Goal: Task Accomplishment & Management: Use online tool/utility

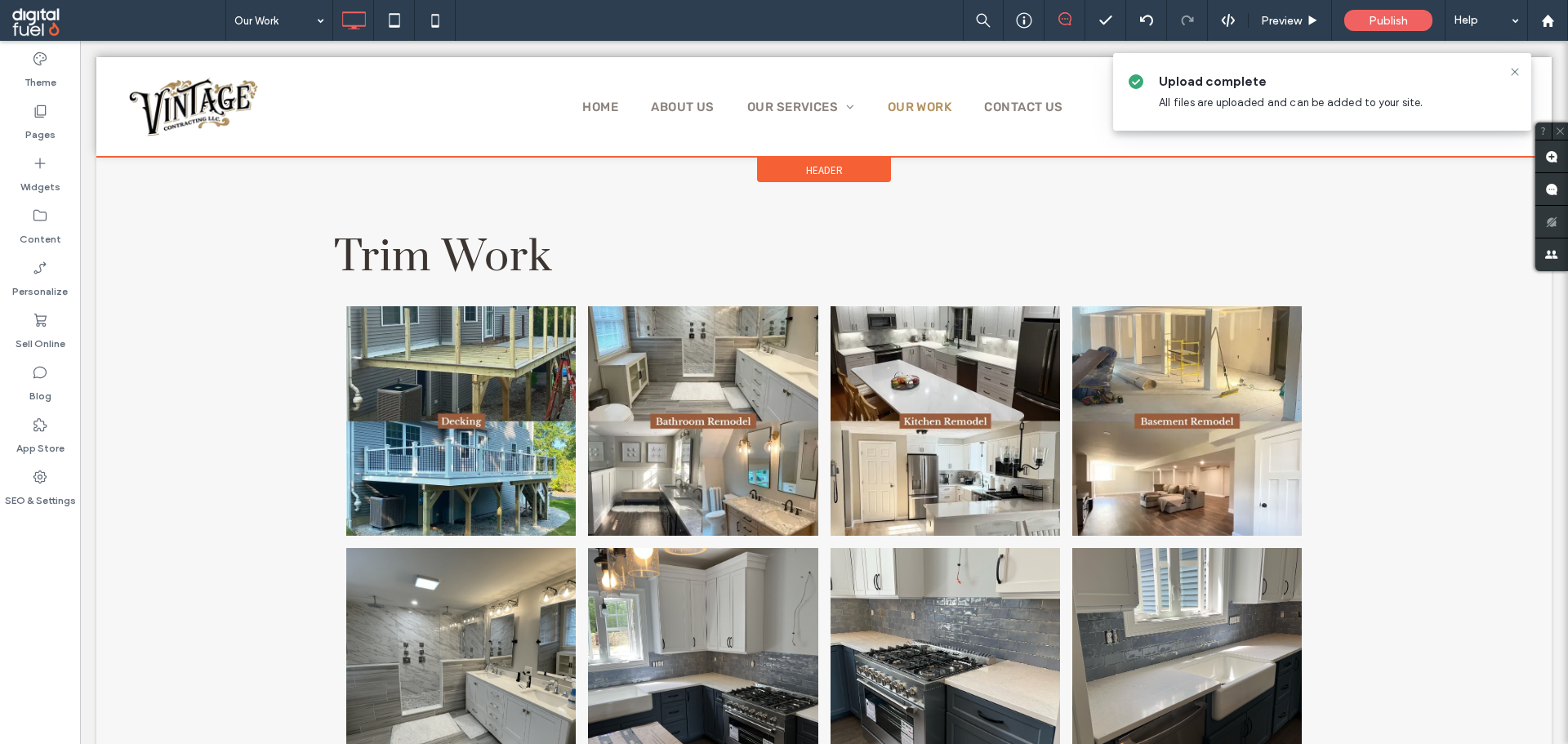
scroll to position [5643, 0]
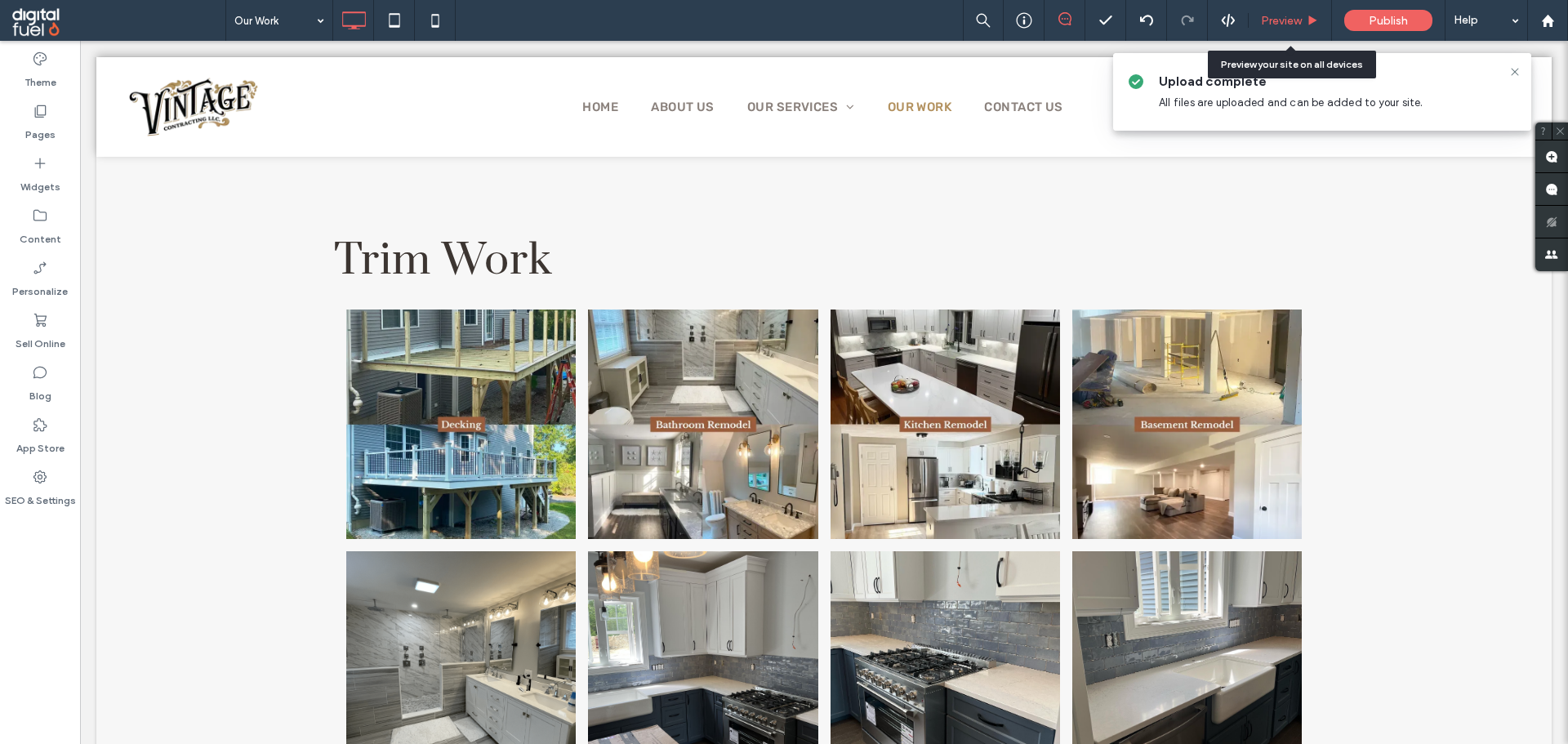
click at [1325, 27] on div "Preview" at bounding box center [1290, 20] width 83 height 41
click at [1309, 27] on div "Preview" at bounding box center [1290, 20] width 83 height 41
drag, startPoint x: 1294, startPoint y: 15, endPoint x: 1015, endPoint y: 44, distance: 280.5
click at [1294, 15] on span "Preview" at bounding box center [1281, 21] width 41 height 14
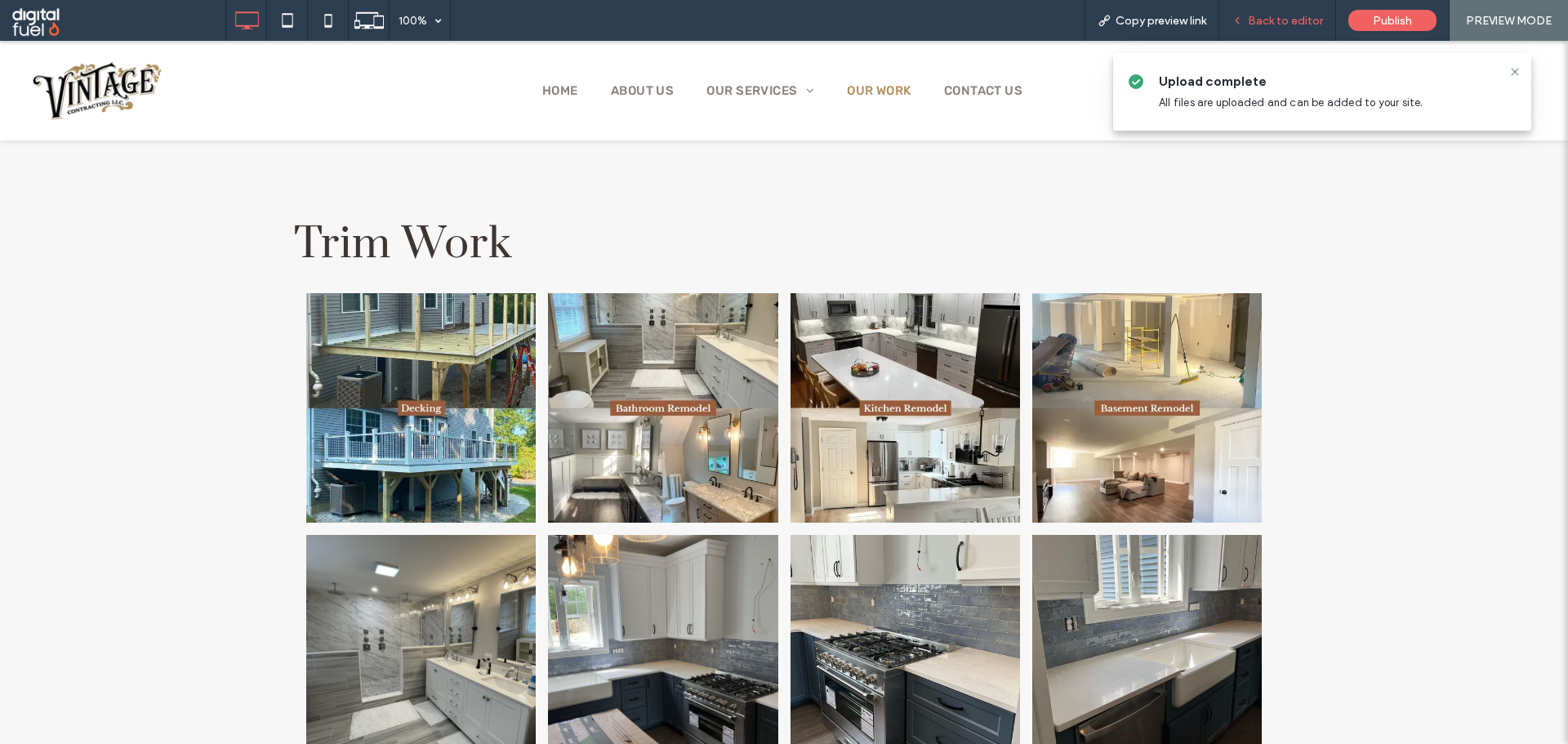
click at [1278, 21] on span "Back to editor" at bounding box center [1284, 21] width 75 height 14
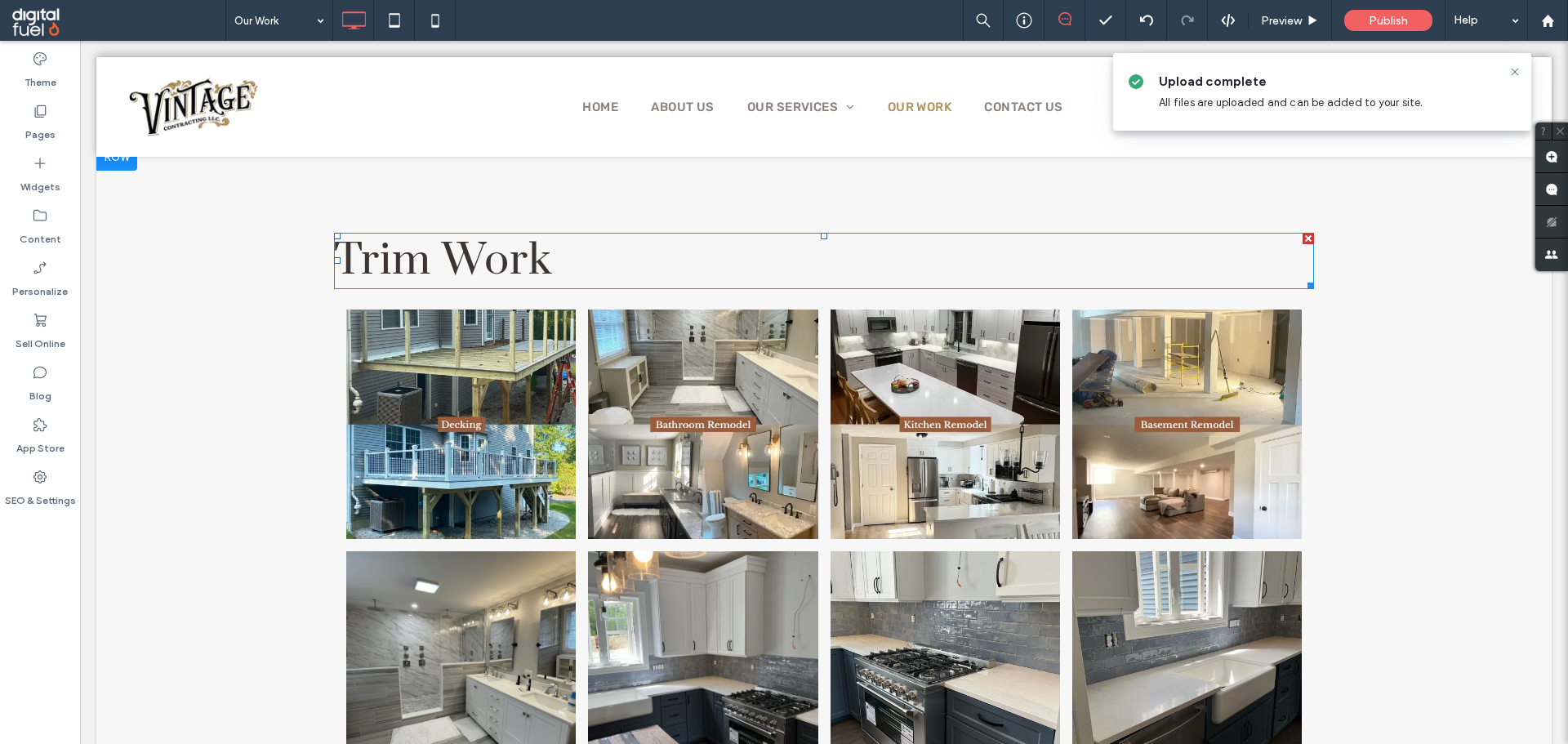
click at [524, 249] on span "Trim Work" at bounding box center [443, 260] width 218 height 56
click at [607, 242] on h2 "*********" at bounding box center [824, 261] width 980 height 53
type input "*****"
type input "**"
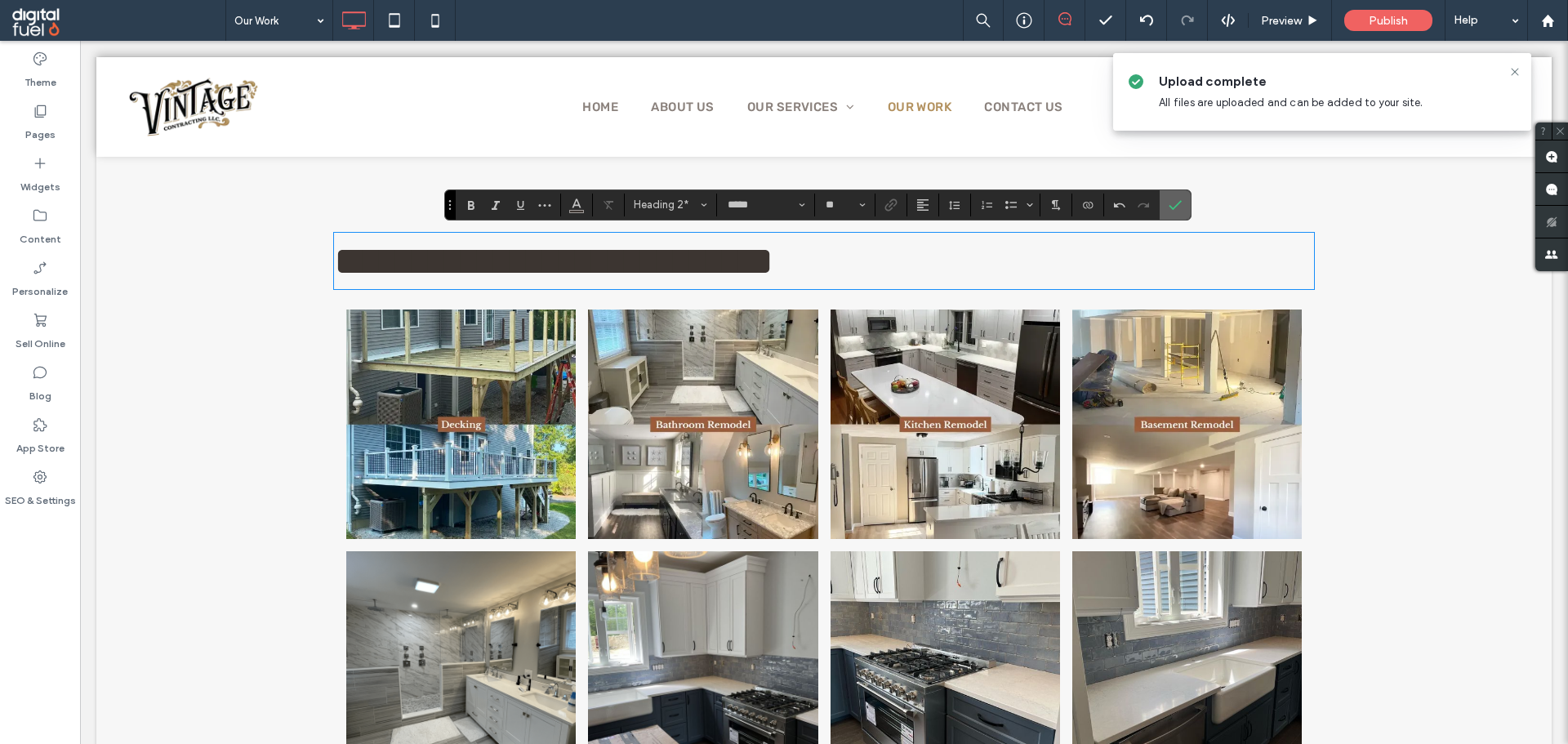
click at [1180, 195] on span "Confirm" at bounding box center [1176, 204] width 13 height 27
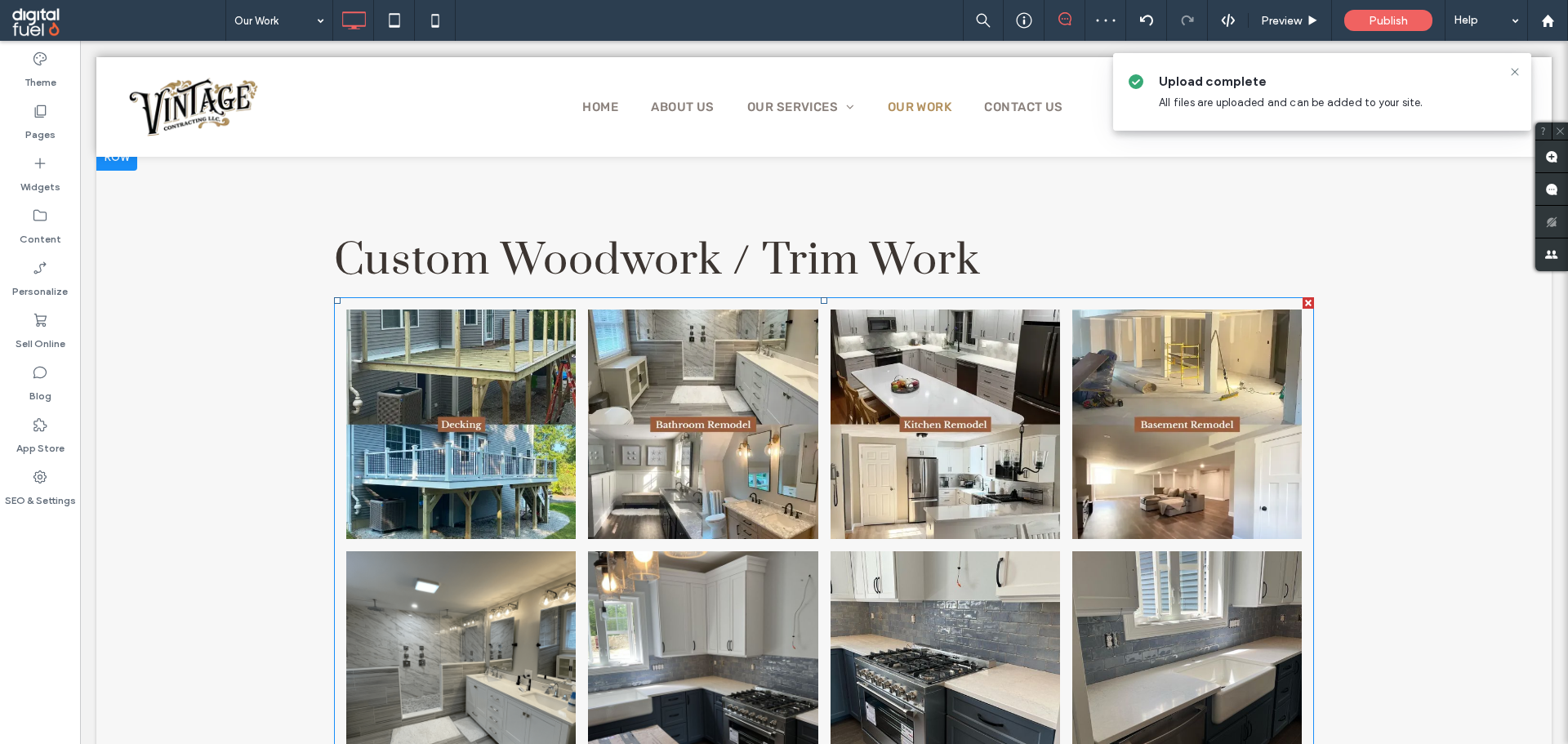
drag, startPoint x: 874, startPoint y: 499, endPoint x: 859, endPoint y: 499, distance: 15.0
click at [875, 499] on link at bounding box center [945, 424] width 230 height 230
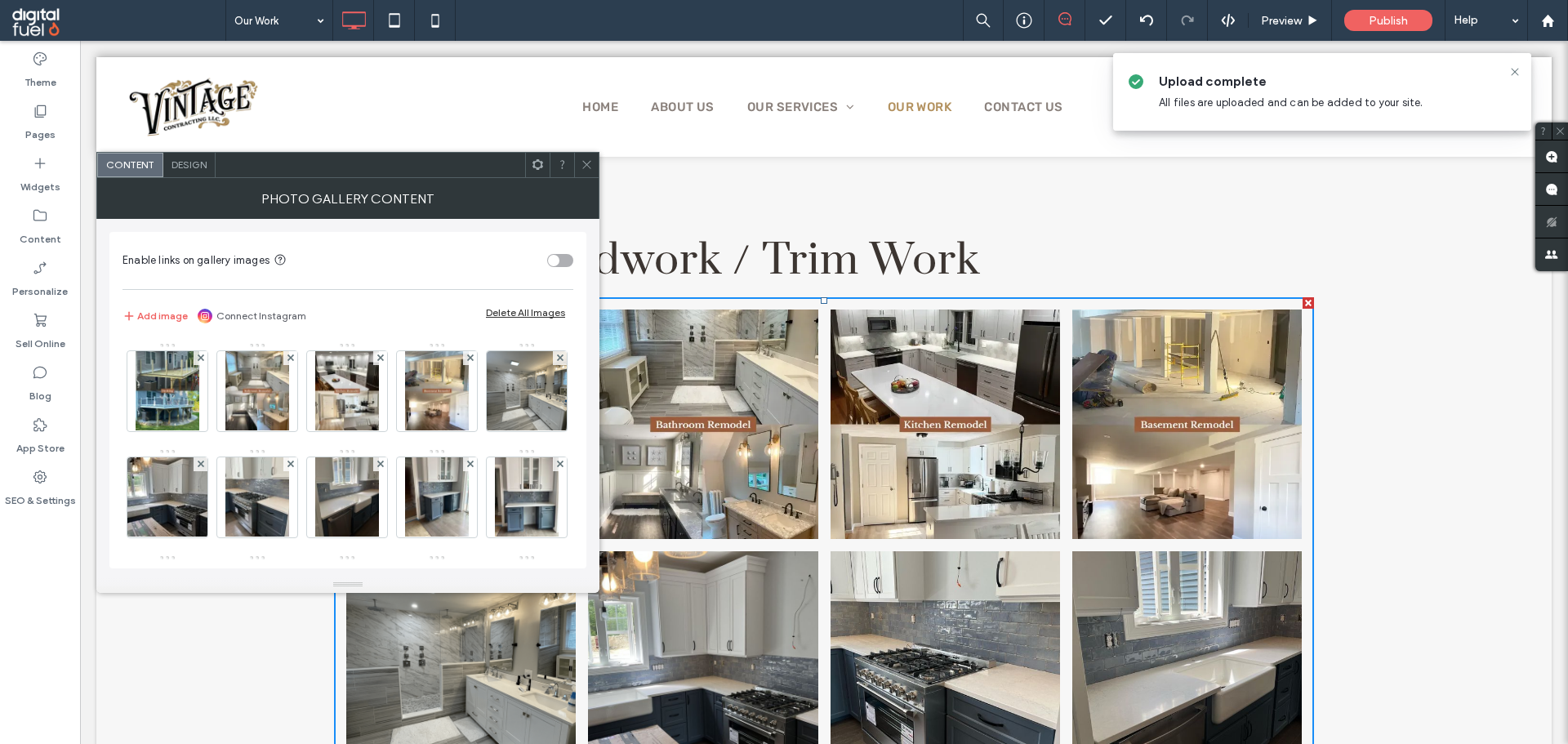
click at [523, 311] on div "Delete All Images" at bounding box center [526, 312] width 79 height 12
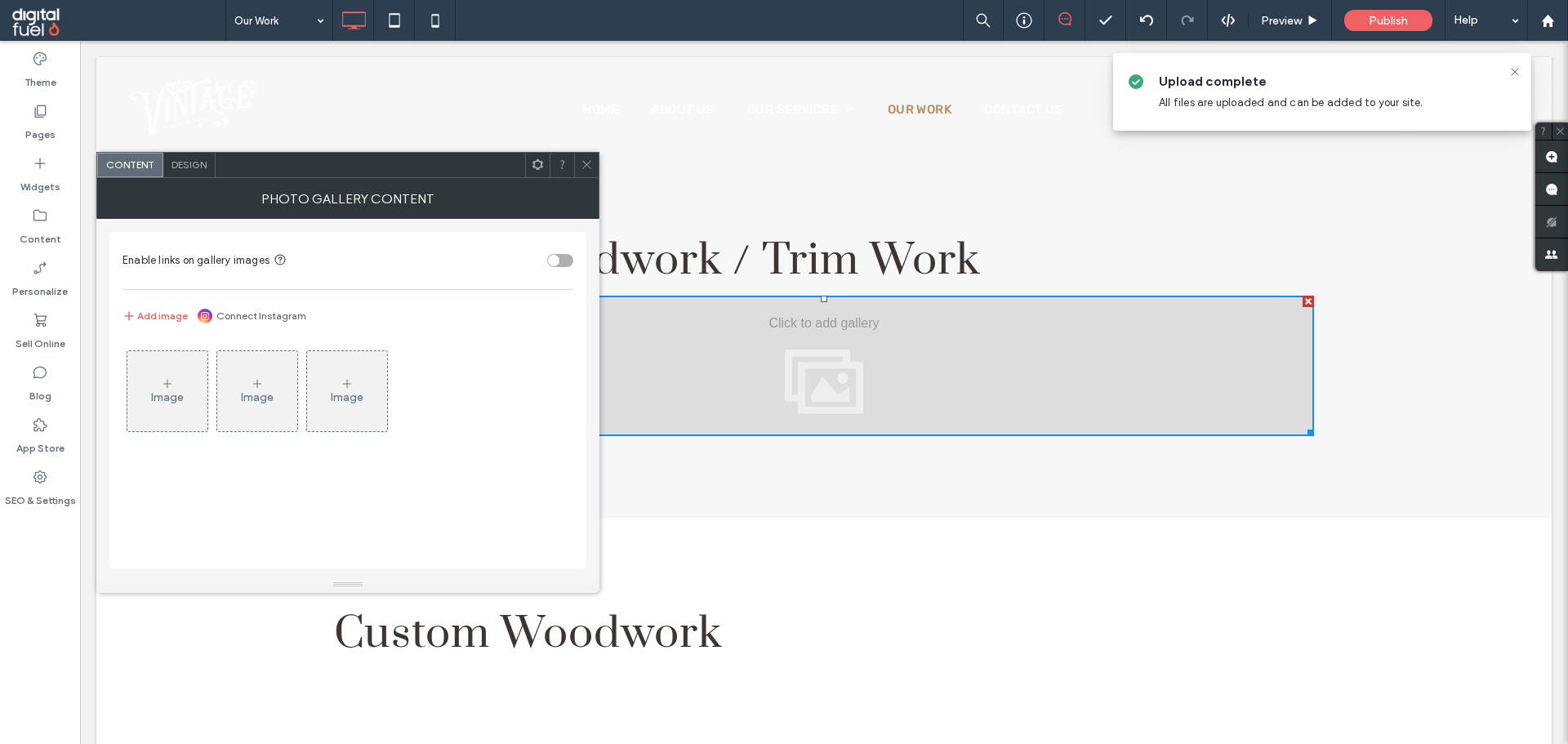
click at [142, 375] on div "Image" at bounding box center [167, 390] width 80 height 77
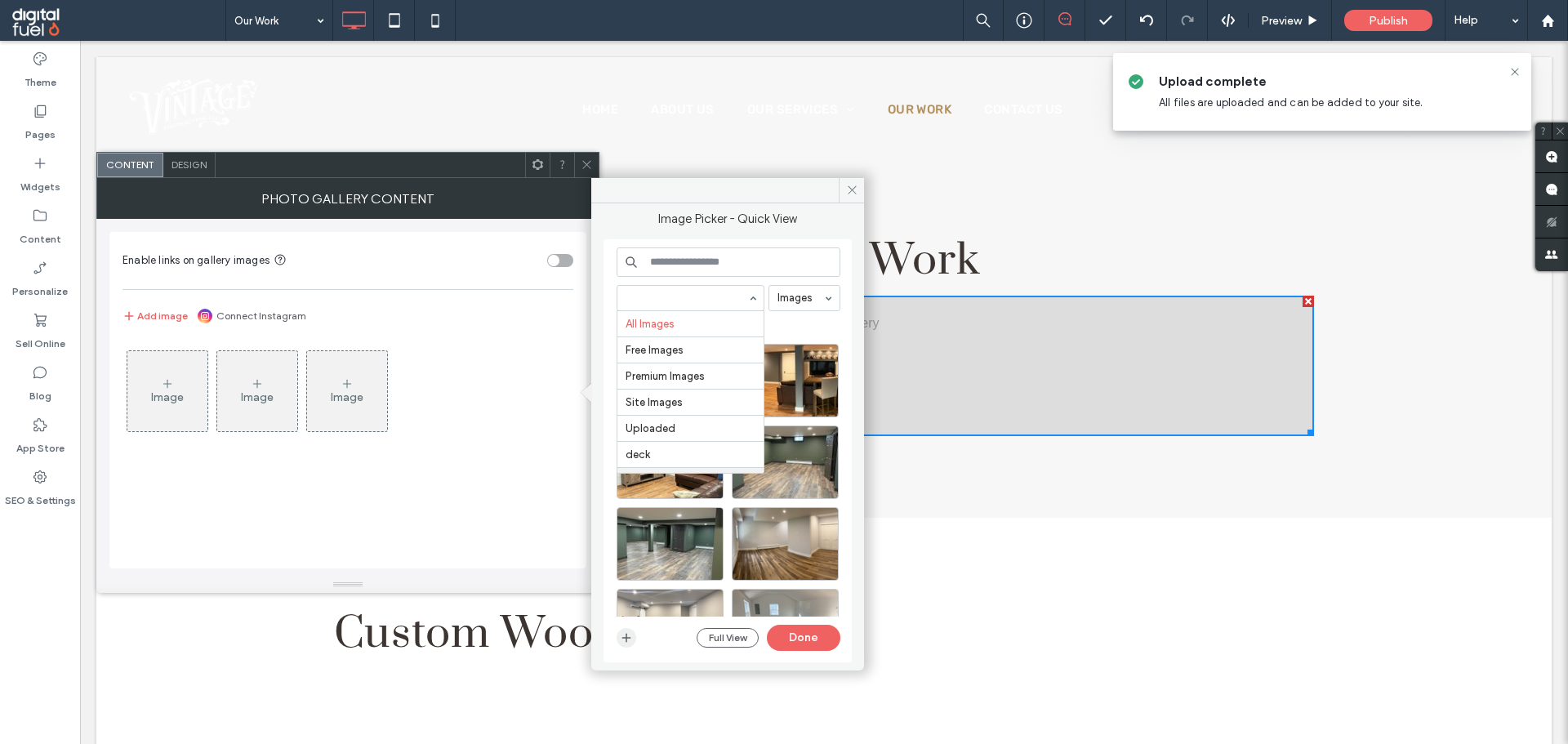
click at [623, 646] on span "button" at bounding box center [626, 637] width 20 height 20
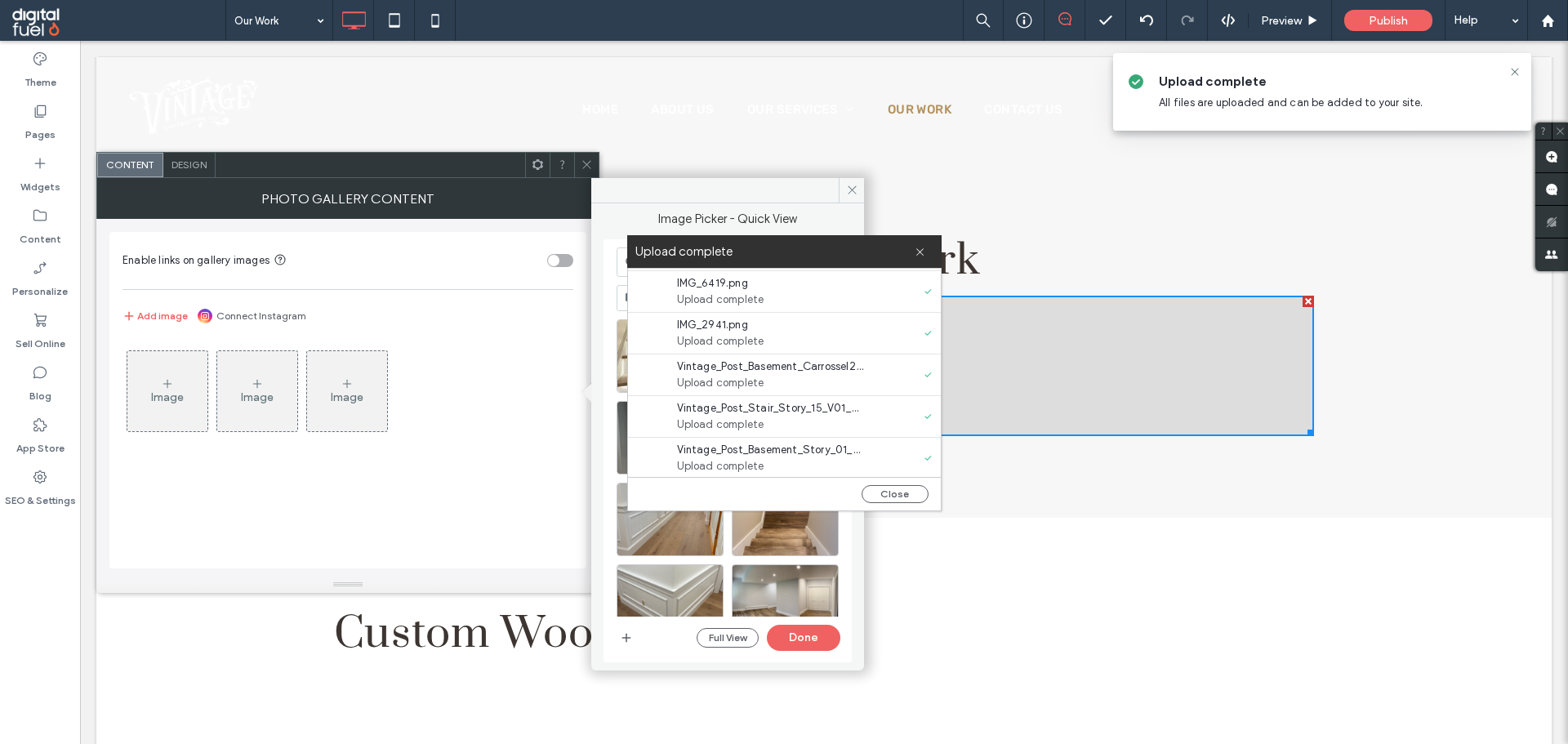
scroll to position [125, 0]
click at [882, 498] on button "Close" at bounding box center [895, 493] width 67 height 18
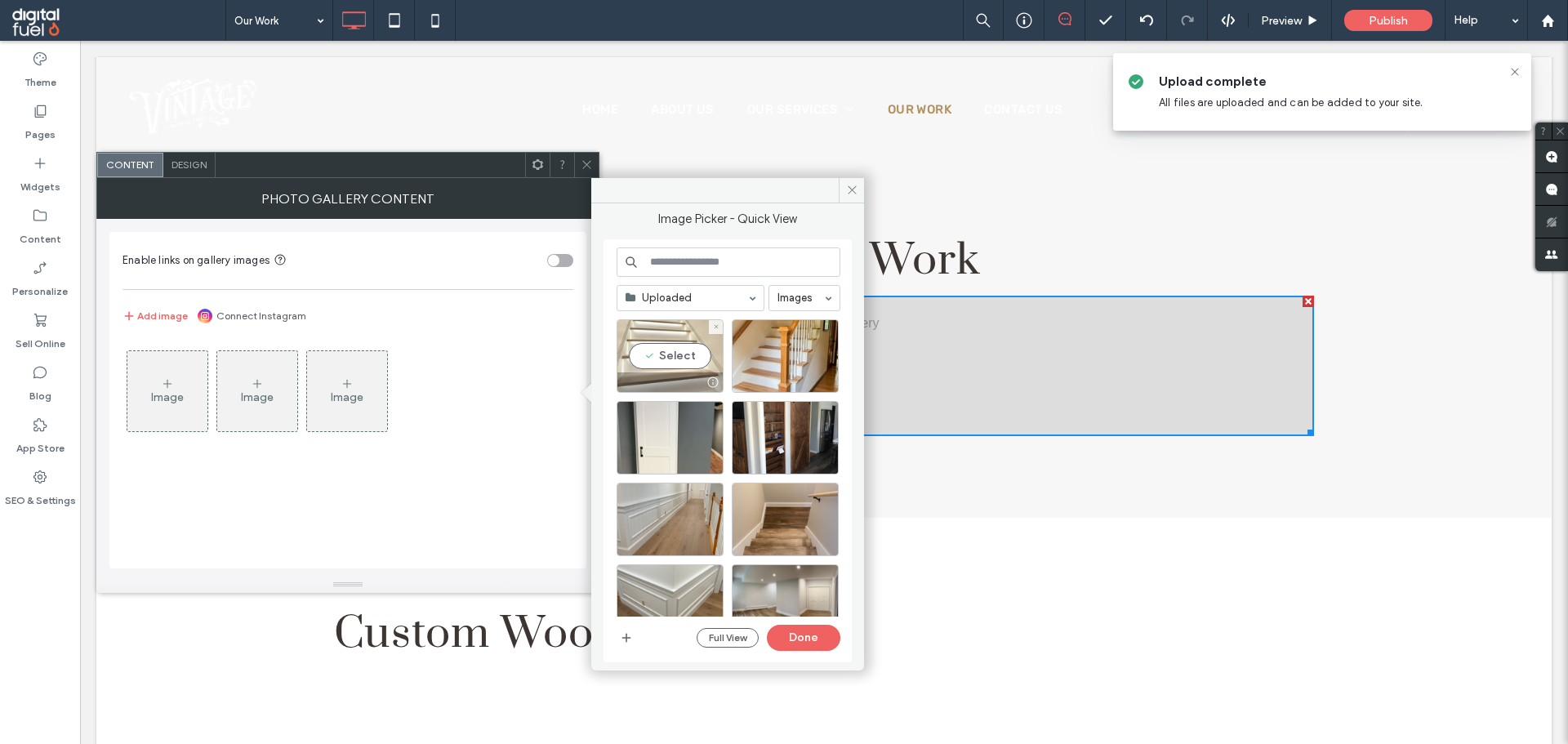
click at [667, 355] on div "Select" at bounding box center [670, 356] width 107 height 74
click at [749, 351] on div at bounding box center [785, 356] width 107 height 74
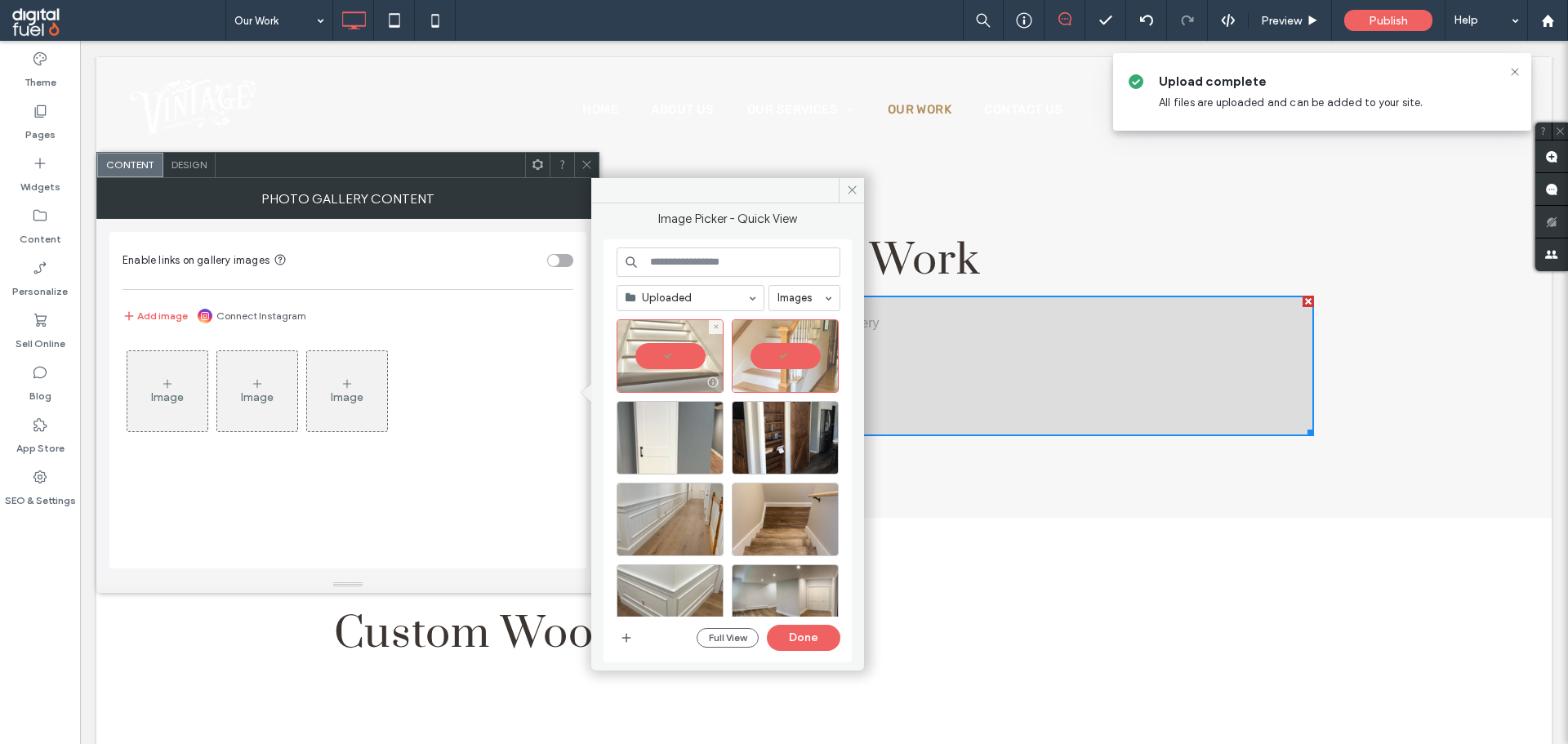
drag, startPoint x: 624, startPoint y: 426, endPoint x: 636, endPoint y: 430, distance: 12.6
click at [627, 427] on div at bounding box center [670, 438] width 107 height 74
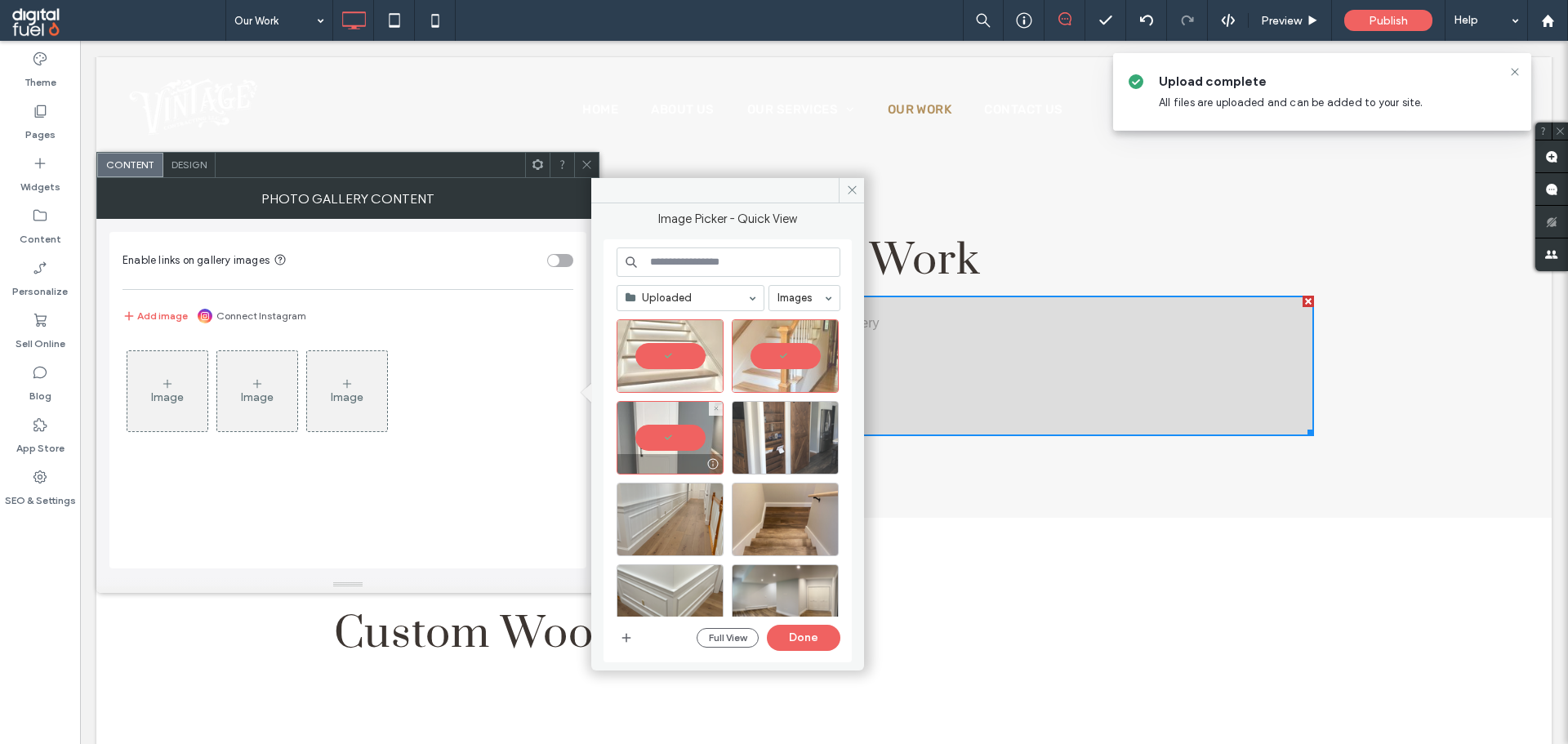
click at [755, 445] on div at bounding box center [785, 438] width 107 height 74
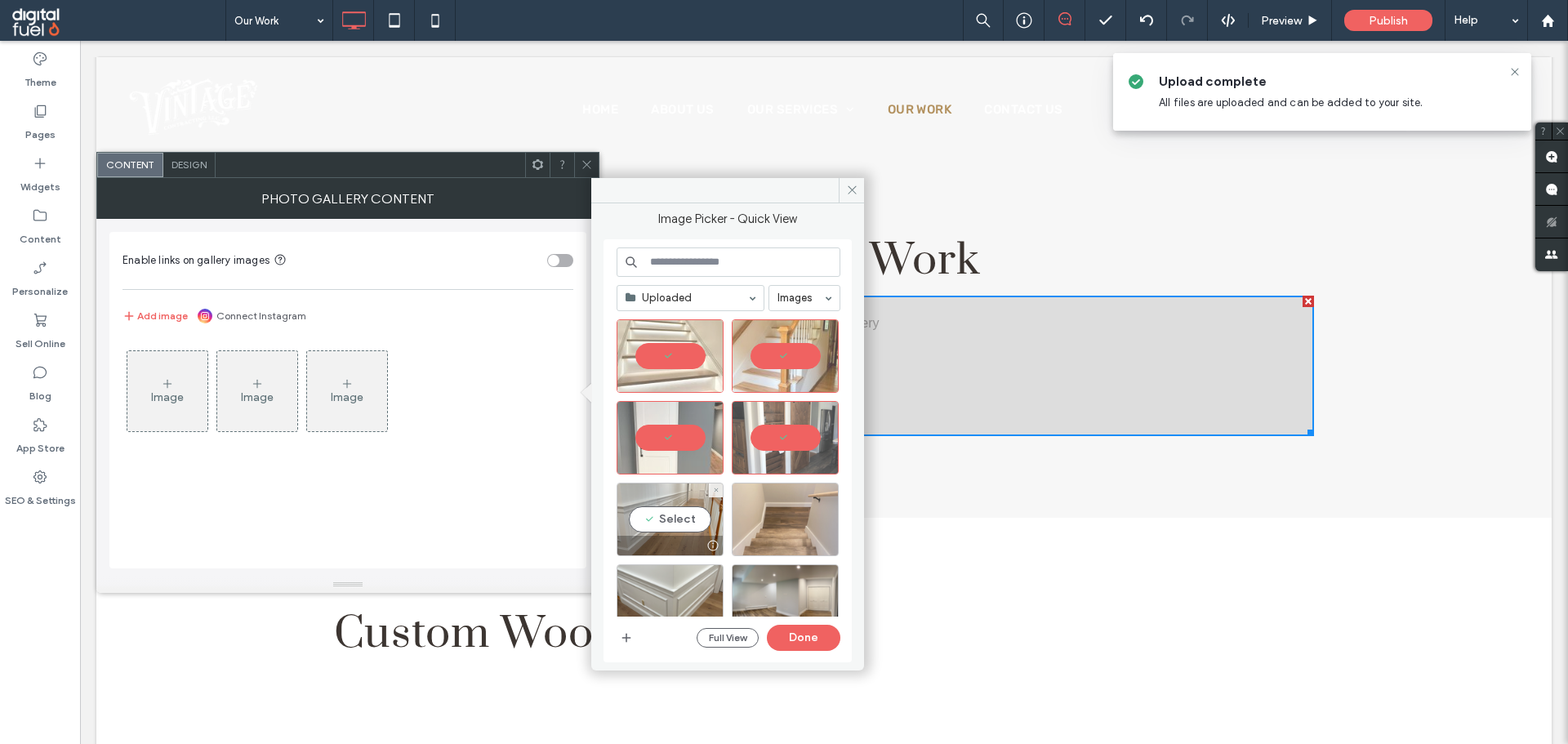
drag, startPoint x: 670, startPoint y: 514, endPoint x: 775, endPoint y: 523, distance: 105.4
click at [676, 515] on div "Select" at bounding box center [670, 519] width 107 height 74
drag, startPoint x: 775, startPoint y: 523, endPoint x: 674, endPoint y: 577, distance: 114.5
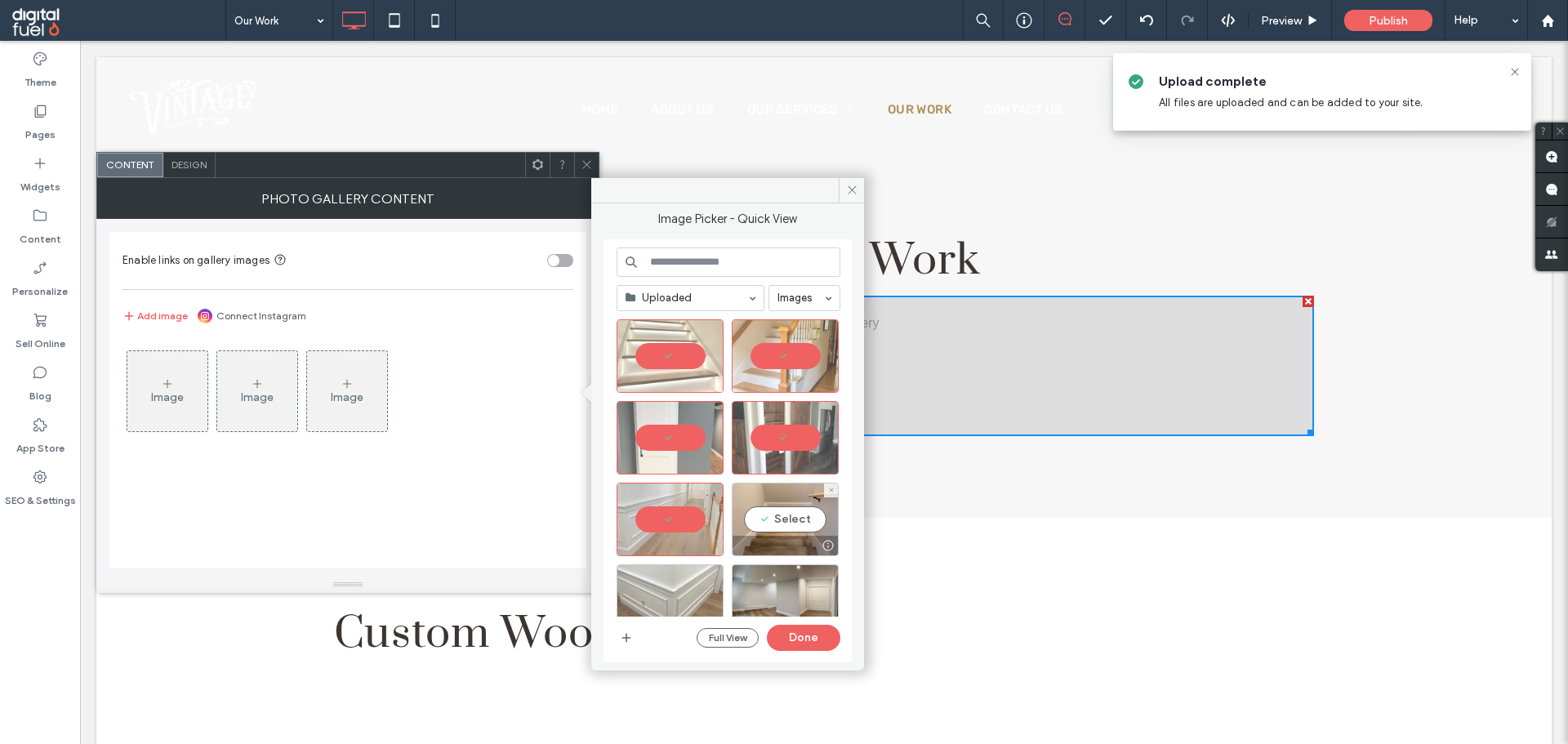
click at [775, 525] on div "Select" at bounding box center [785, 519] width 107 height 74
click at [668, 586] on div "Select" at bounding box center [670, 601] width 107 height 74
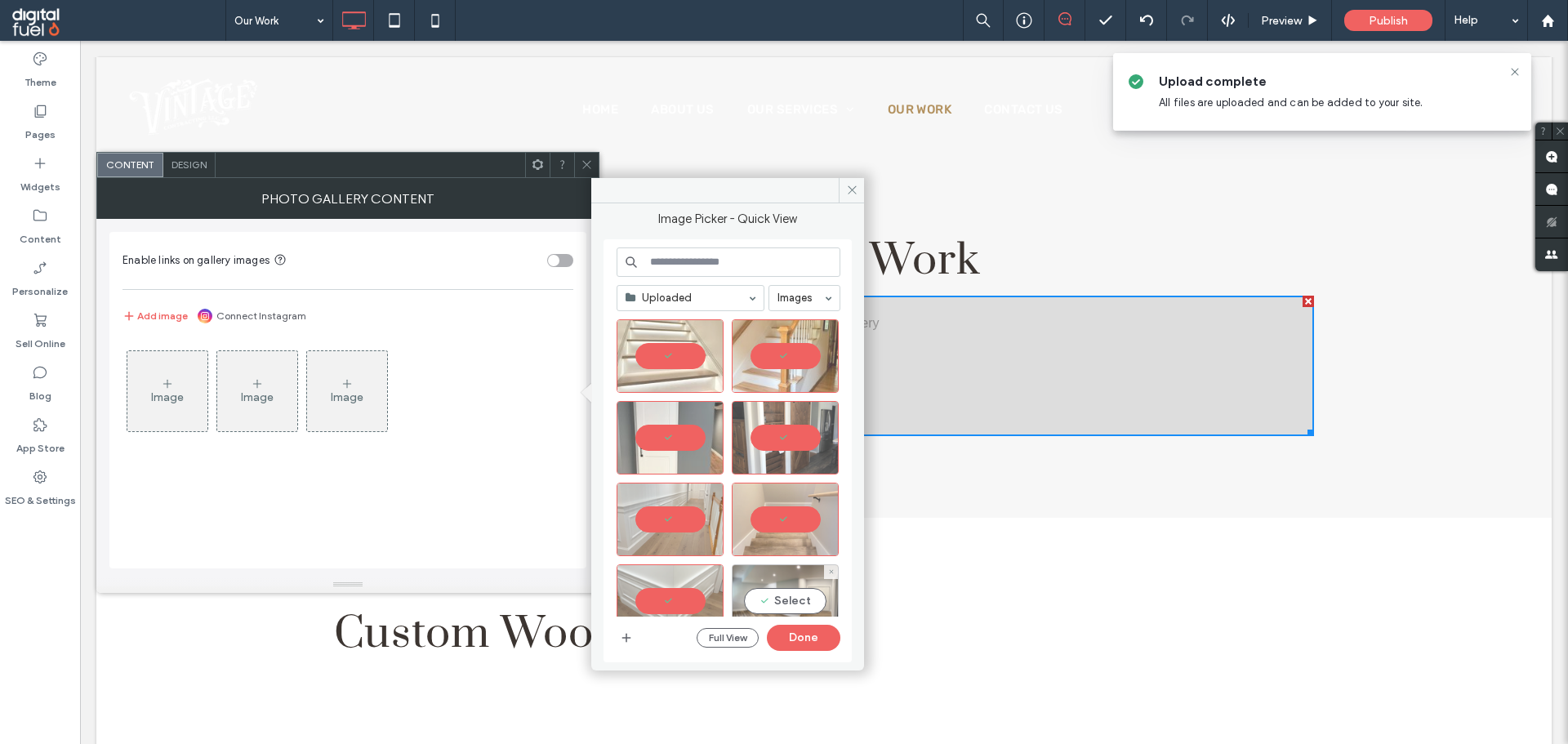
click at [795, 591] on div "Select" at bounding box center [785, 601] width 107 height 74
click at [809, 641] on button "Done" at bounding box center [804, 637] width 74 height 26
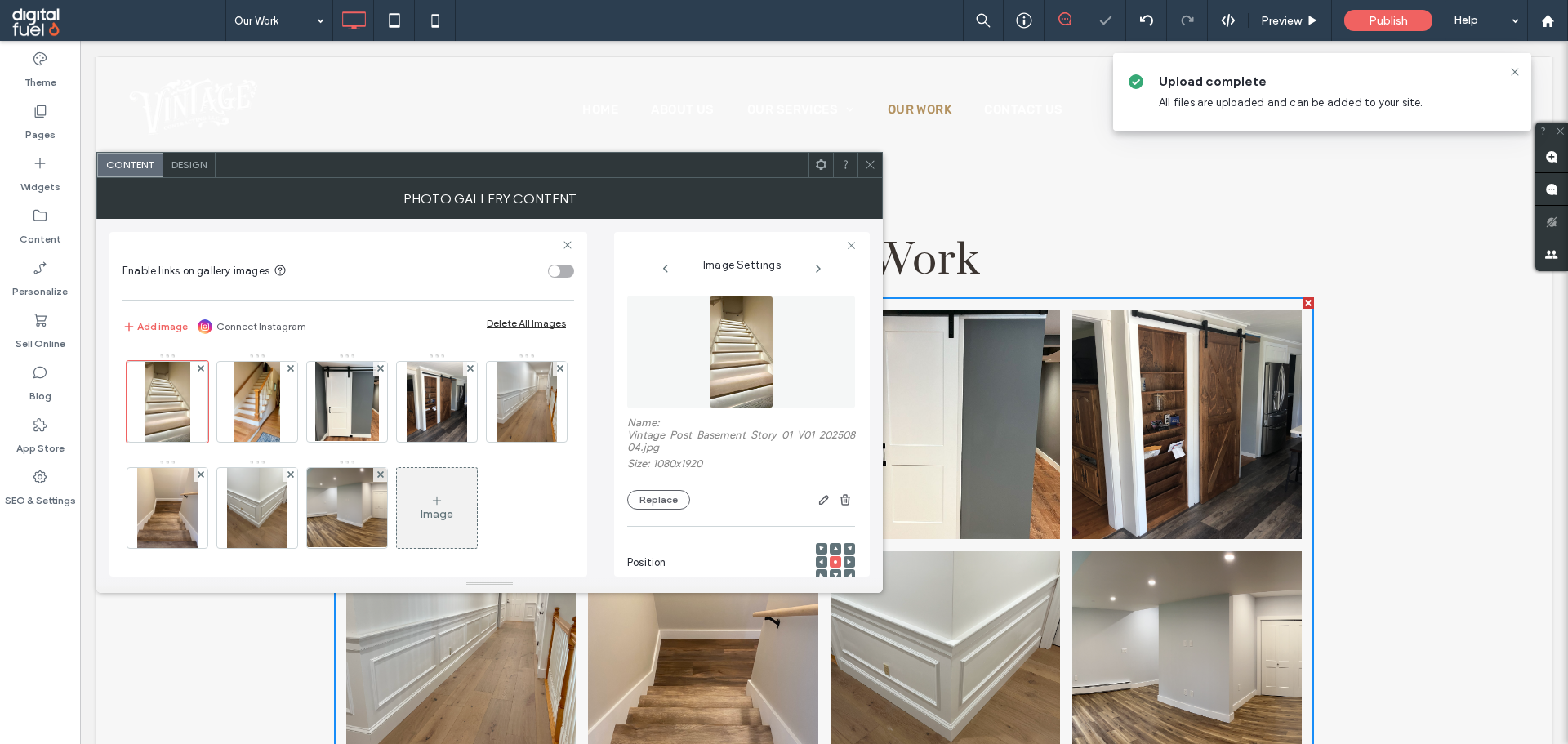
click at [863, 161] on icon at bounding box center [869, 164] width 12 height 12
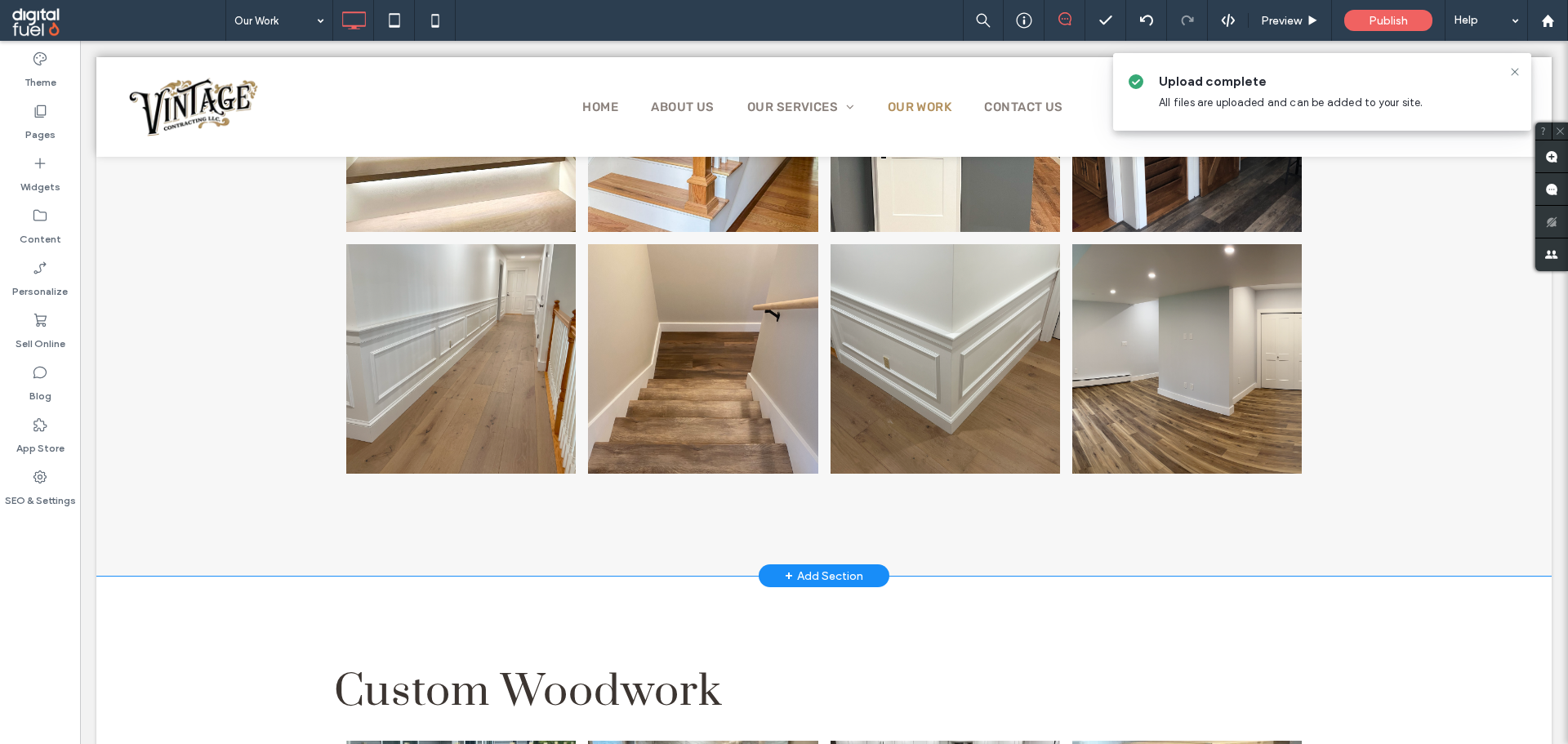
scroll to position [6133, 0]
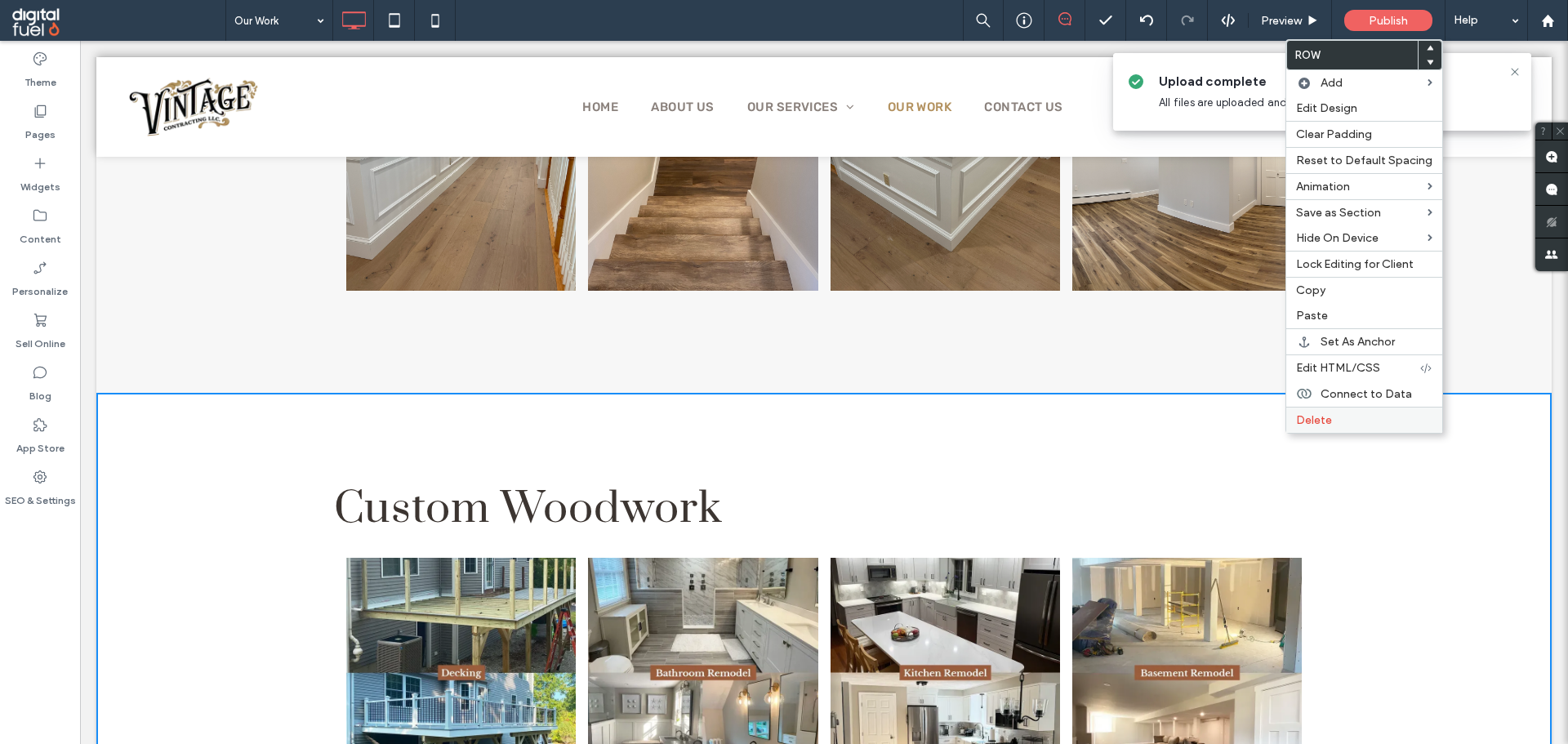
click at [1389, 421] on label "Delete" at bounding box center [1364, 420] width 136 height 14
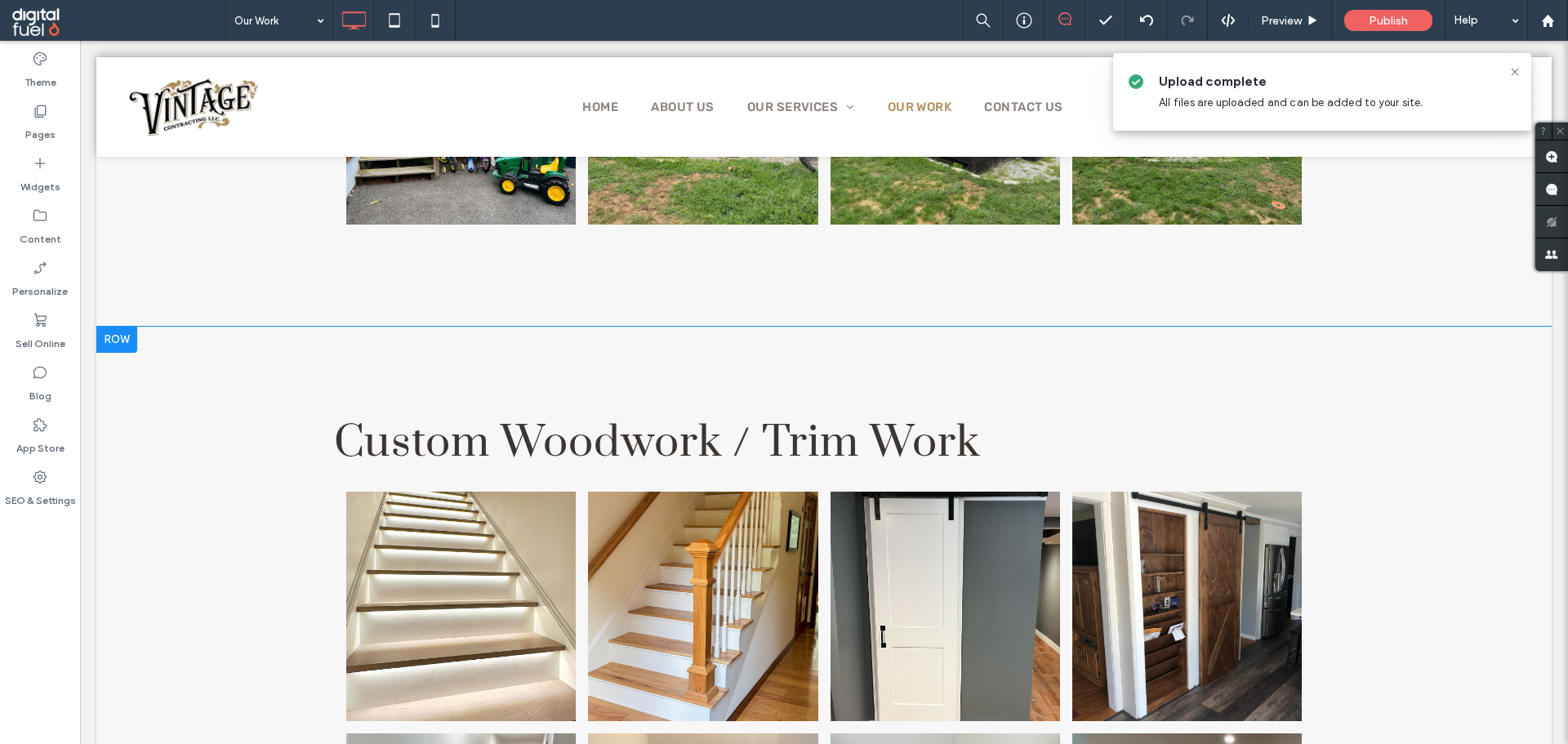
scroll to position [5479, 0]
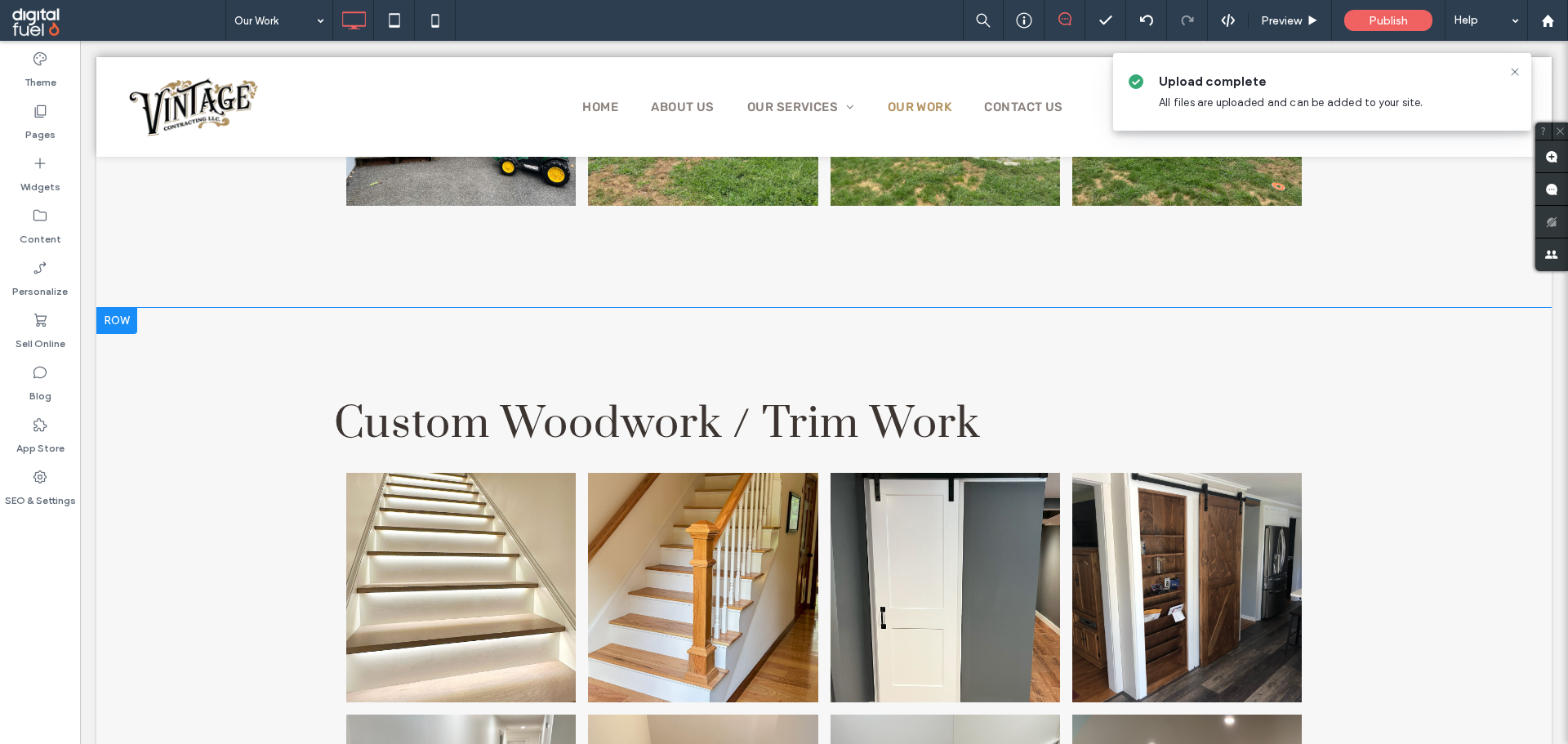
click at [218, 412] on div "Custom Woodwork / Trim Work Button Button Button Button Button Button Button Bu…" at bounding box center [824, 677] width 1455 height 738
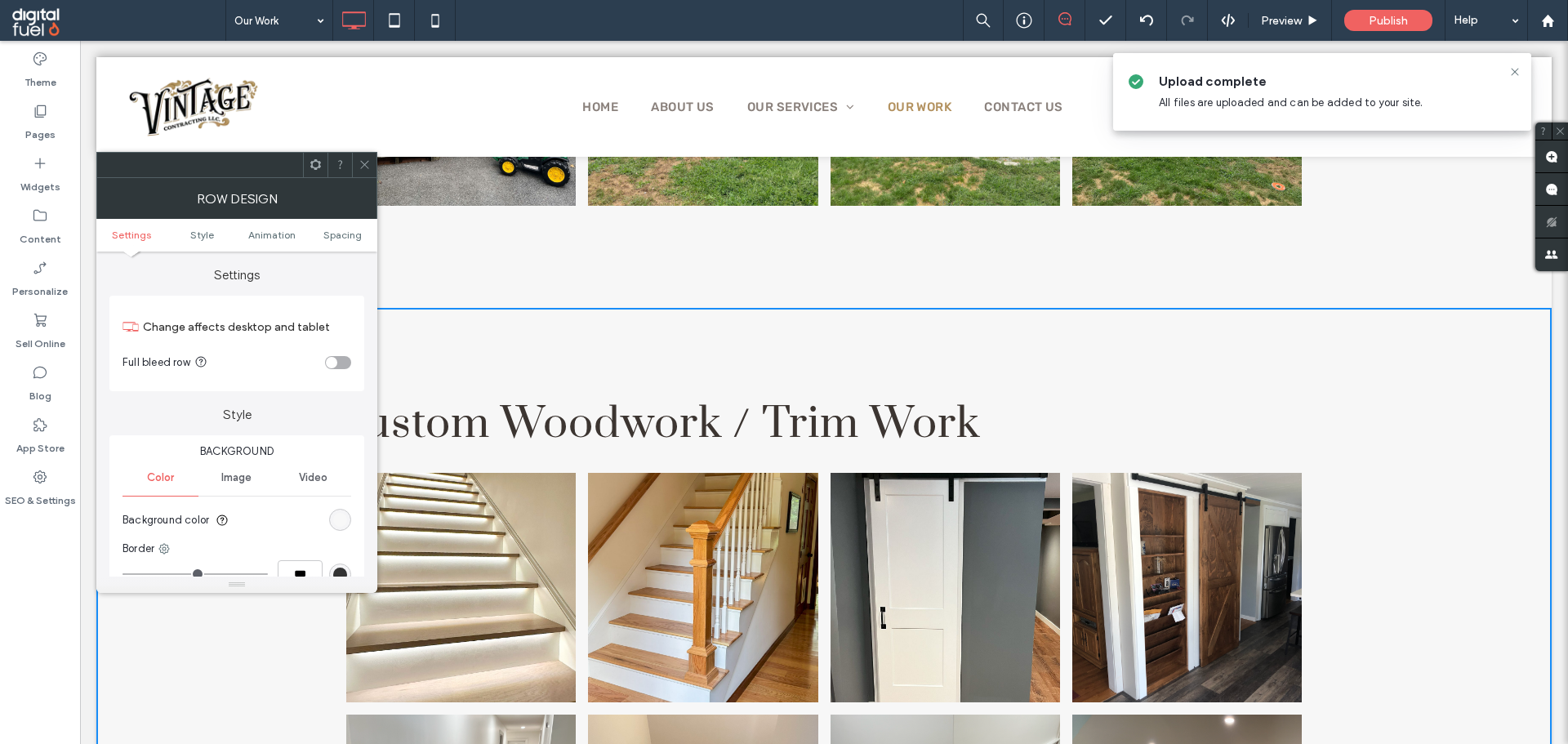
click at [340, 514] on div "rgb(247, 247, 247)" at bounding box center [340, 519] width 14 height 14
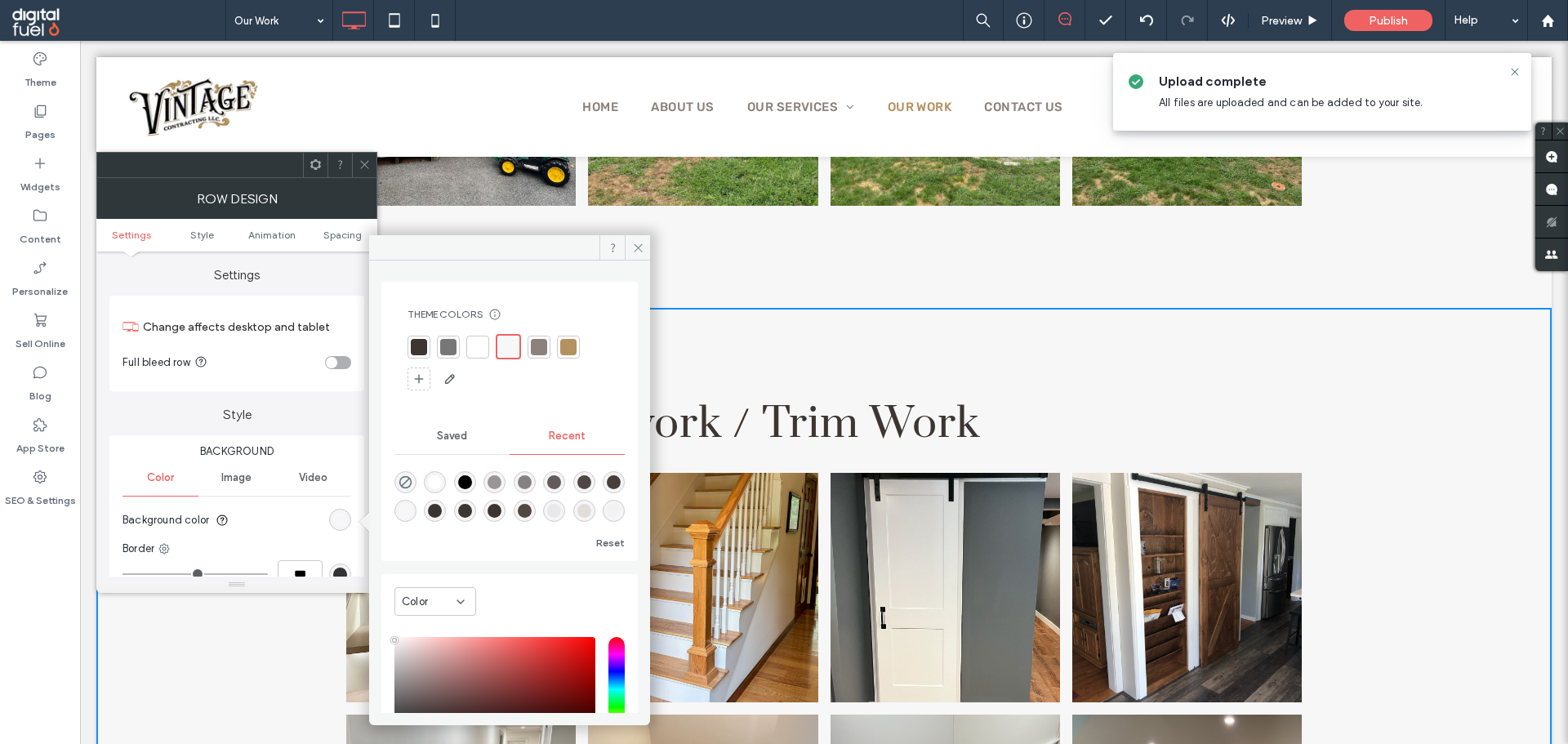
click at [475, 350] on div at bounding box center [477, 346] width 16 height 16
click at [361, 160] on icon at bounding box center [364, 164] width 12 height 12
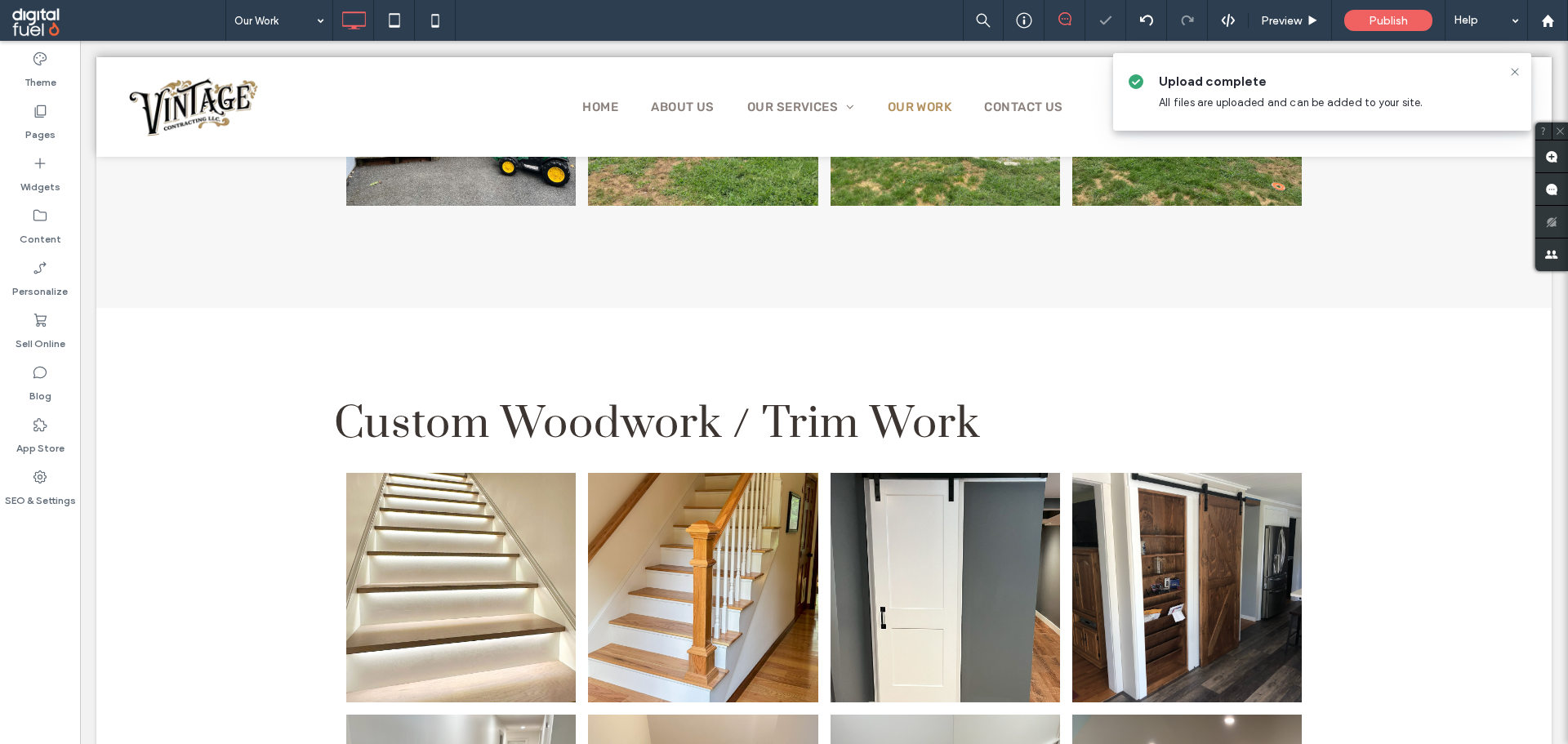
click at [7, 576] on div "Theme Pages Widgets Content Personalize Sell Online Blog App Store SEO & Settin…" at bounding box center [40, 391] width 80 height 702
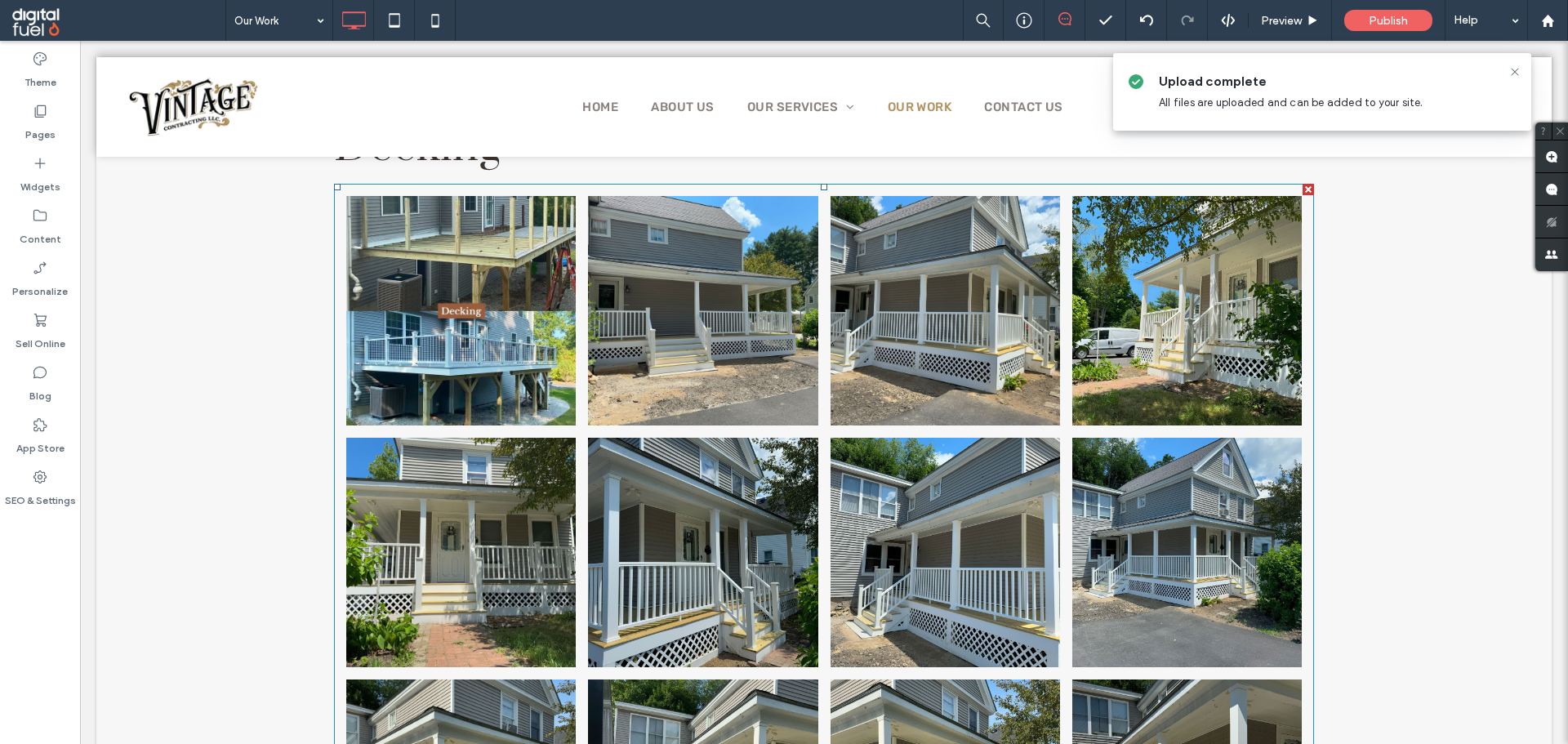
scroll to position [3521, 0]
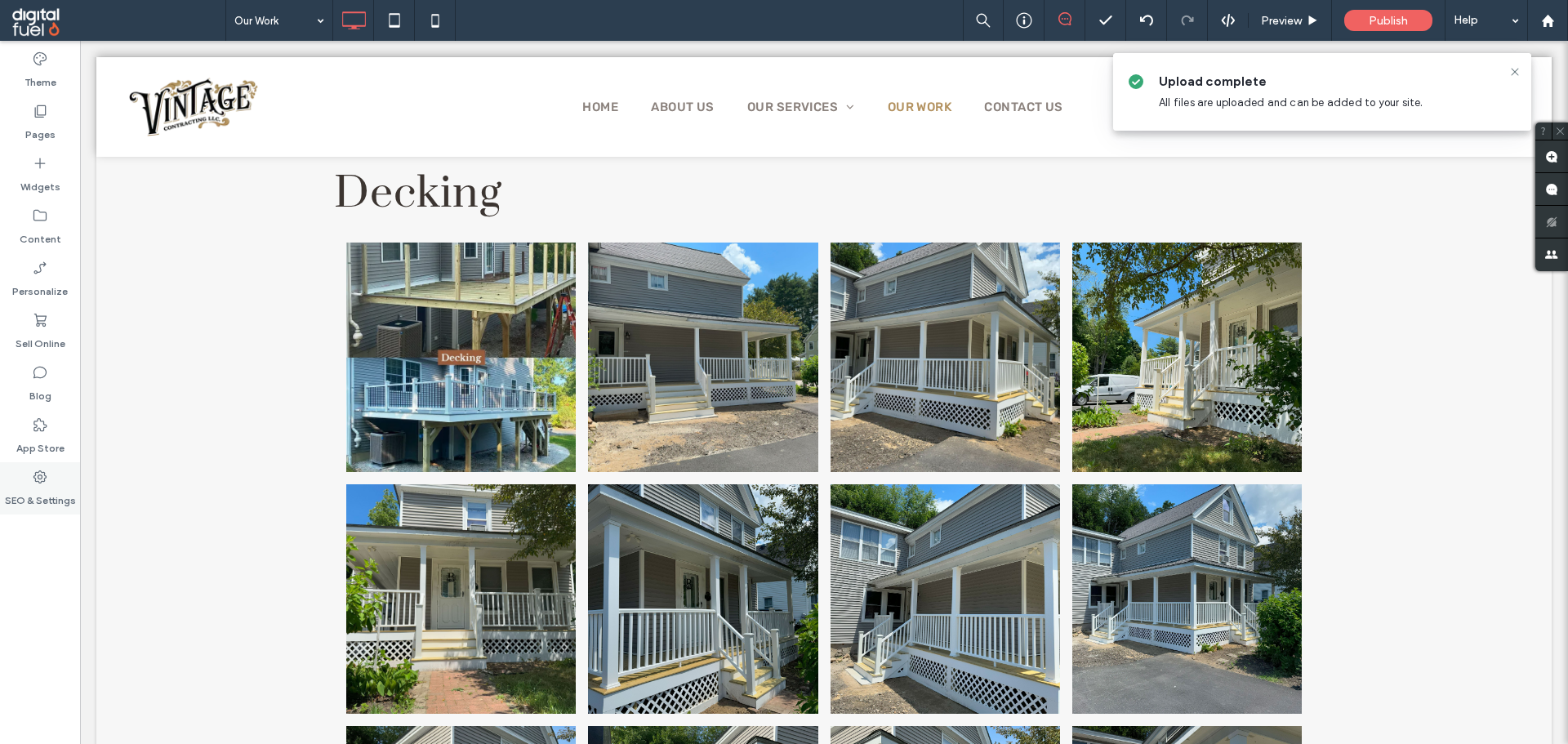
drag, startPoint x: 0, startPoint y: 510, endPoint x: 65, endPoint y: 507, distance: 65.1
click at [0, 510] on div "SEO & Settings" at bounding box center [40, 488] width 80 height 52
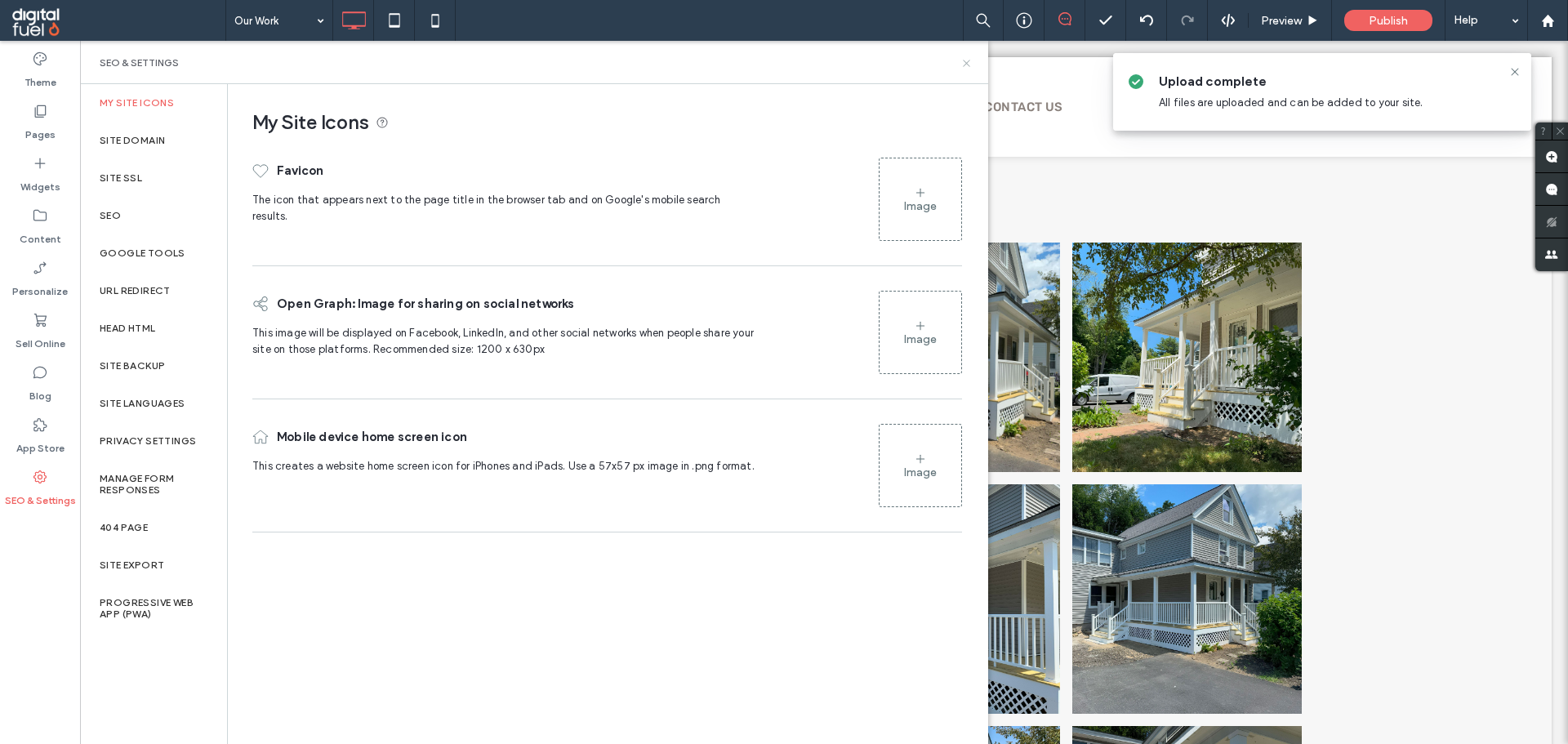
drag, startPoint x: 965, startPoint y: 60, endPoint x: 783, endPoint y: 300, distance: 301.2
click at [965, 60] on icon at bounding box center [966, 62] width 12 height 12
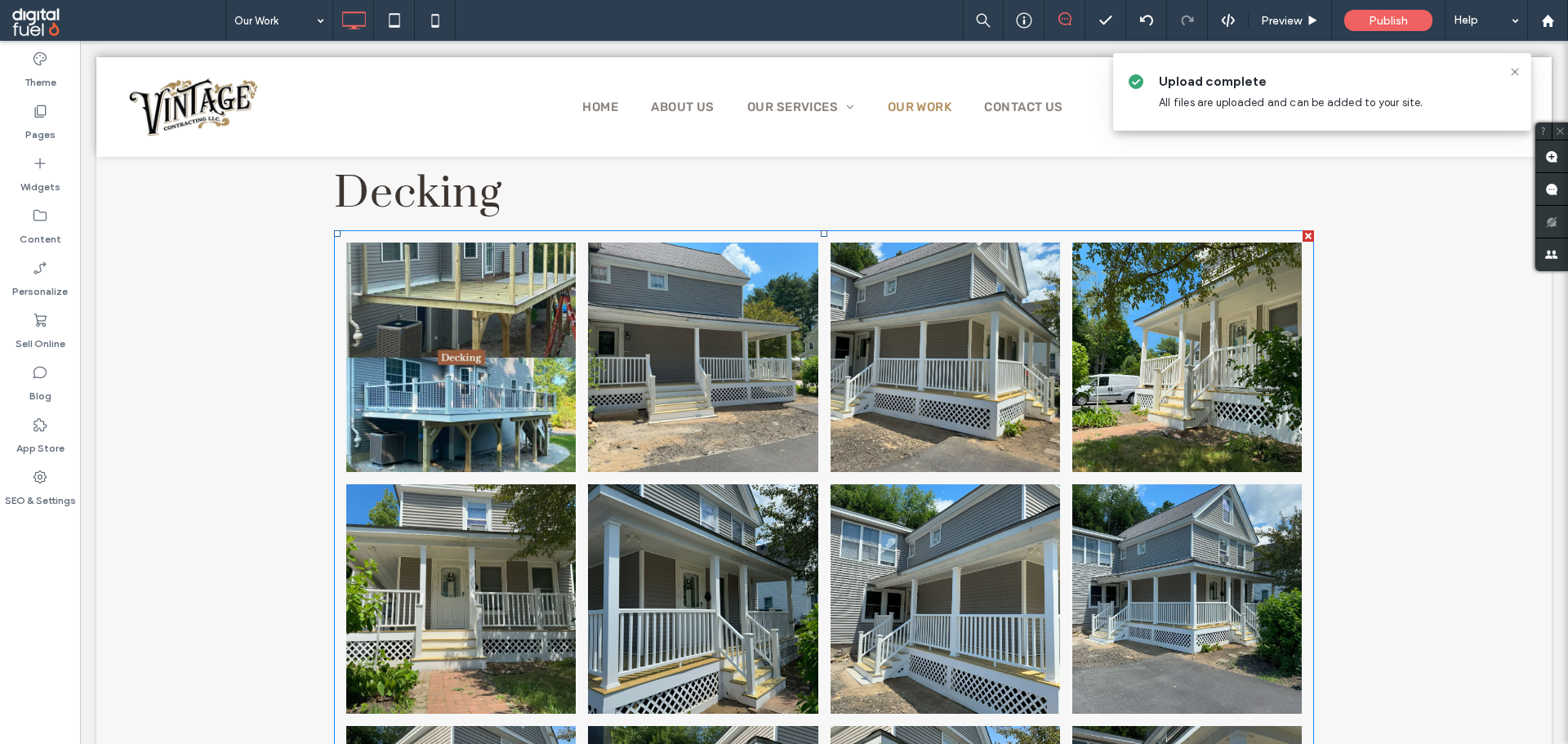
click at [851, 390] on link at bounding box center [945, 356] width 230 height 230
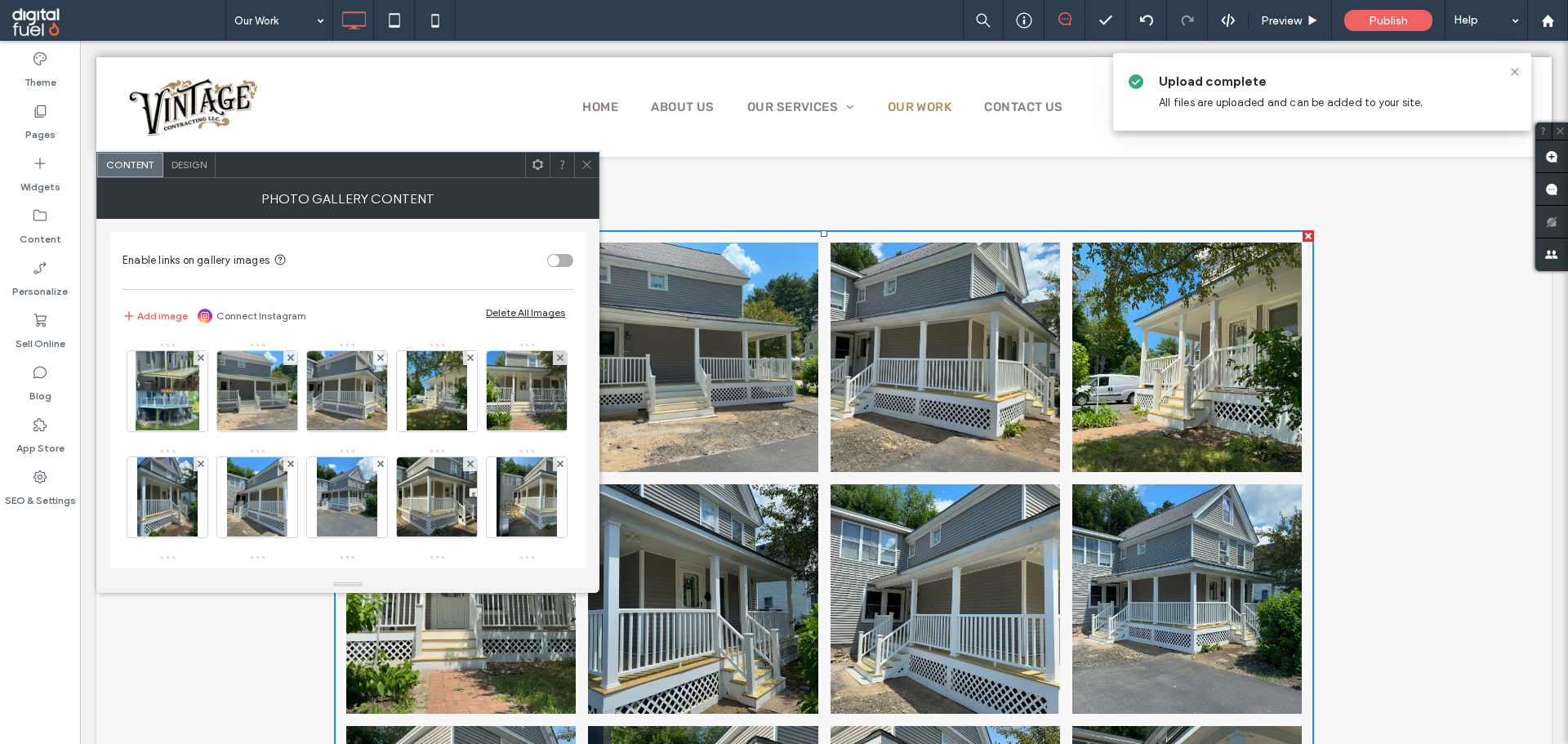
click at [547, 316] on div "Delete All Images" at bounding box center [526, 312] width 79 height 12
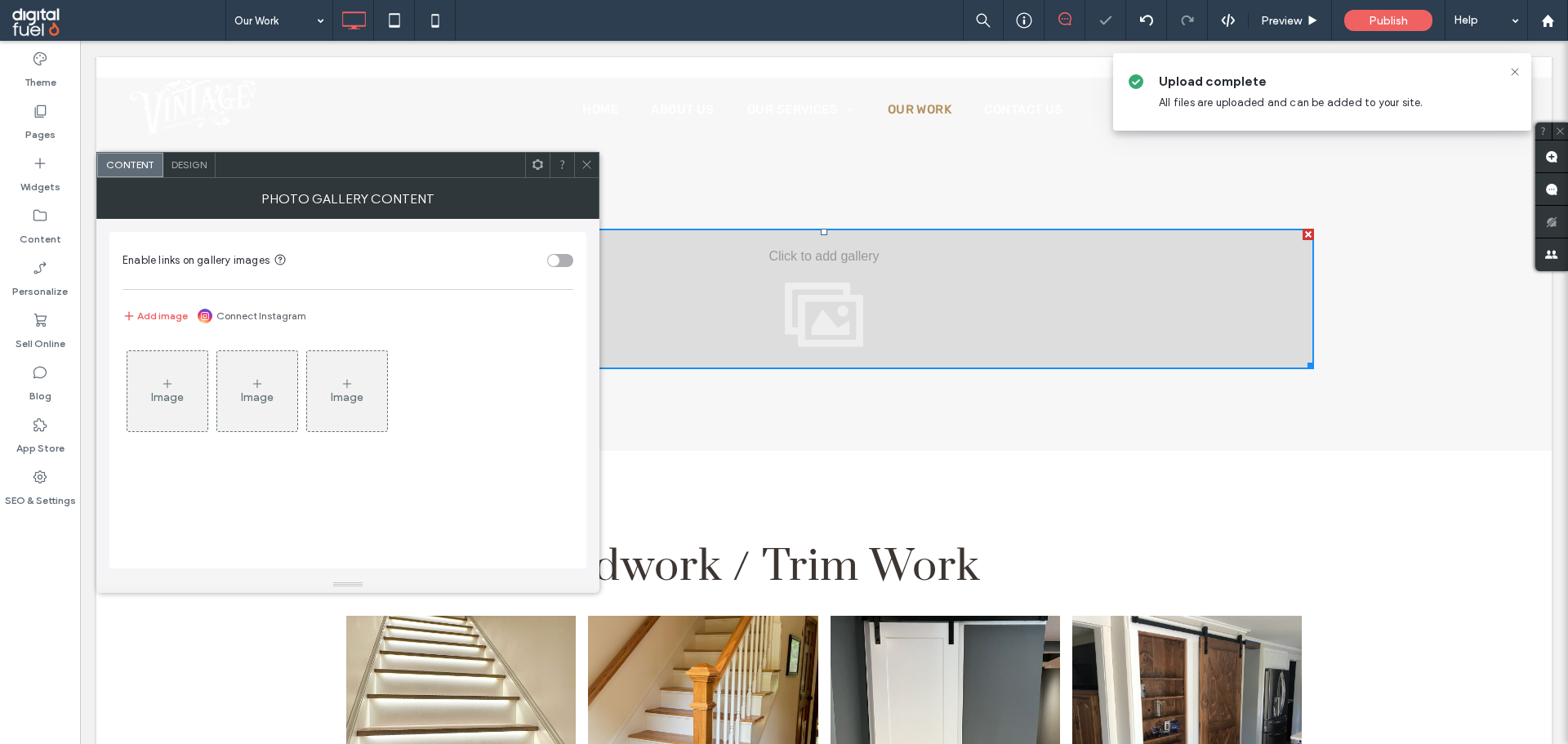
click at [582, 154] on span at bounding box center [586, 164] width 12 height 25
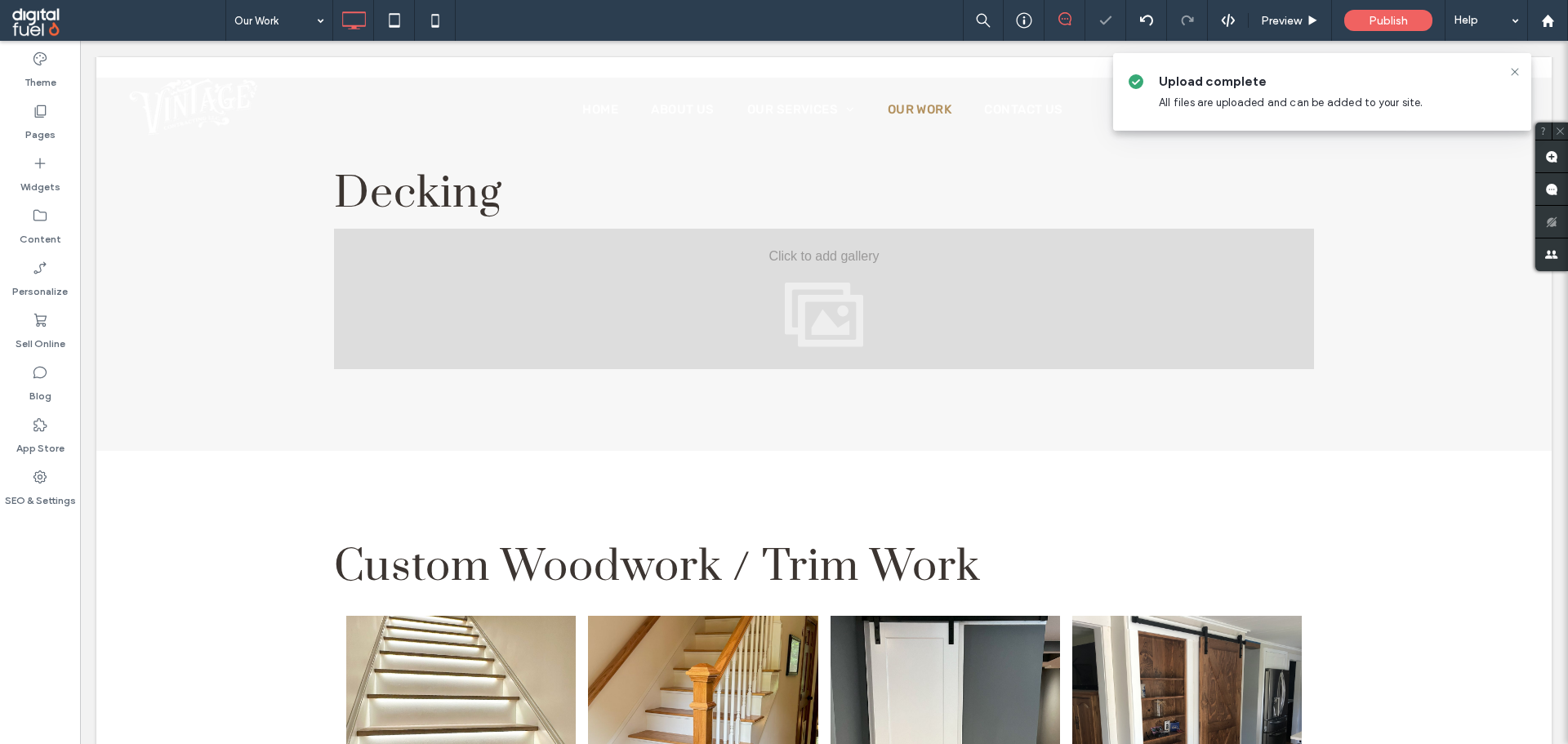
drag, startPoint x: 54, startPoint y: 628, endPoint x: 68, endPoint y: 619, distance: 16.6
click at [57, 627] on div "Theme Pages Widgets Content Personalize Sell Online Blog App Store SEO & Settin…" at bounding box center [40, 391] width 80 height 702
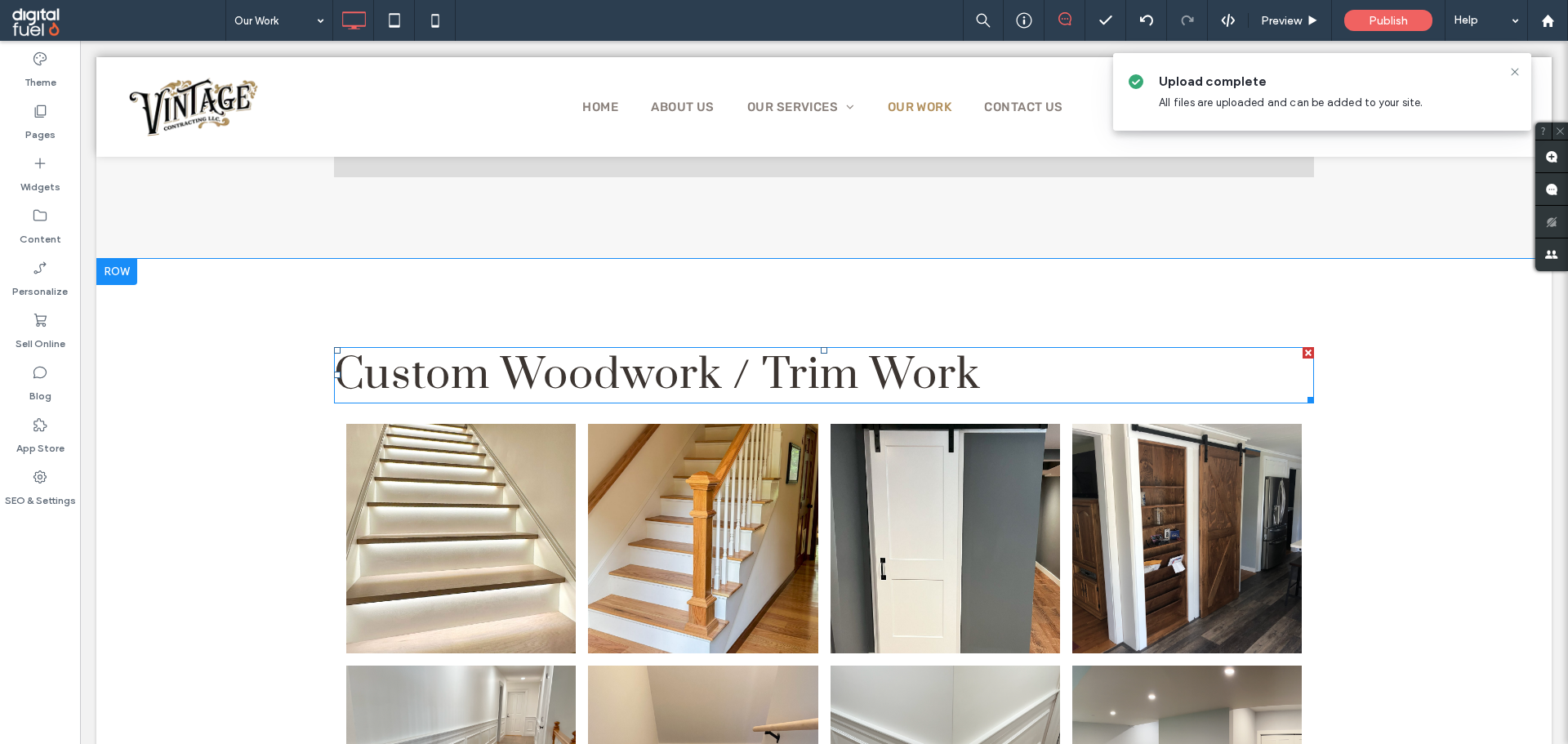
scroll to position [3765, 0]
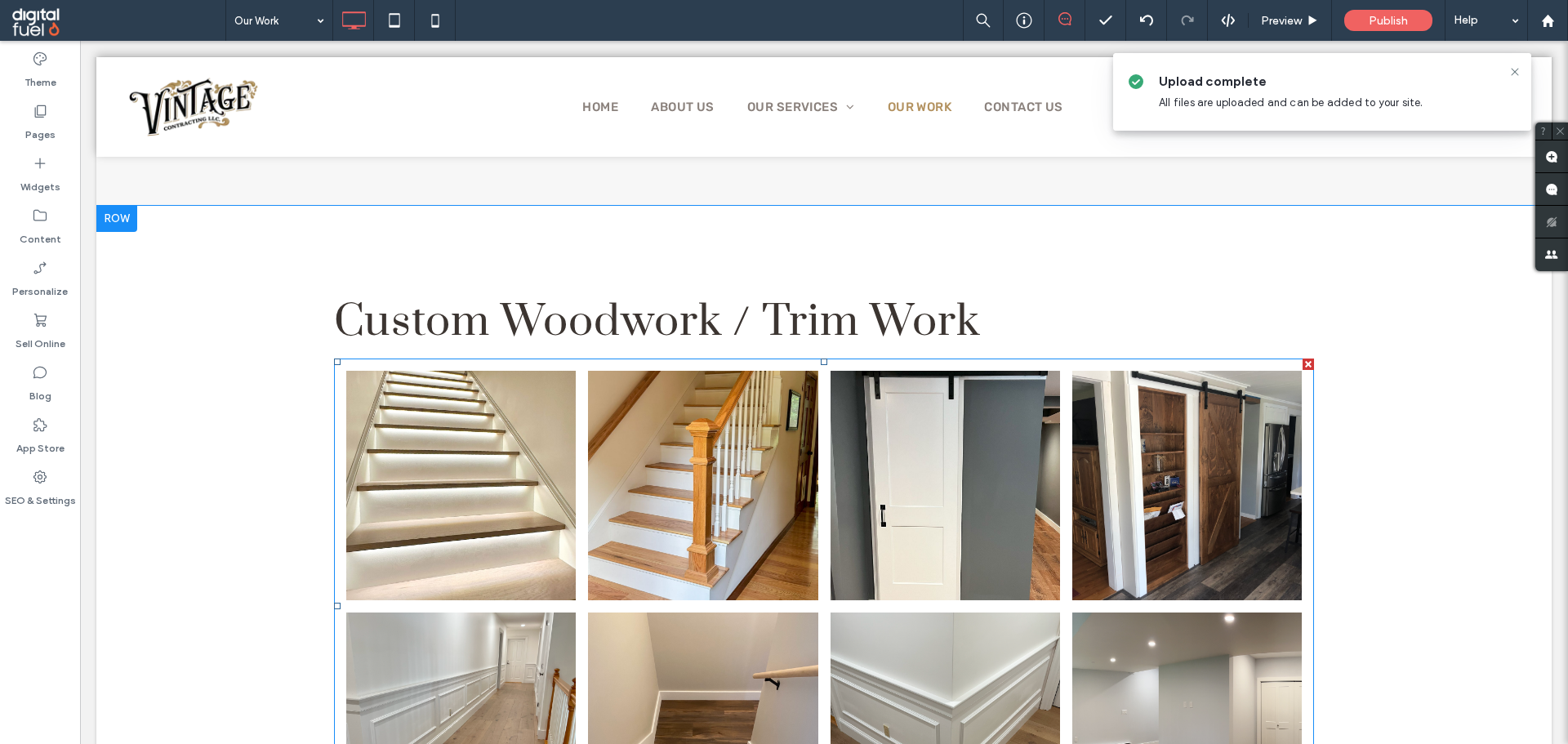
click at [658, 504] on link at bounding box center [703, 485] width 230 height 230
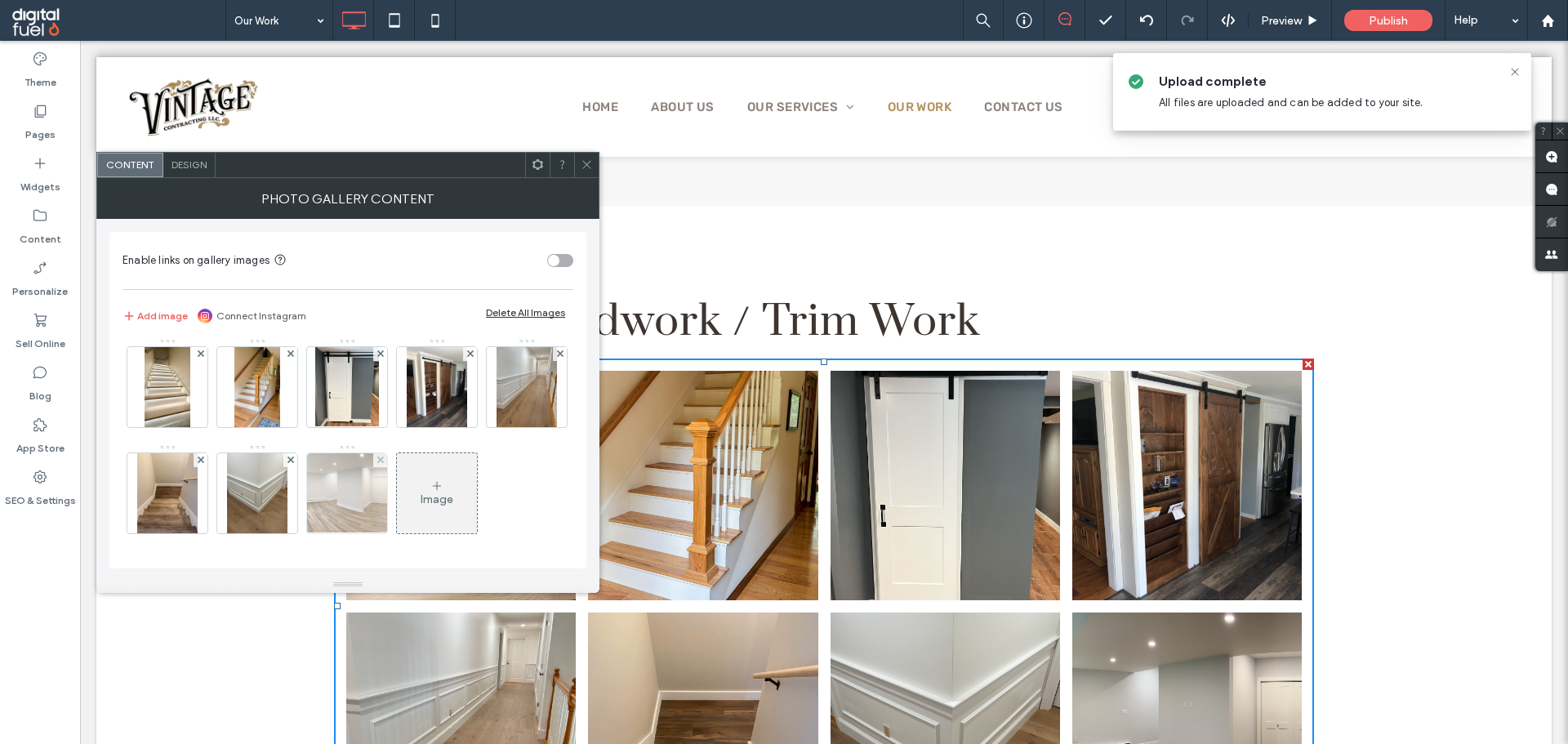
scroll to position [111, 0]
click at [397, 484] on div "Image" at bounding box center [437, 493] width 80 height 77
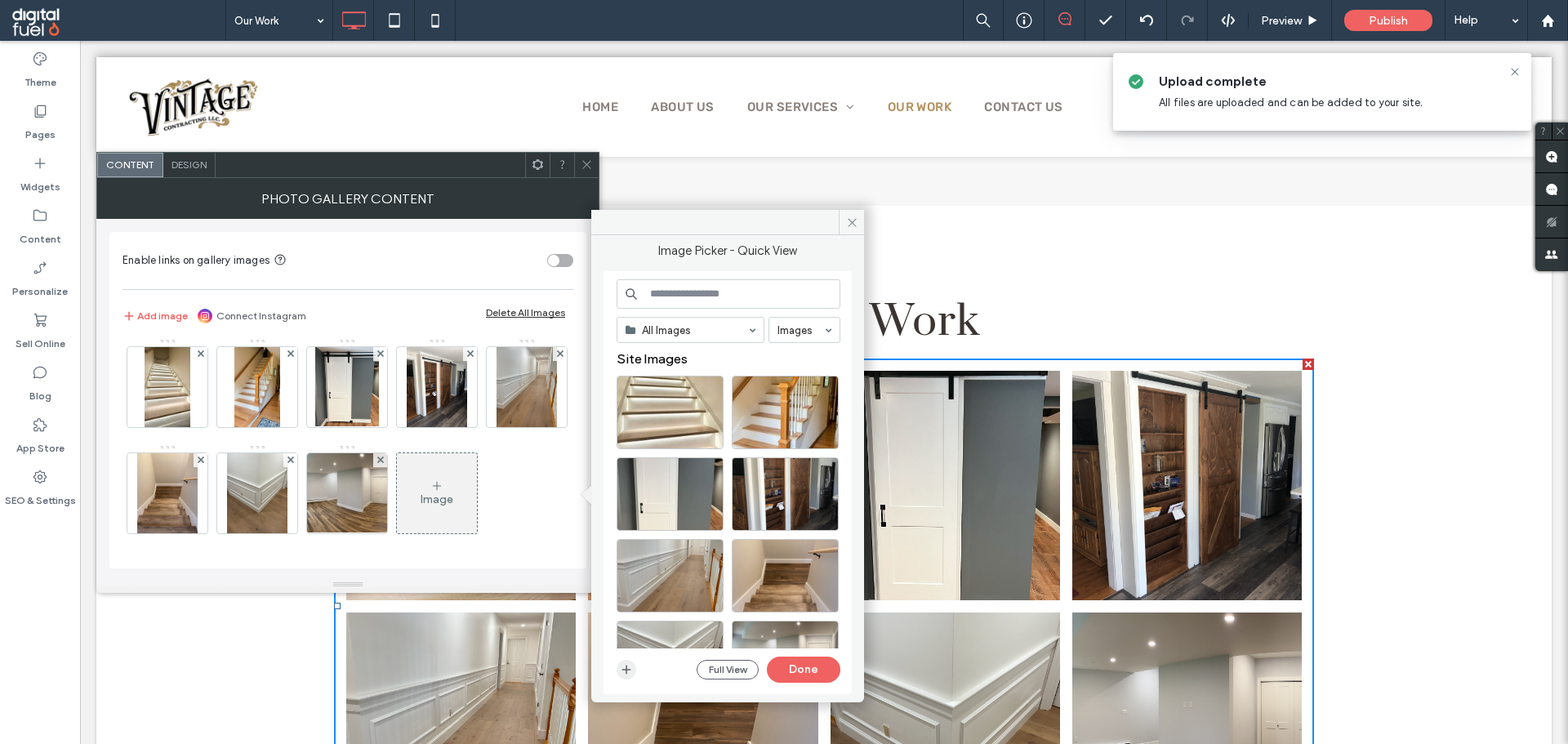
click at [621, 678] on div "Full View Done" at bounding box center [728, 669] width 224 height 26
click at [623, 671] on icon "button" at bounding box center [626, 669] width 13 height 13
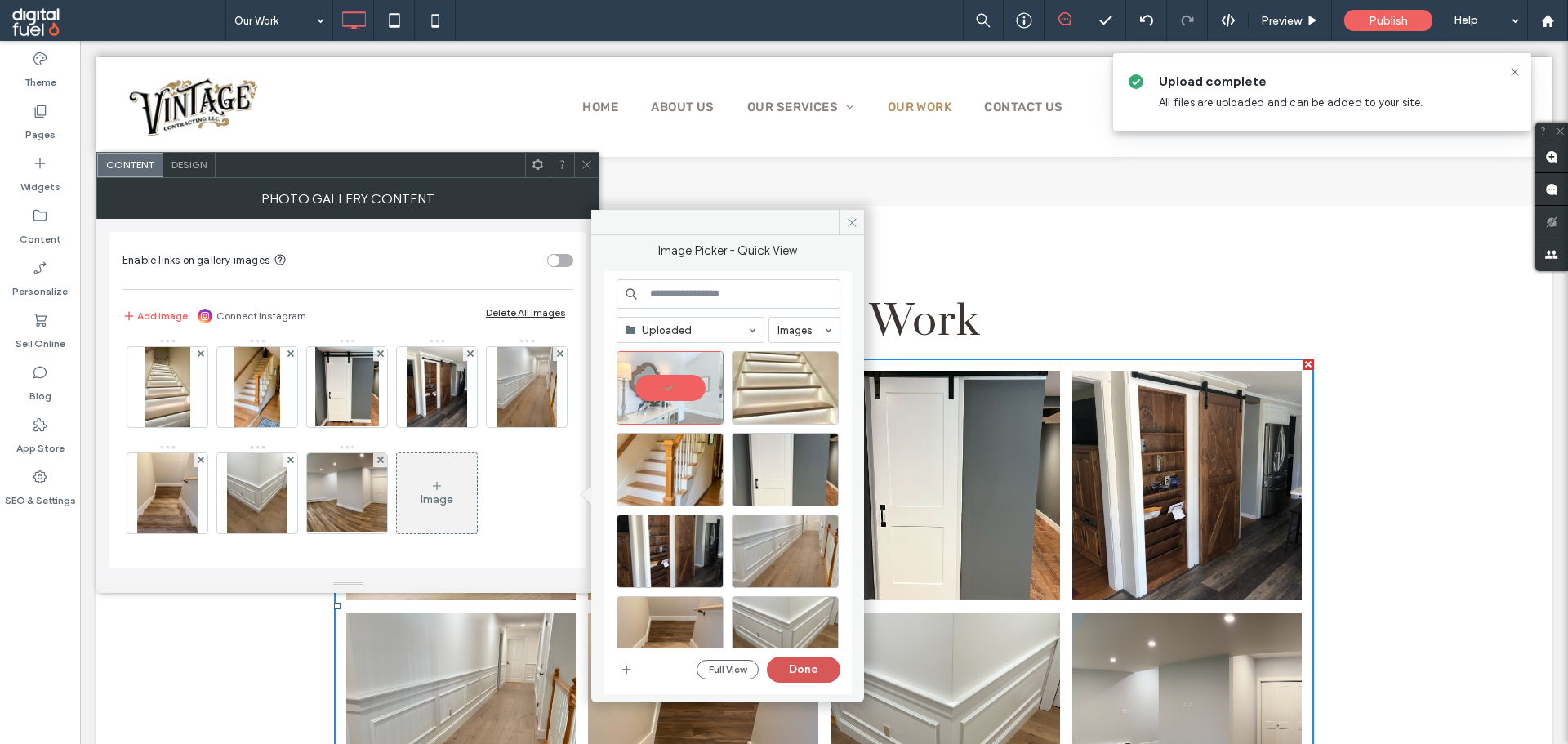
click at [823, 666] on button "Done" at bounding box center [804, 669] width 74 height 26
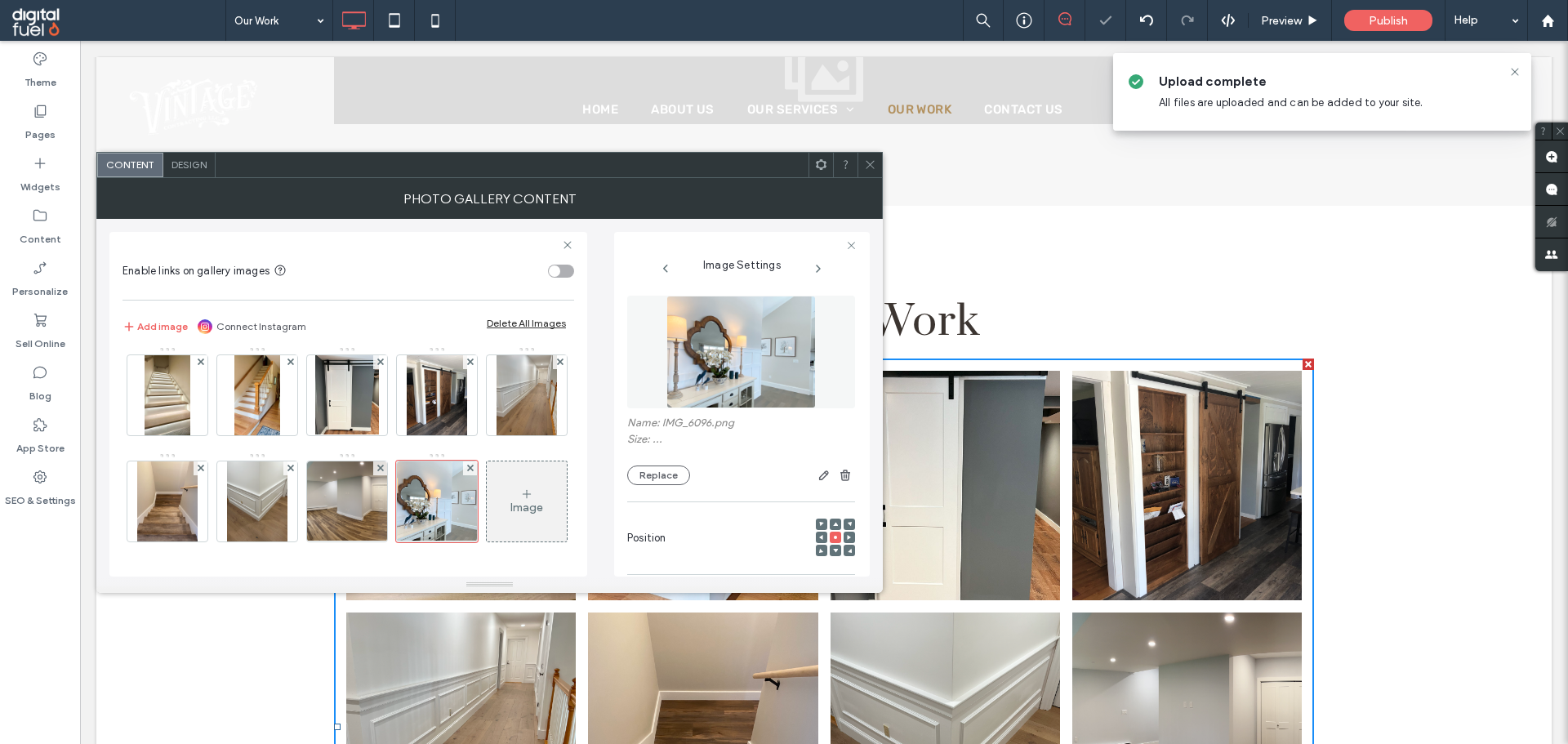
click at [866, 165] on icon at bounding box center [869, 164] width 12 height 12
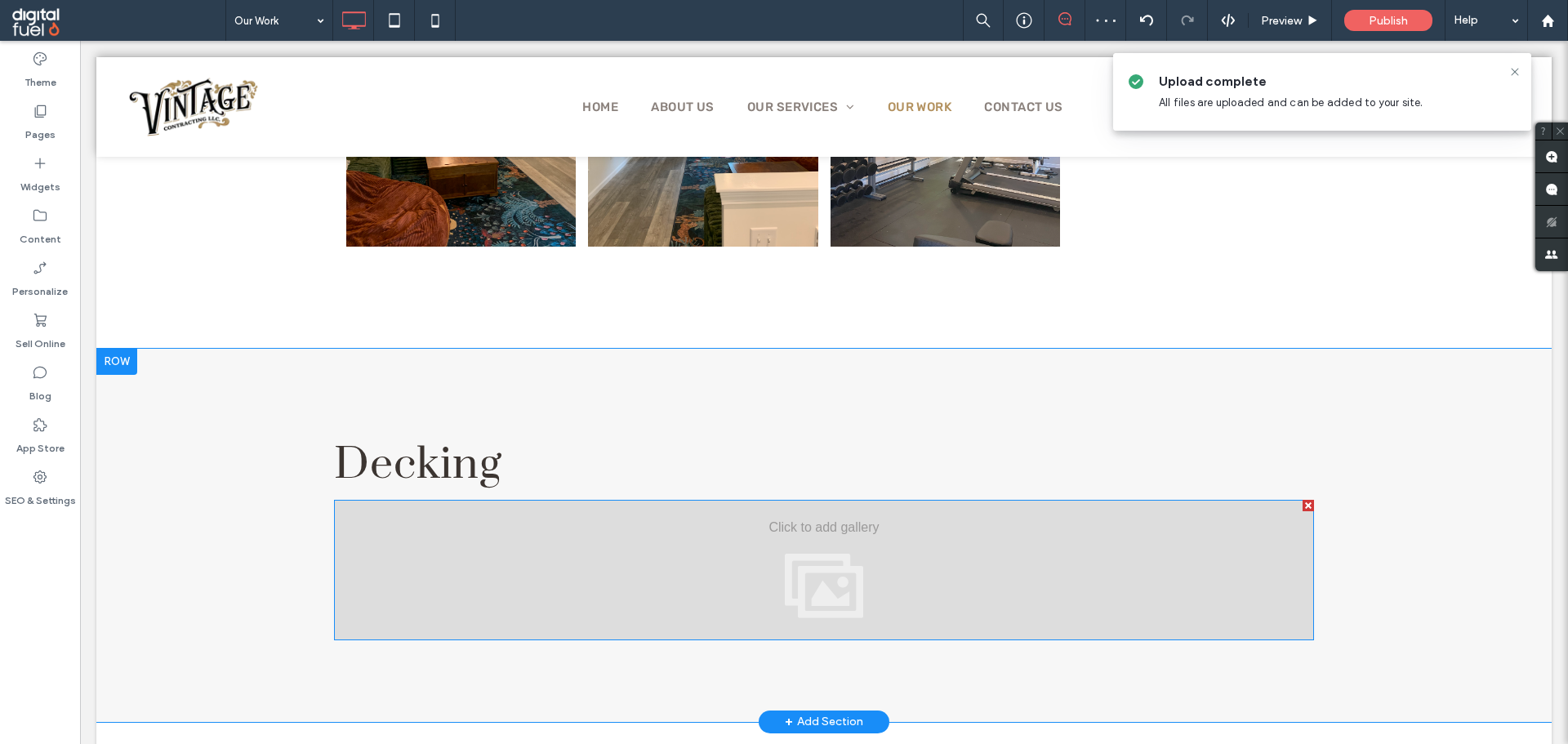
scroll to position [3276, 0]
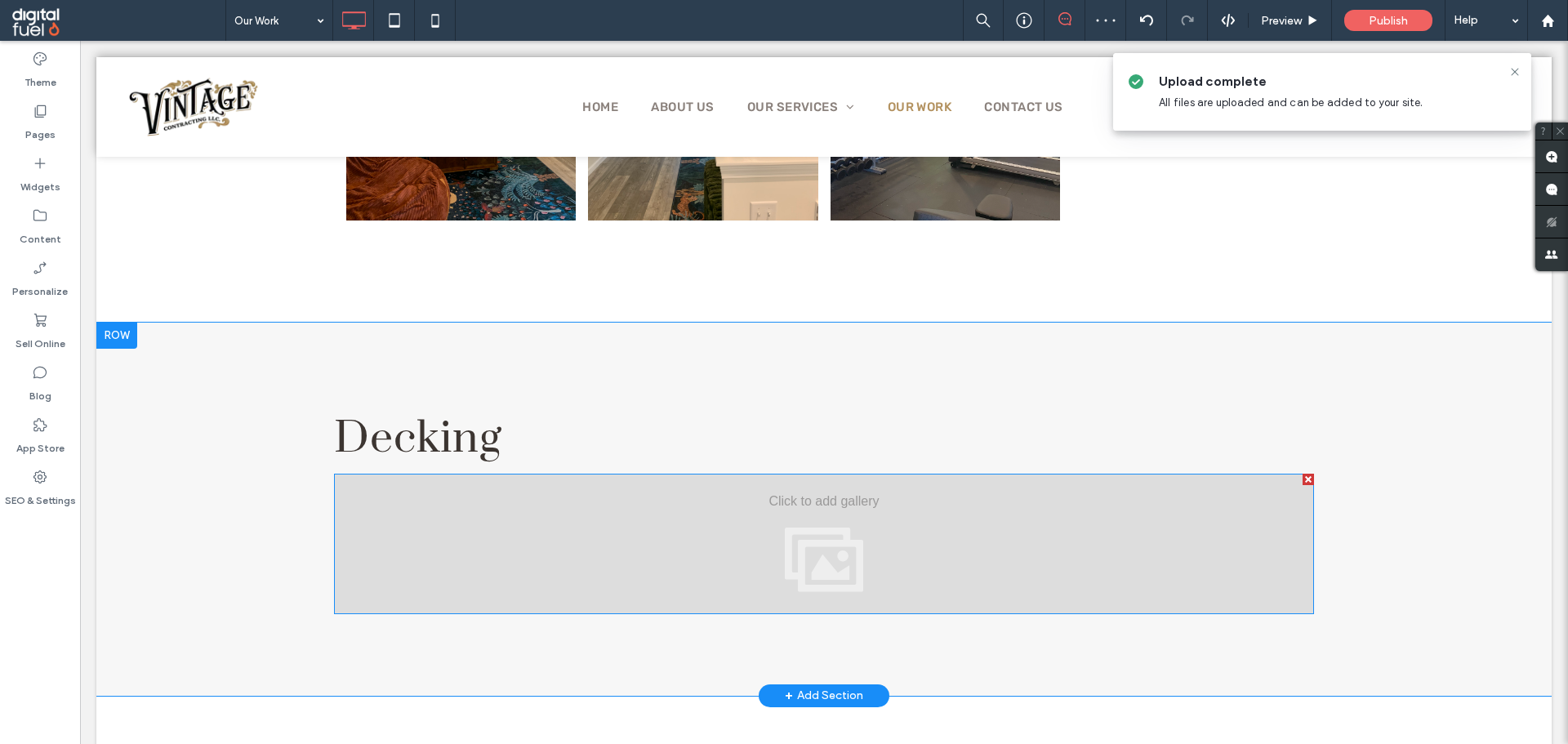
click at [758, 521] on div at bounding box center [824, 544] width 980 height 141
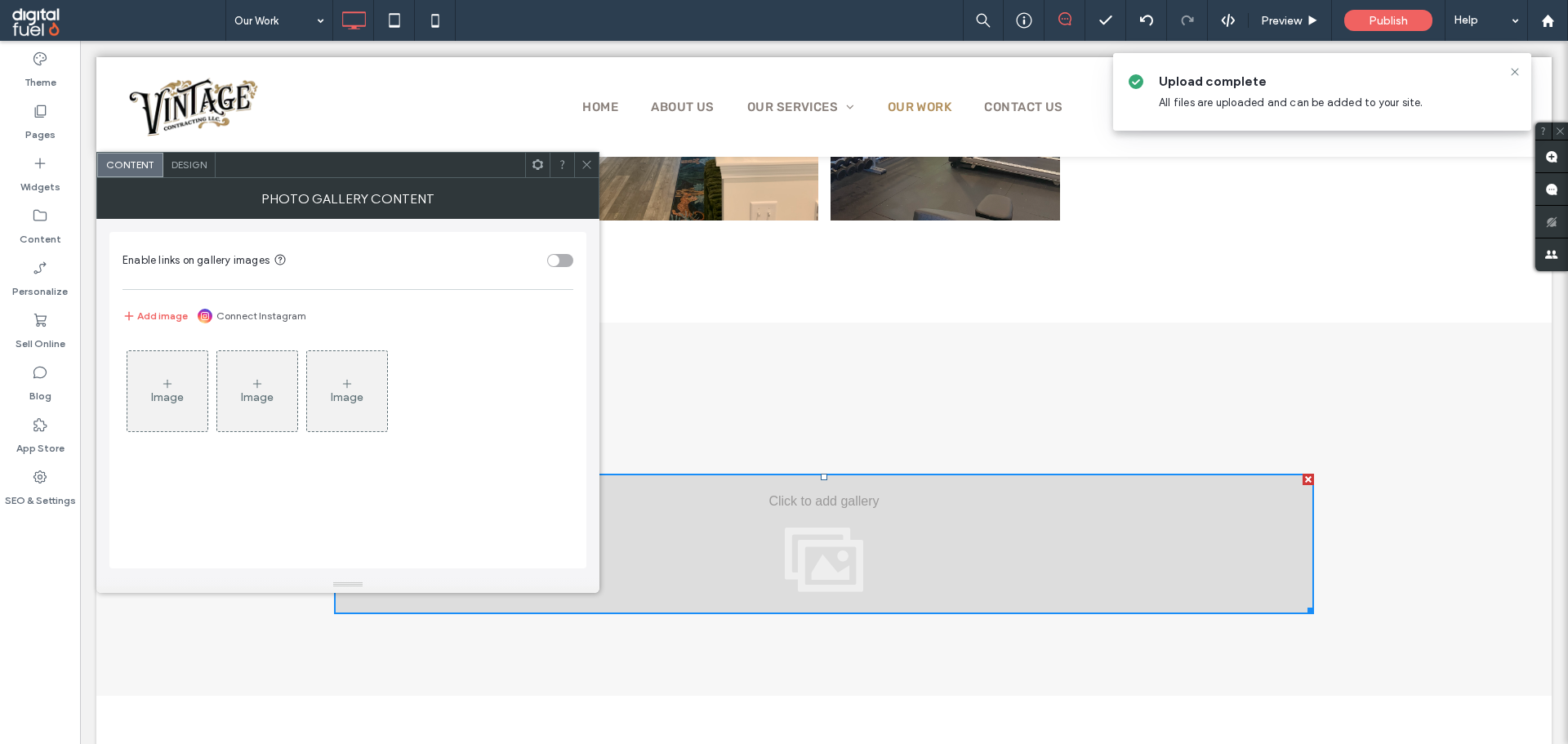
click at [145, 360] on div "Image" at bounding box center [167, 390] width 80 height 77
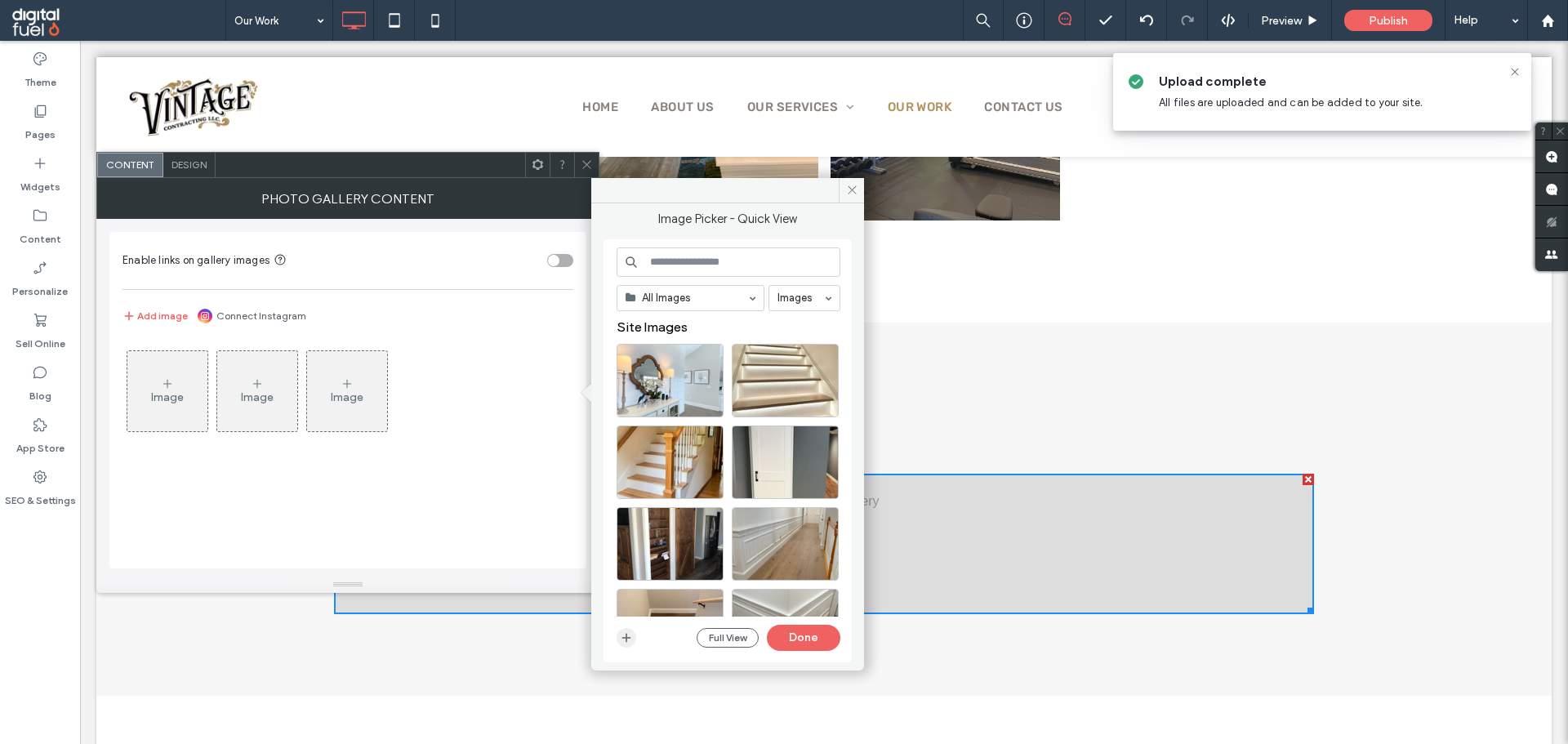
click at [631, 633] on icon "button" at bounding box center [626, 637] width 13 height 13
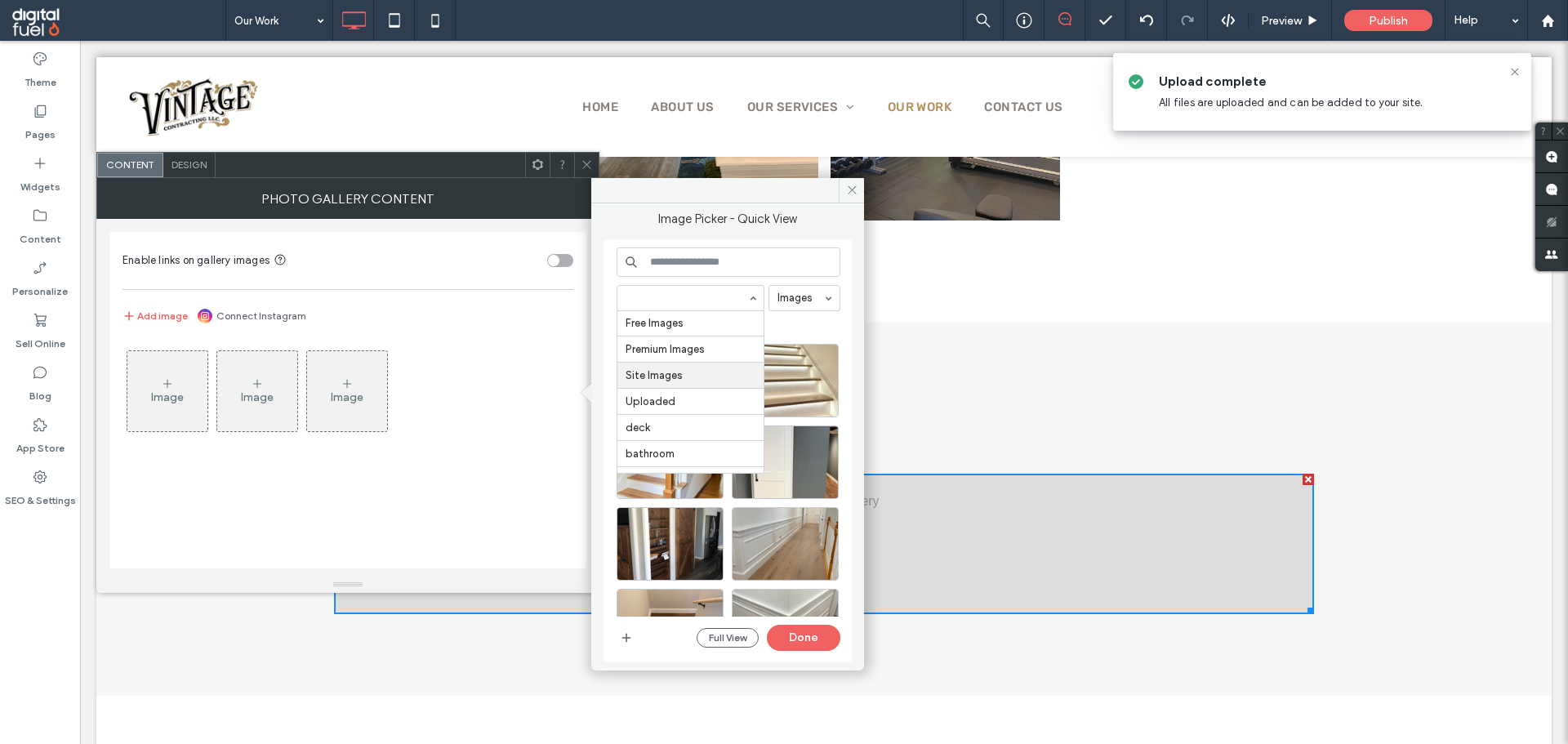
scroll to position [73, 0]
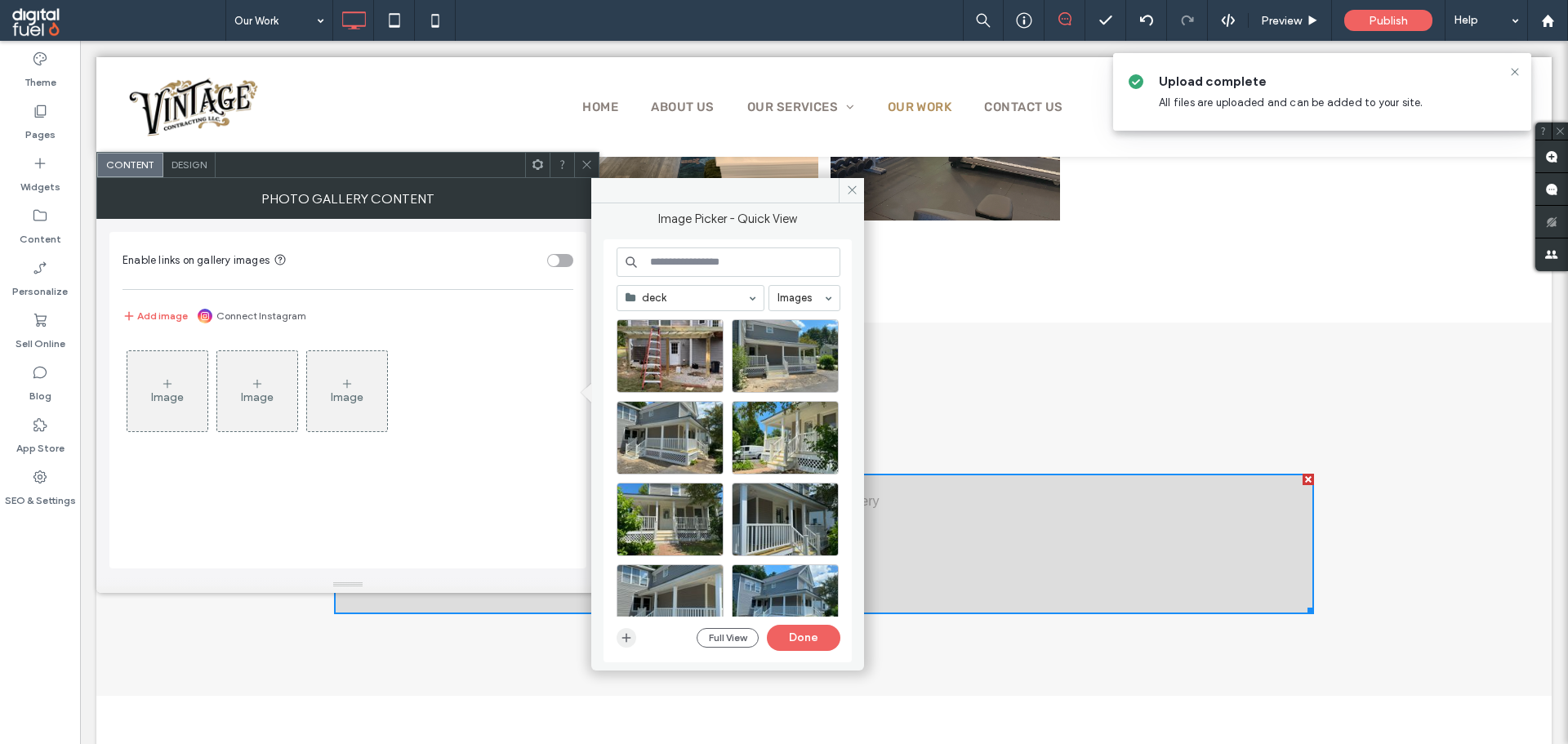
click at [624, 641] on icon "button" at bounding box center [626, 637] width 13 height 13
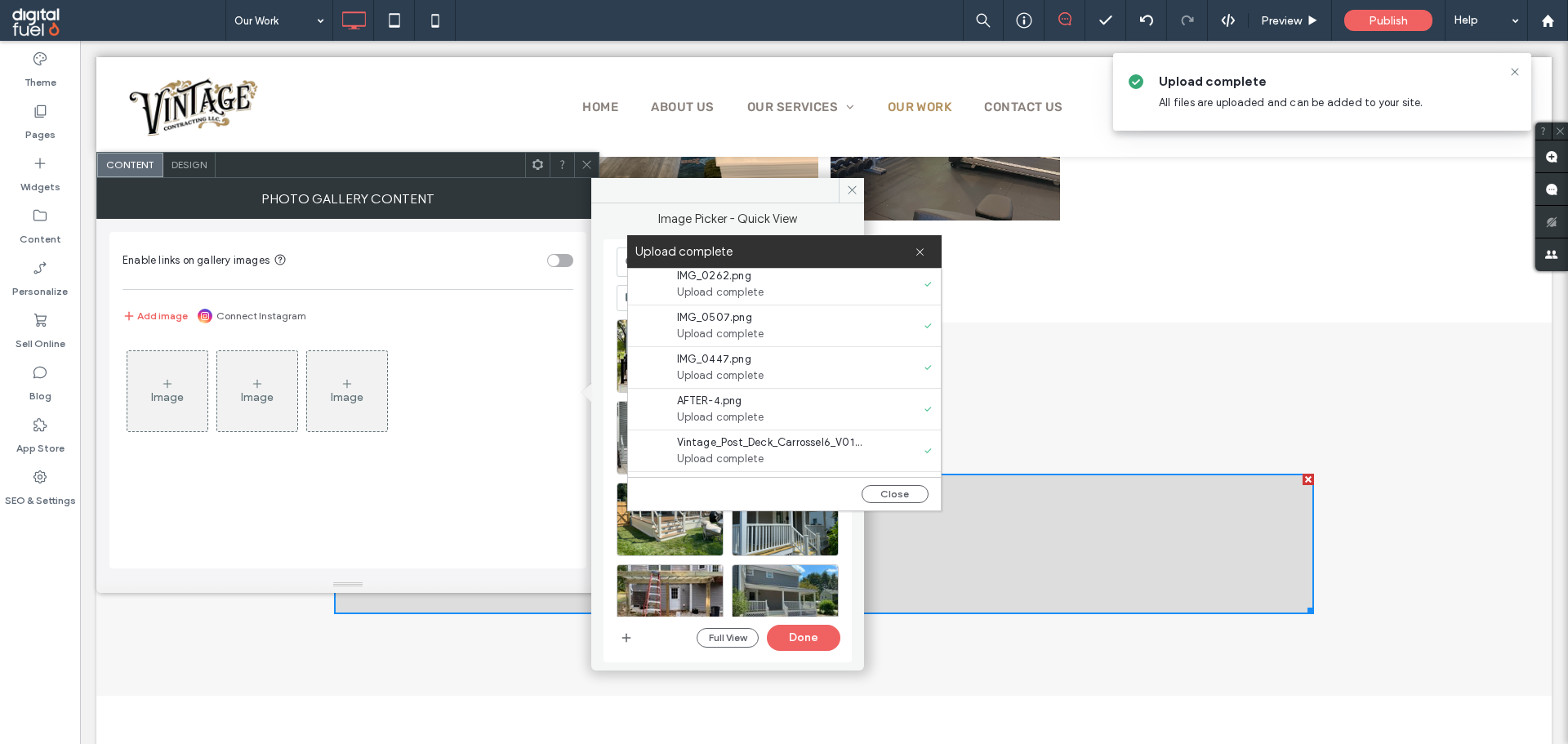
scroll to position [0, 0]
drag, startPoint x: 890, startPoint y: 493, endPoint x: 876, endPoint y: 483, distance: 17.2
click at [890, 493] on button "Close" at bounding box center [895, 493] width 67 height 18
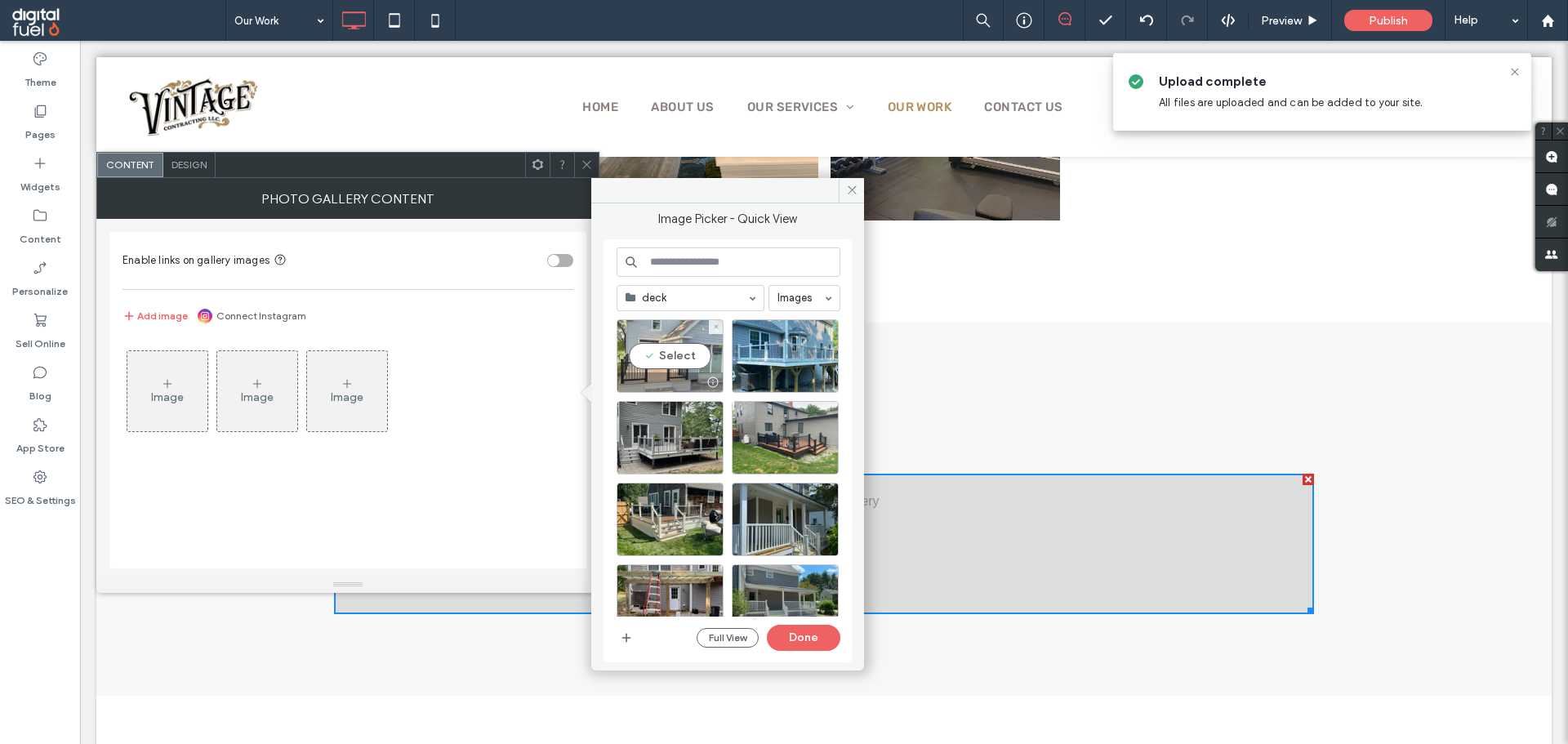
click at [665, 337] on div "Select" at bounding box center [670, 356] width 107 height 74
click at [775, 342] on div "Select" at bounding box center [785, 356] width 107 height 74
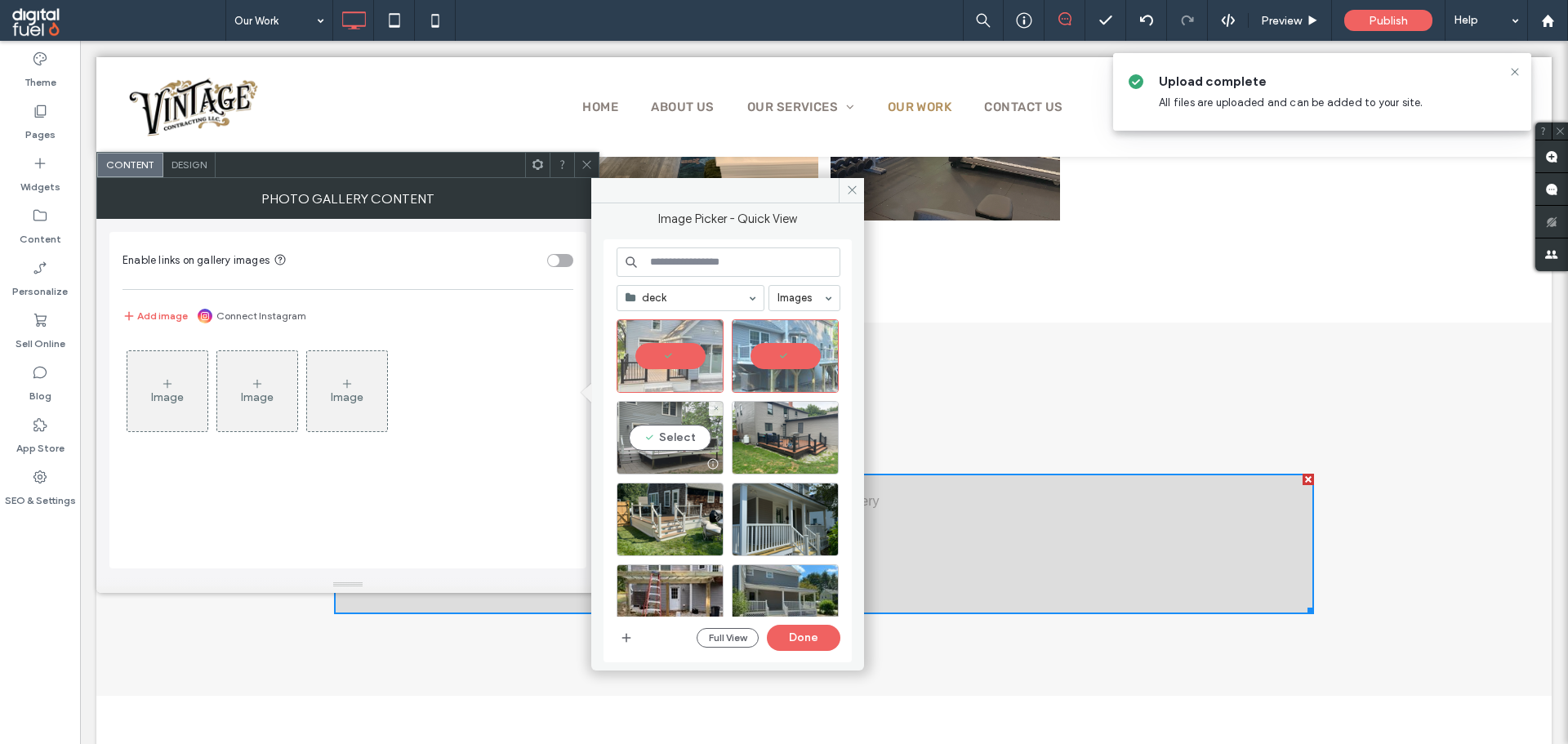
click at [684, 443] on div "Select" at bounding box center [670, 438] width 107 height 74
click at [770, 428] on div at bounding box center [785, 438] width 107 height 74
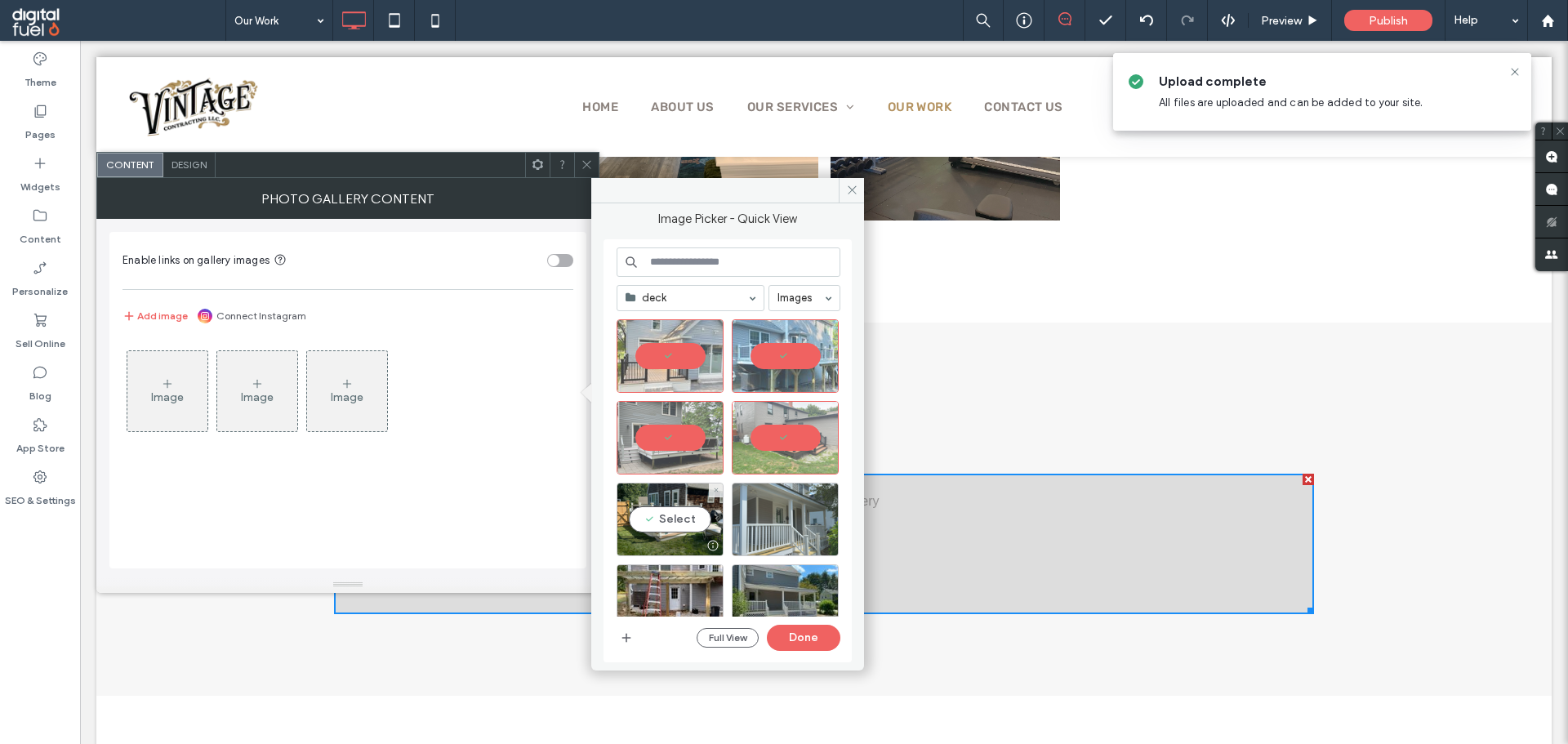
drag, startPoint x: 666, startPoint y: 510, endPoint x: 747, endPoint y: 507, distance: 81.1
click at [667, 510] on div "Select" at bounding box center [670, 519] width 107 height 74
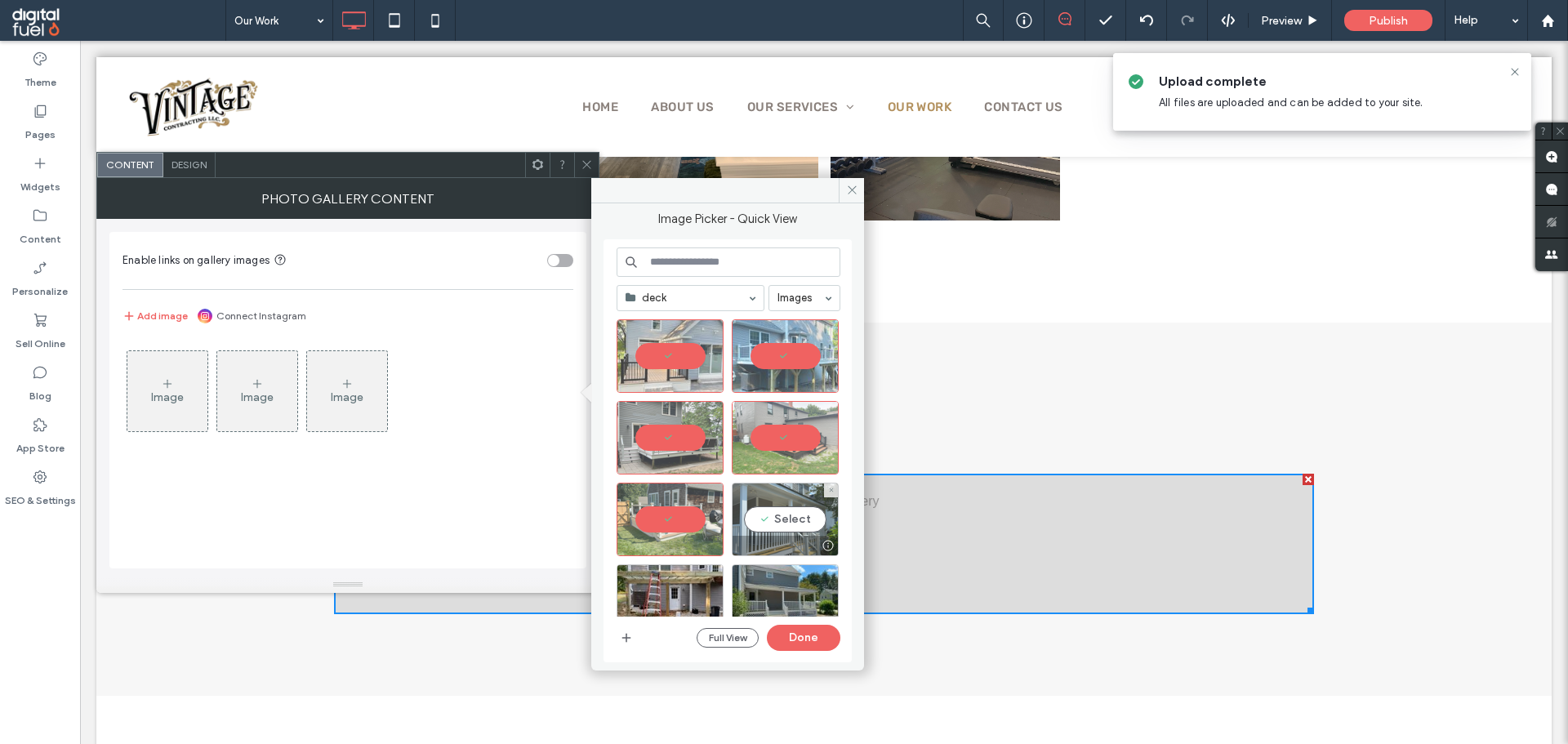
click at [767, 506] on div "Select" at bounding box center [785, 519] width 107 height 74
click at [788, 631] on button "Done" at bounding box center [804, 637] width 74 height 26
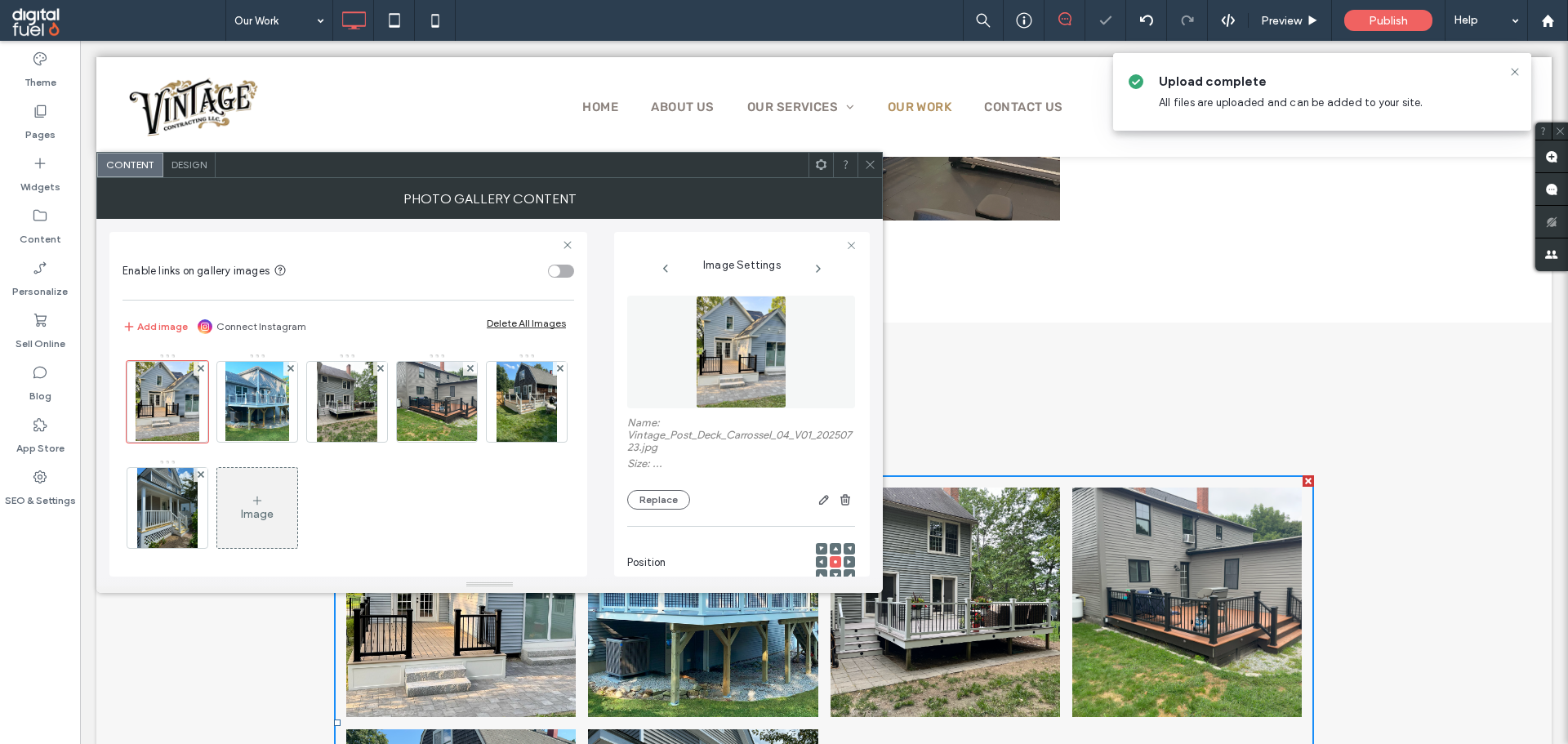
click at [878, 164] on div at bounding box center [870, 164] width 25 height 25
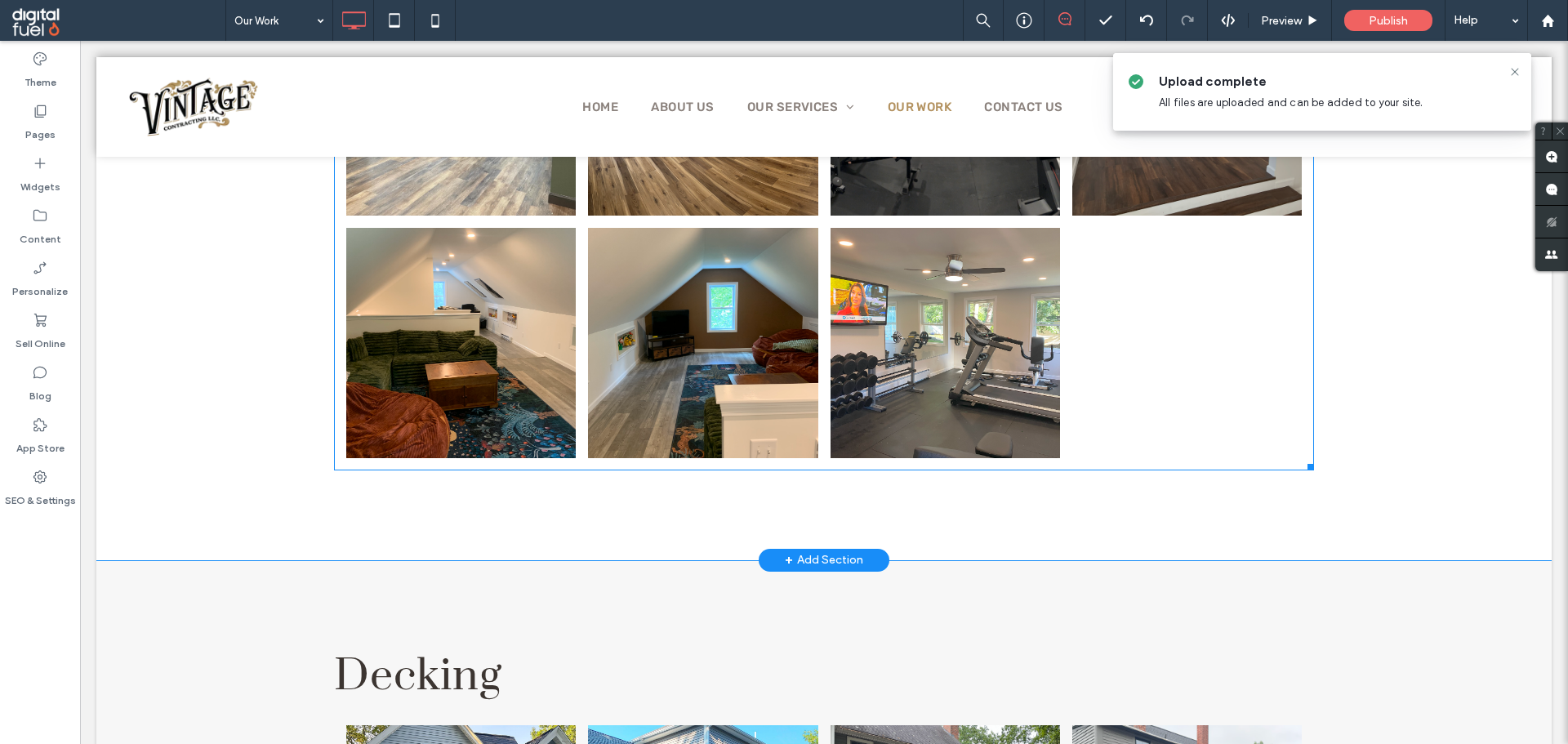
scroll to position [2849, 0]
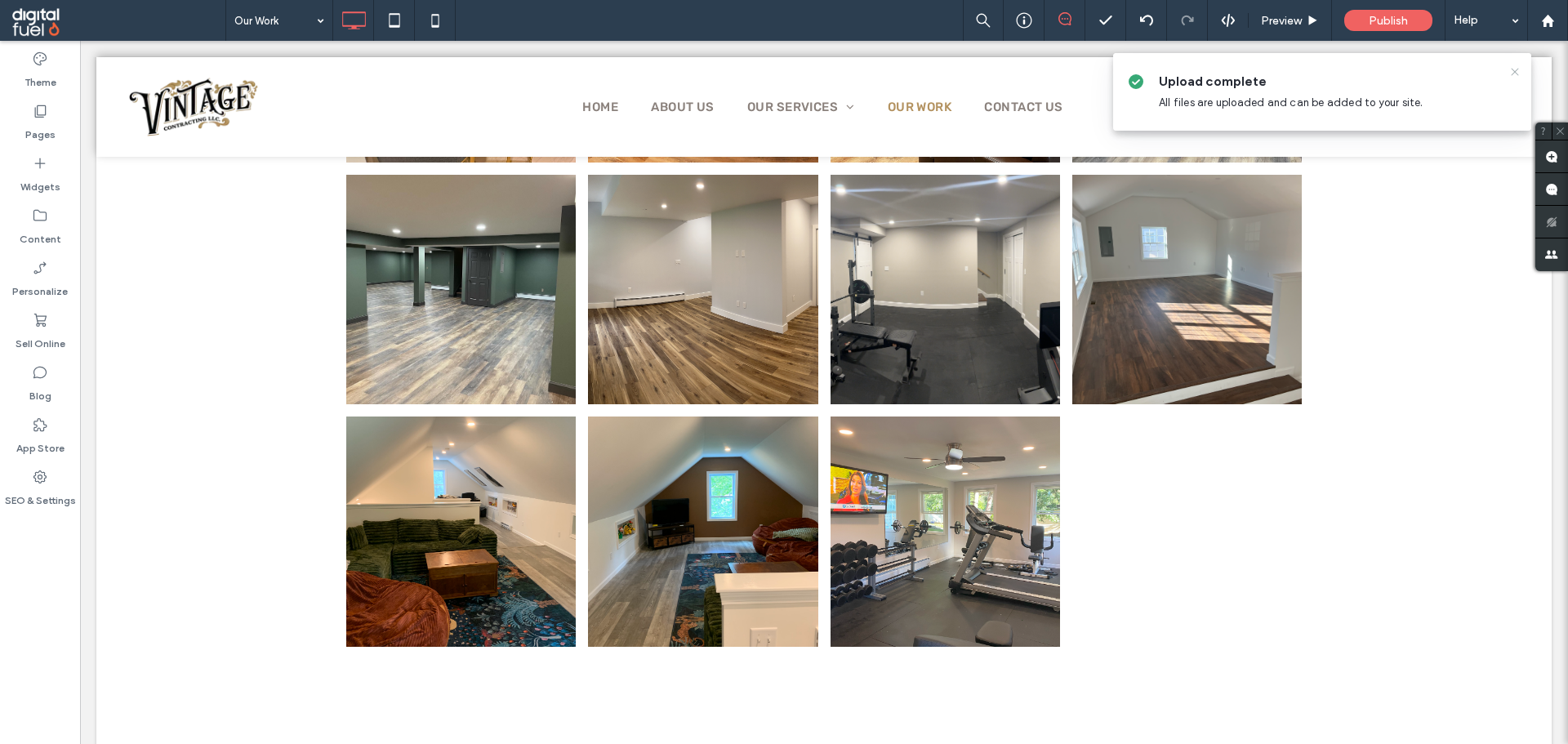
click at [1518, 68] on icon at bounding box center [1515, 72] width 13 height 13
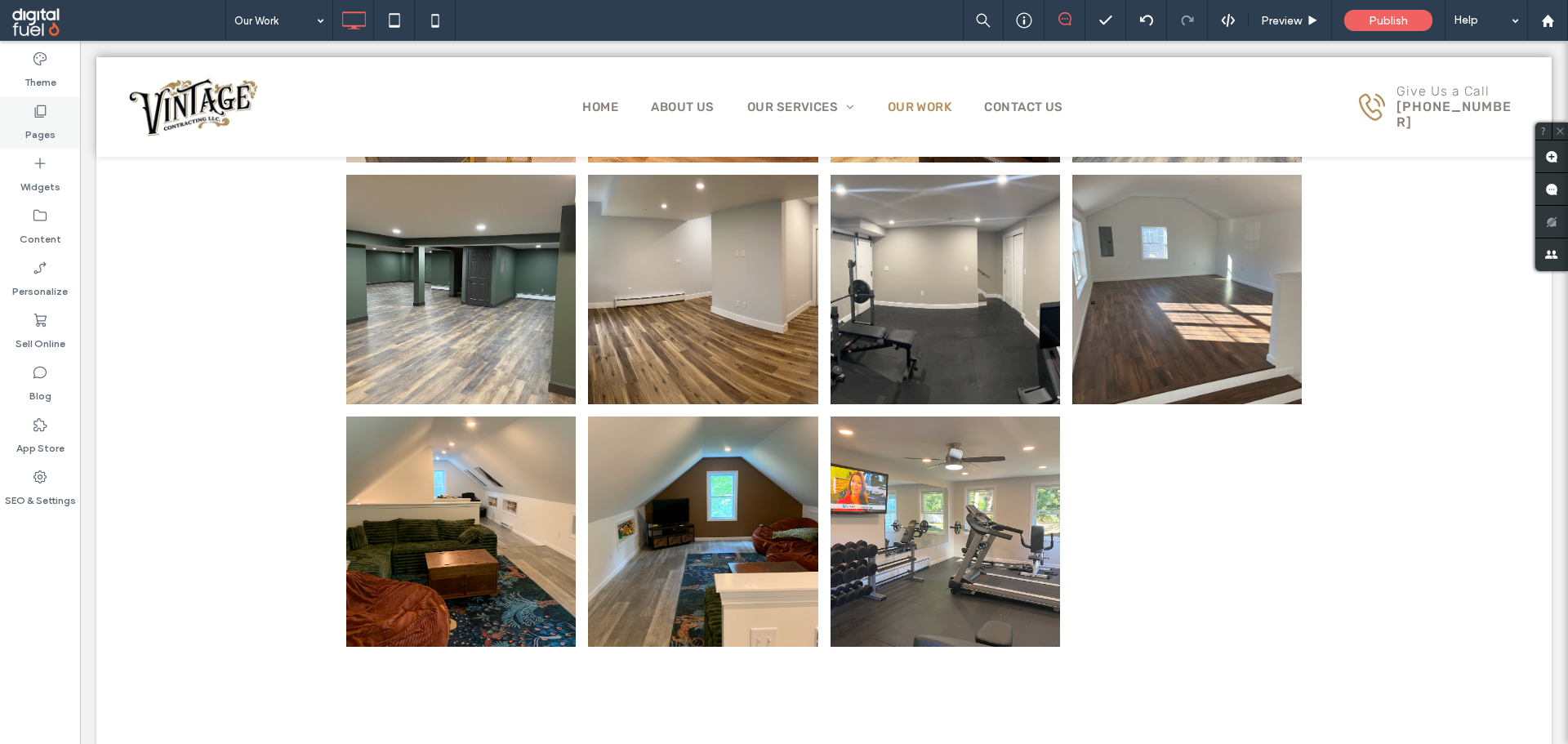
click at [44, 128] on label "Pages" at bounding box center [41, 130] width 30 height 23
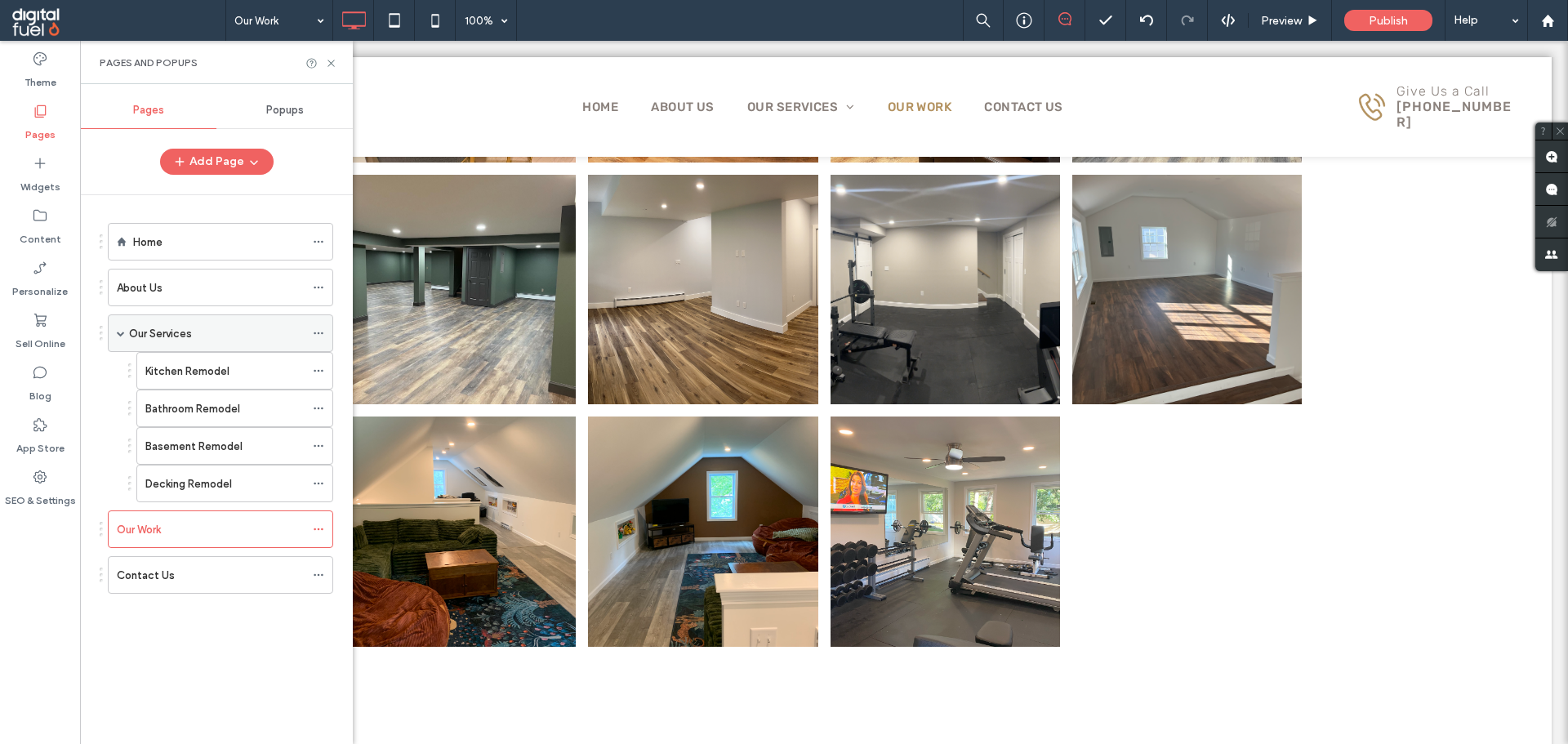
click at [234, 325] on div "Our Services" at bounding box center [217, 334] width 176 height 17
click at [148, 632] on div "Home About Us Our Services Kitchen Remodel Bathroom Remodel Basement Remodel De…" at bounding box center [216, 424] width 234 height 418
click at [233, 441] on label "Basement Remodel" at bounding box center [194, 446] width 97 height 28
click at [328, 64] on icon at bounding box center [331, 62] width 12 height 12
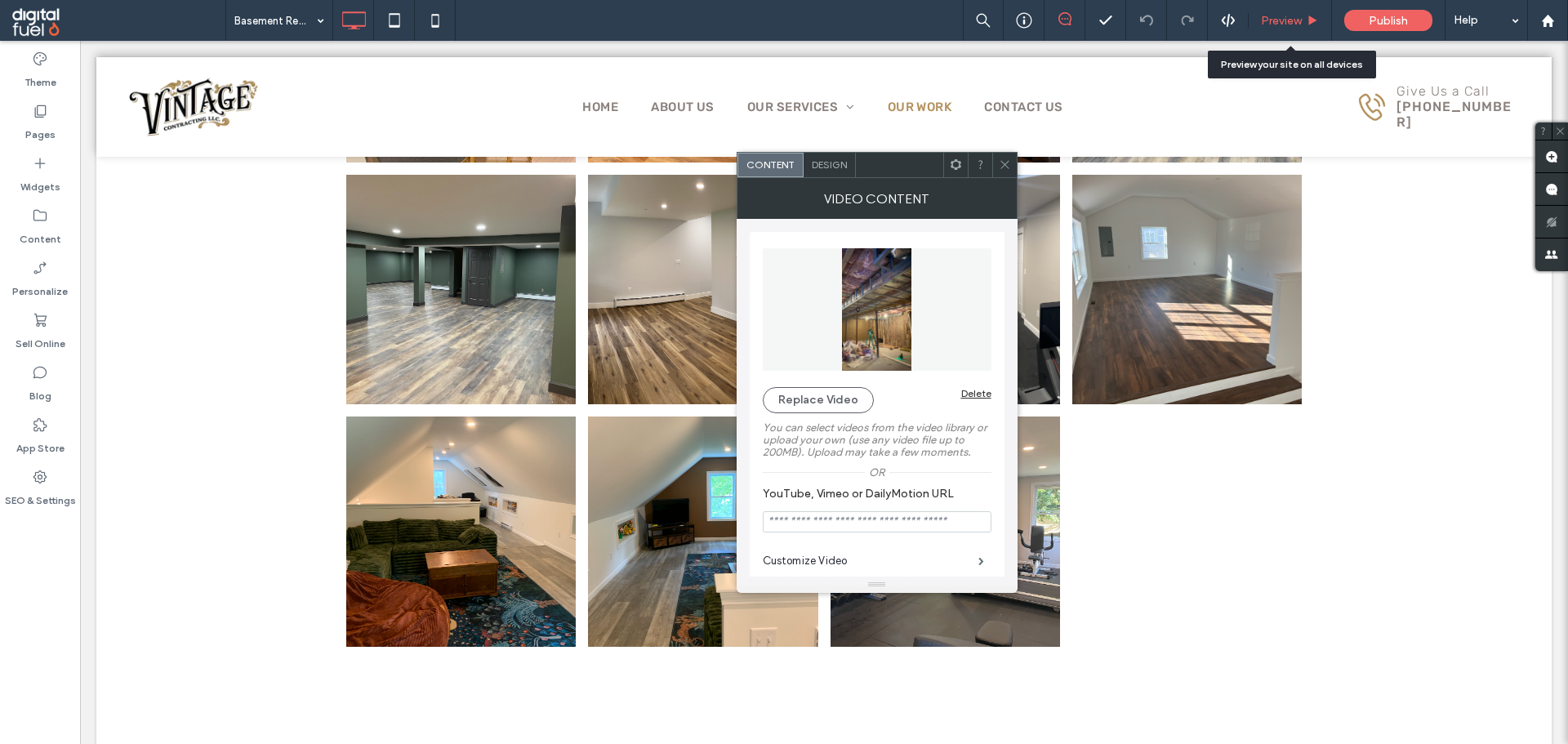
click at [1292, 32] on div "Preview" at bounding box center [1290, 20] width 83 height 41
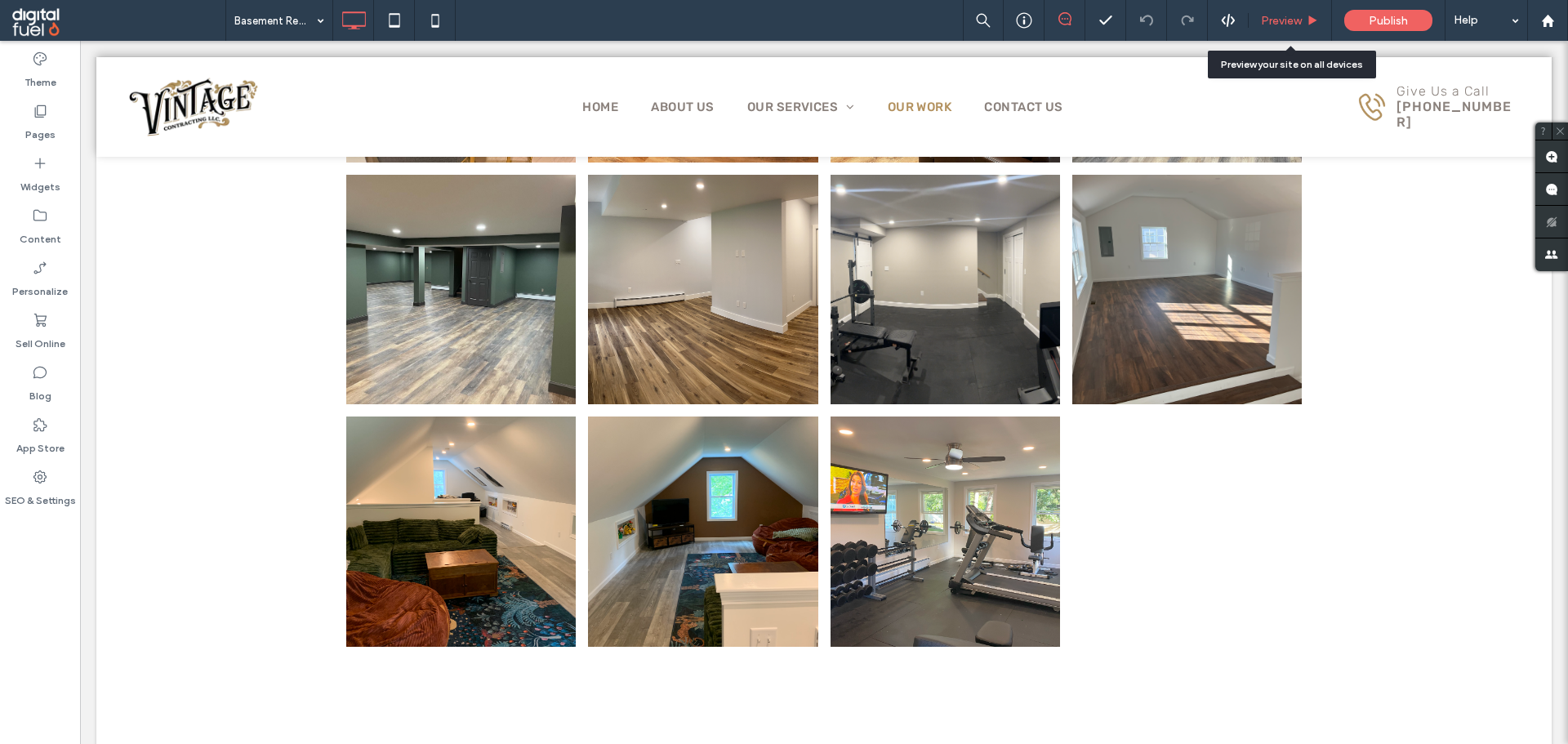
click at [1294, 9] on div "Preview" at bounding box center [1290, 20] width 83 height 41
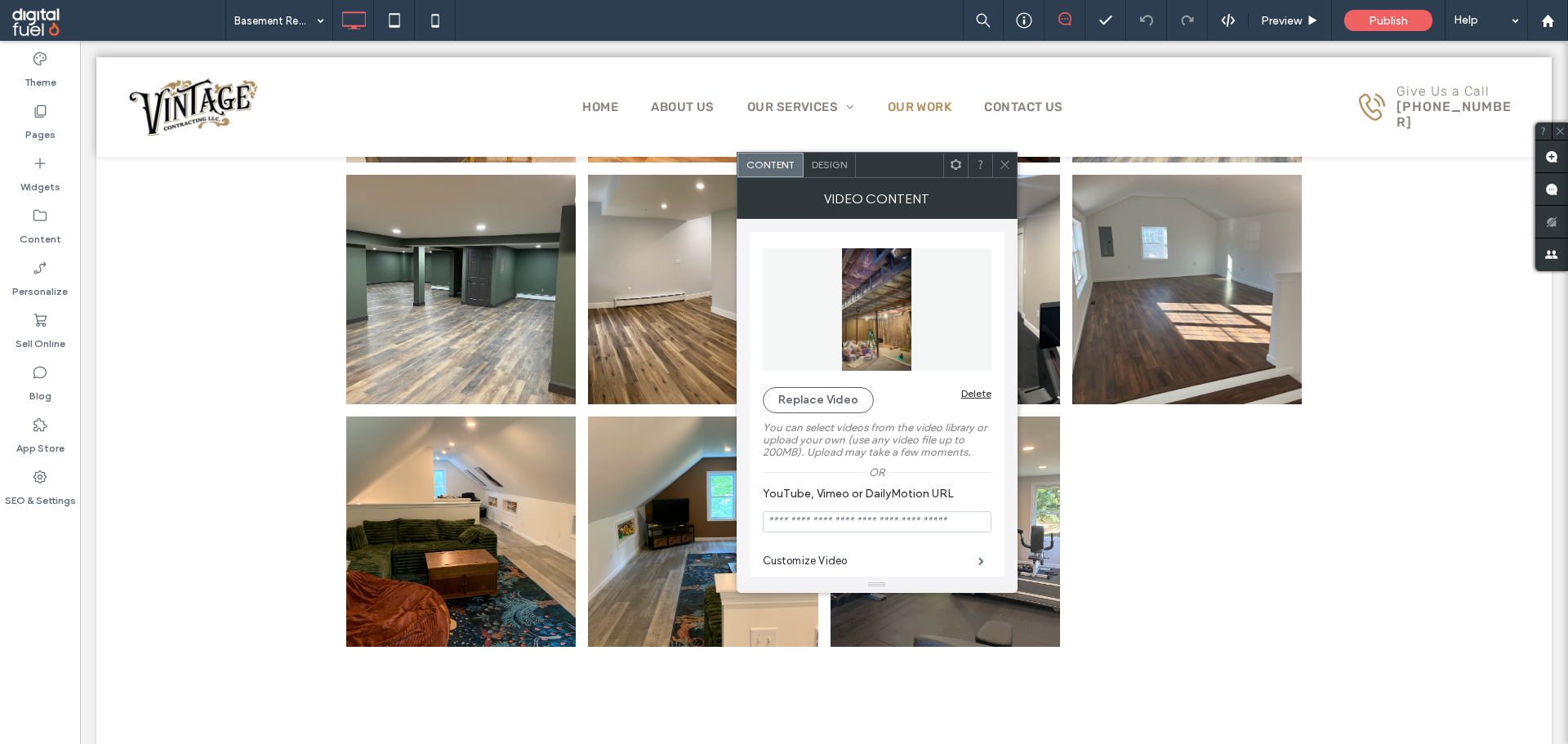
click at [0, 573] on div "Theme Pages Widgets Content Personalize Sell Online Blog App Store SEO & Settin…" at bounding box center [40, 391] width 80 height 702
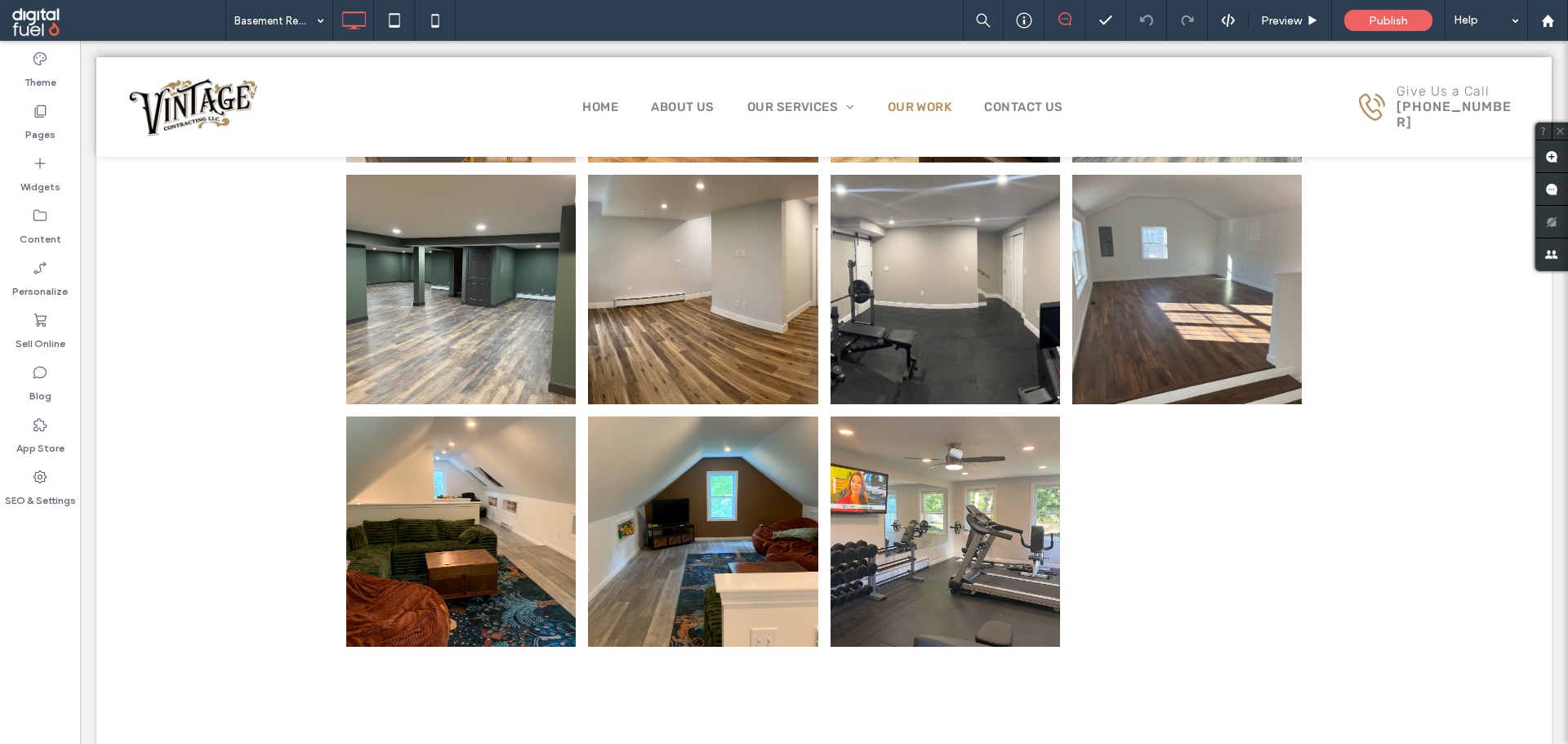
click at [0, 597] on div "Theme Pages Widgets Content Personalize Sell Online Blog App Store SEO & Settin…" at bounding box center [40, 391] width 80 height 702
click at [907, 14] on div "Basement Remodel Preview Publish Help" at bounding box center [896, 20] width 1342 height 41
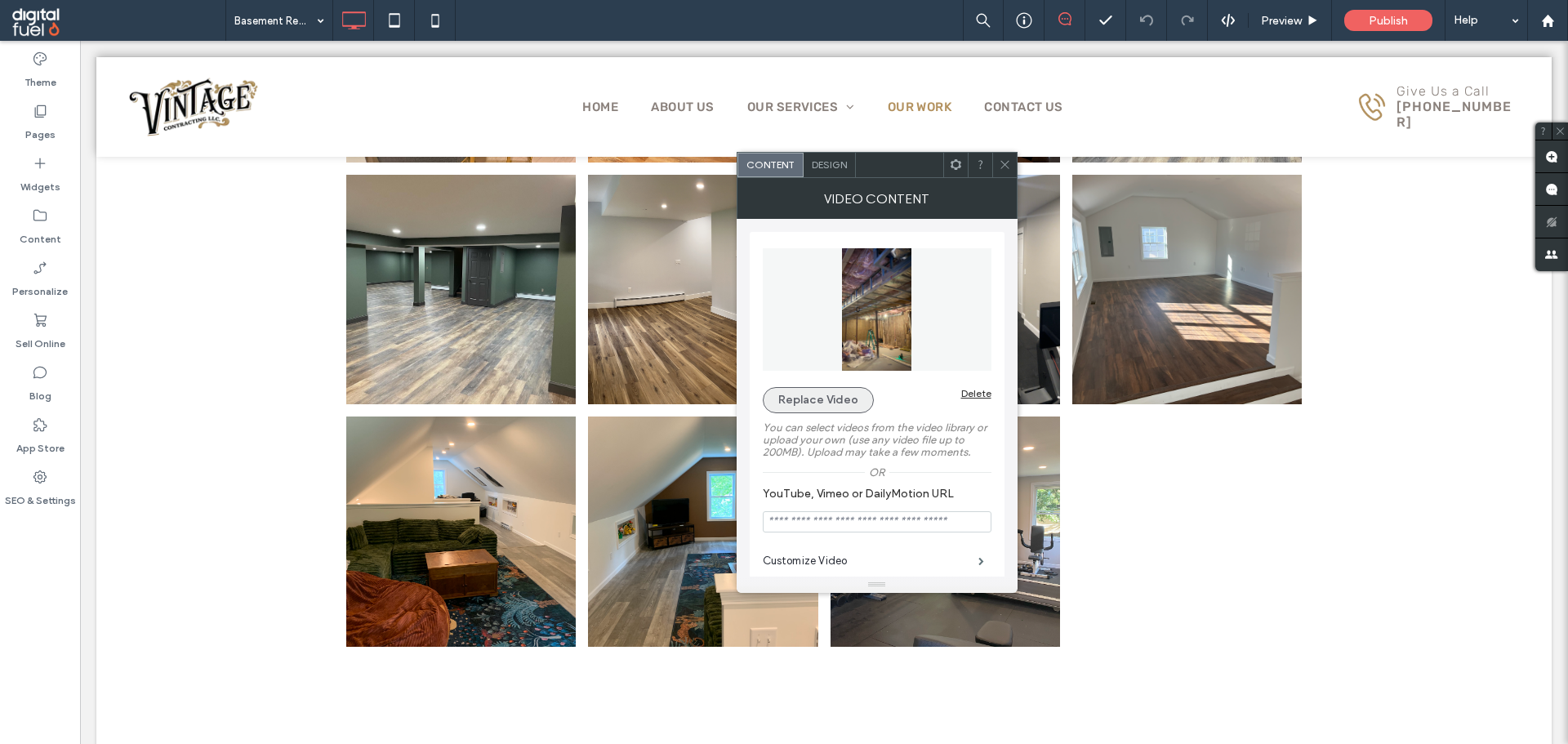
click at [821, 398] on button "Replace Video" at bounding box center [817, 400] width 111 height 26
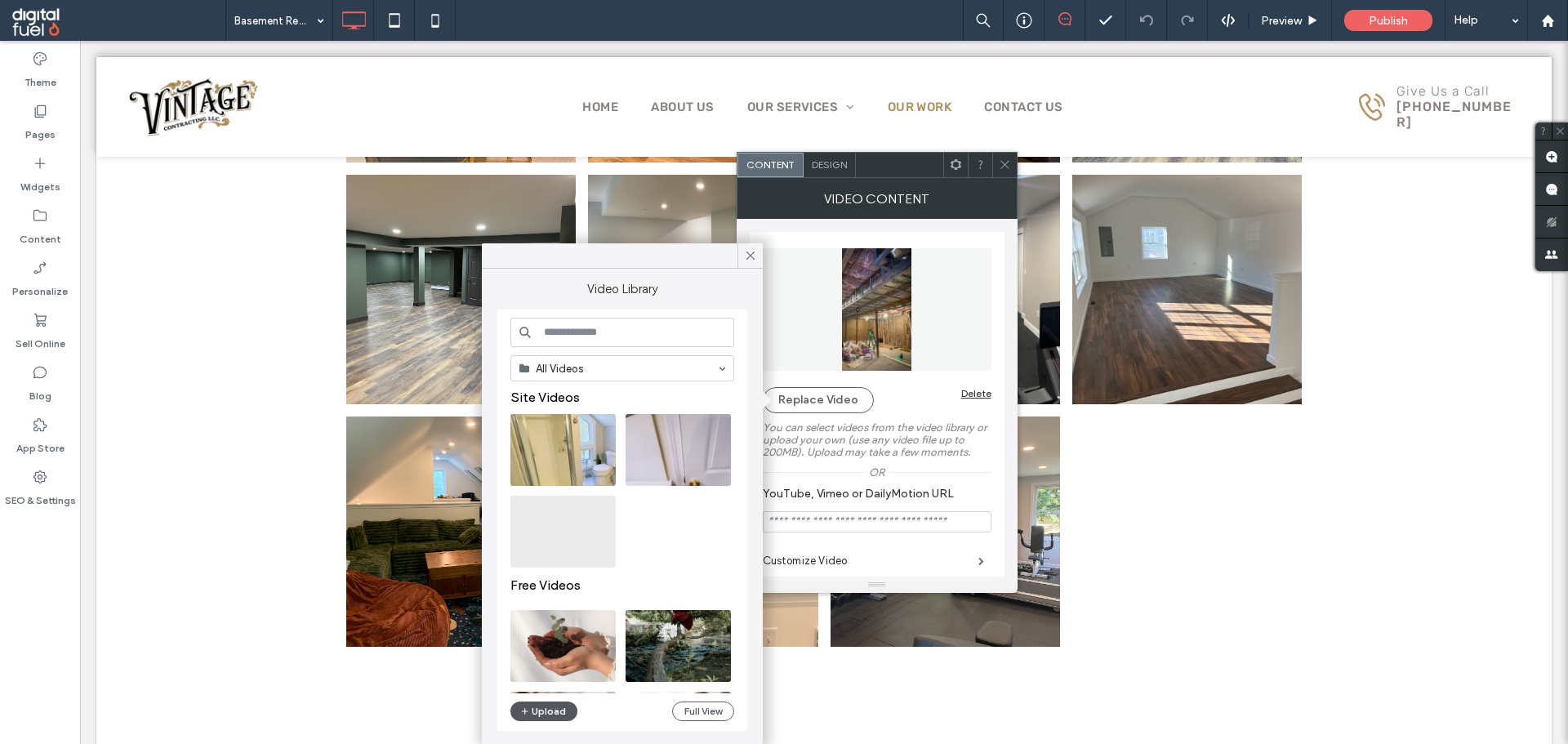
click at [526, 714] on icon "button" at bounding box center [525, 711] width 9 height 13
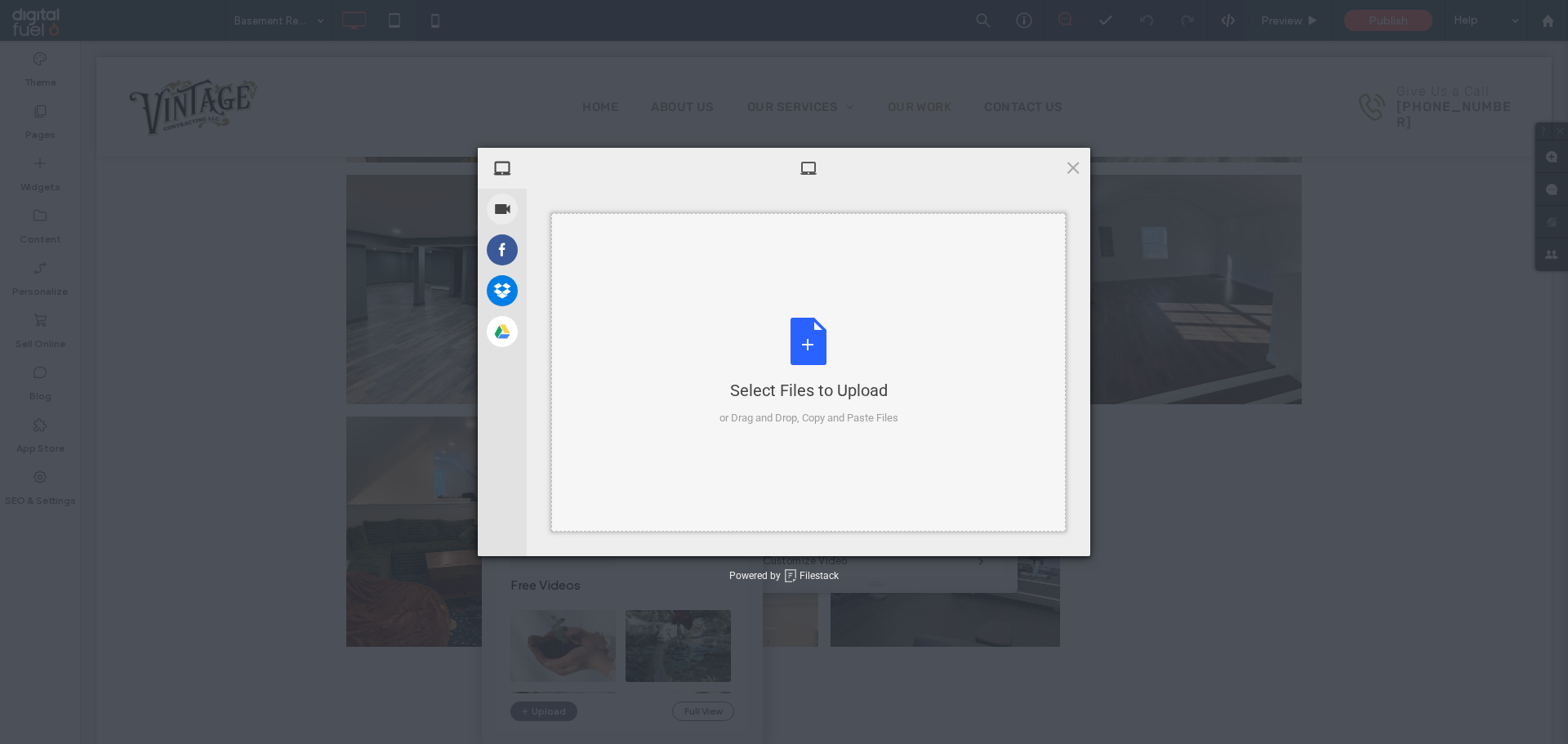
click at [834, 344] on div "Select Files to Upload or Drag and Drop, Copy and Paste Files" at bounding box center [809, 372] width 179 height 109
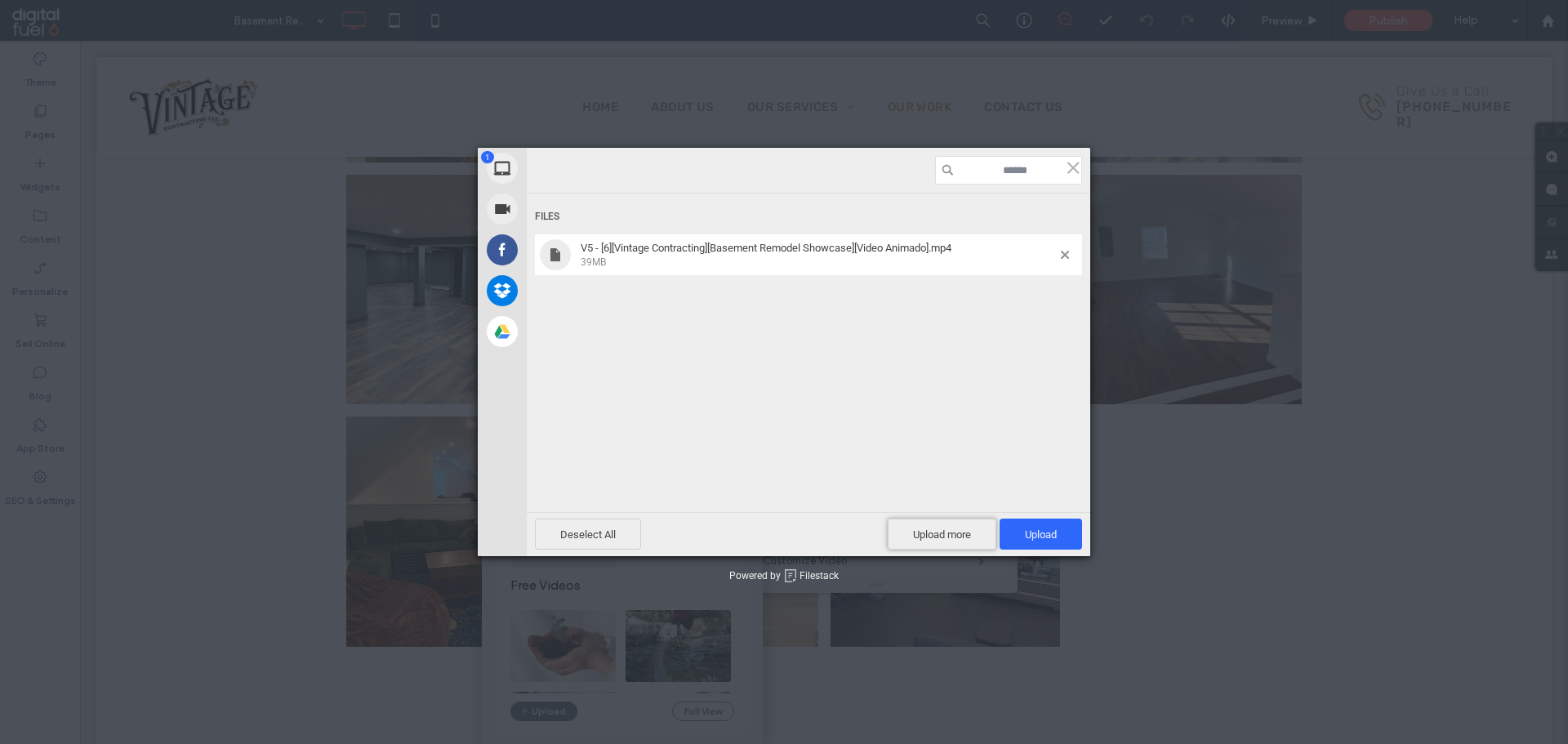
drag, startPoint x: 935, startPoint y: 537, endPoint x: 1027, endPoint y: 495, distance: 101.1
click at [1021, 468] on div "Files V5 - [6][Vintage Contracting][Basement Remodel Showcase][Video Animado].m…" at bounding box center [809, 352] width 564 height 408
click at [1032, 528] on span "Upload 1" at bounding box center [1040, 533] width 82 height 31
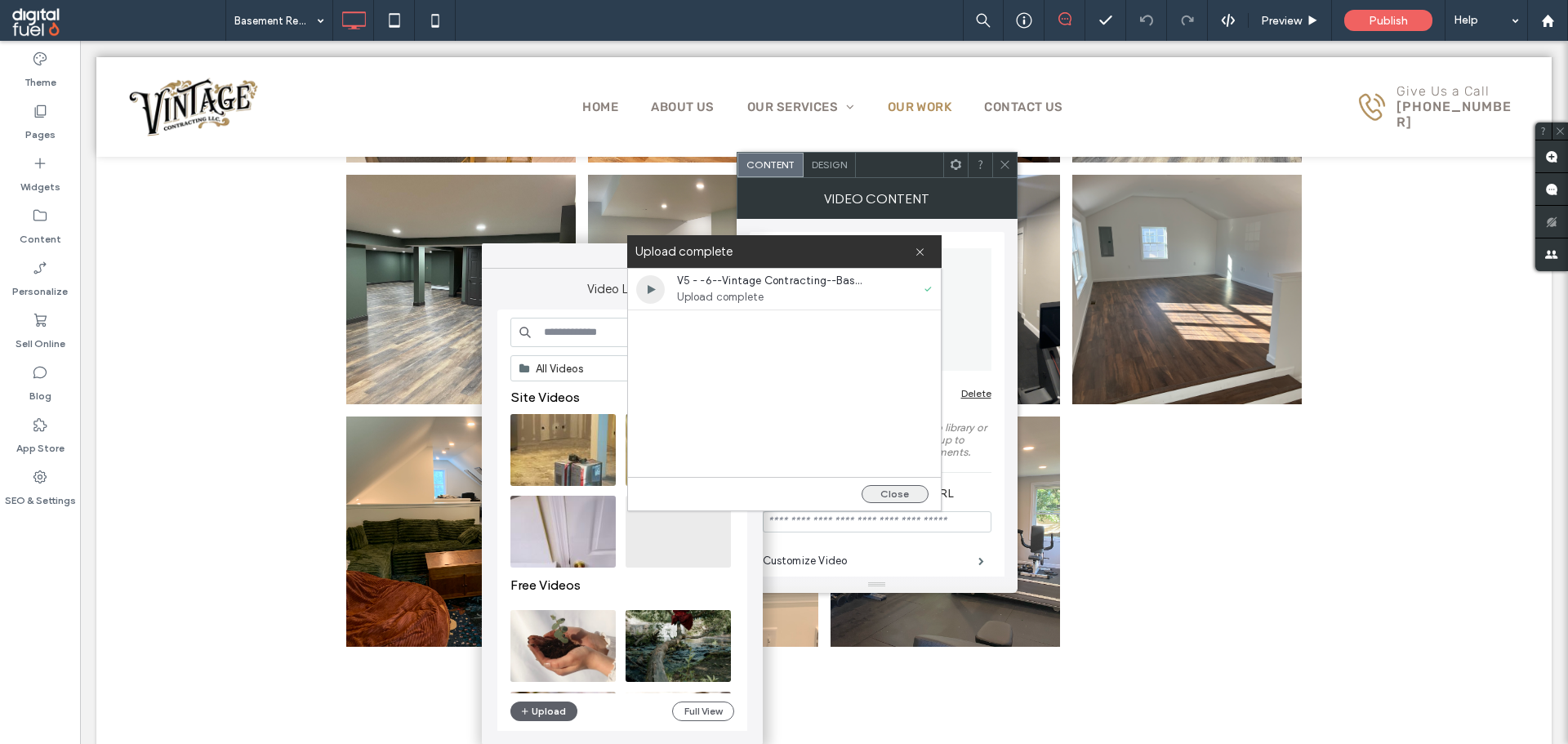
click at [893, 495] on button "Close" at bounding box center [895, 493] width 67 height 18
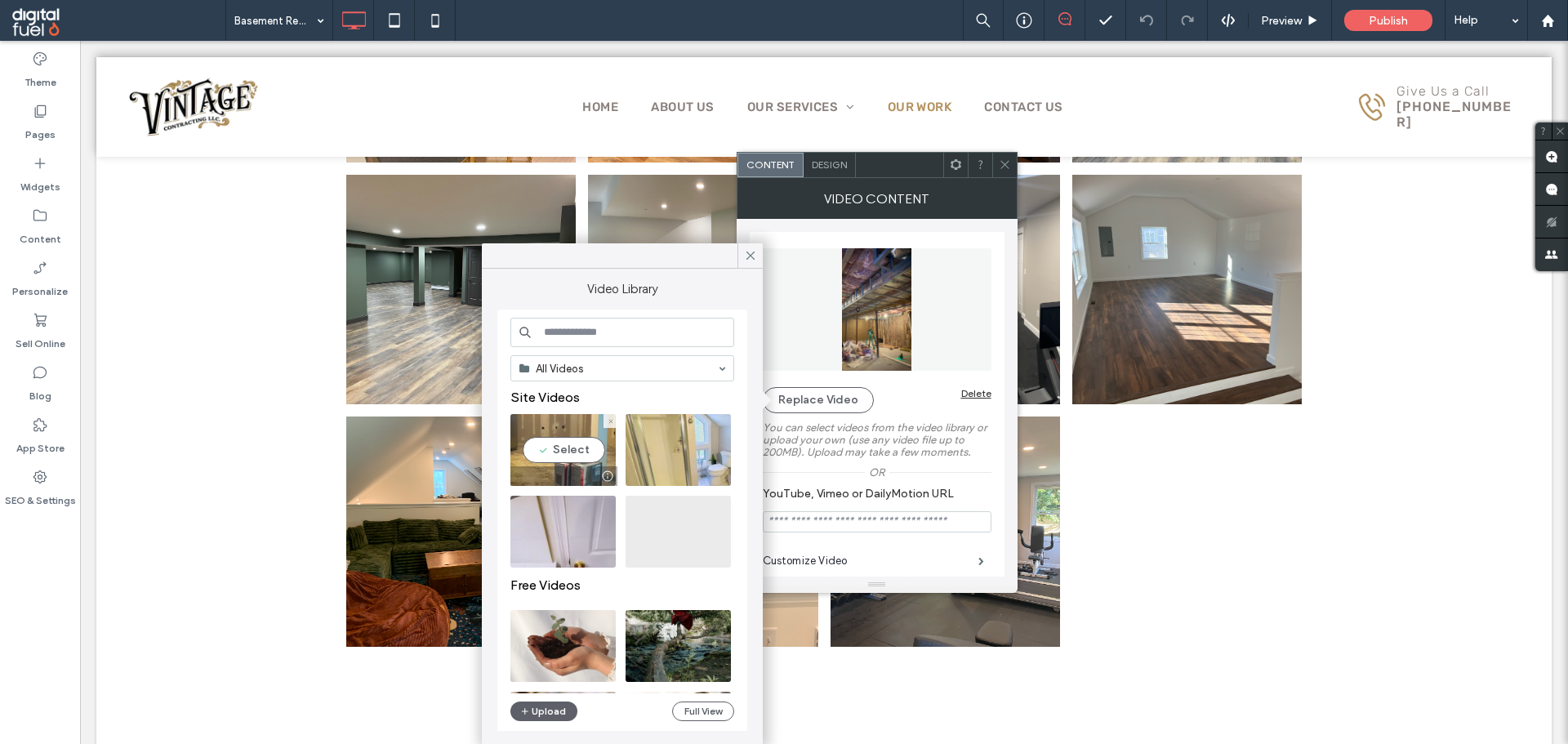
click at [571, 440] on video at bounding box center [563, 450] width 105 height 72
type input "**********"
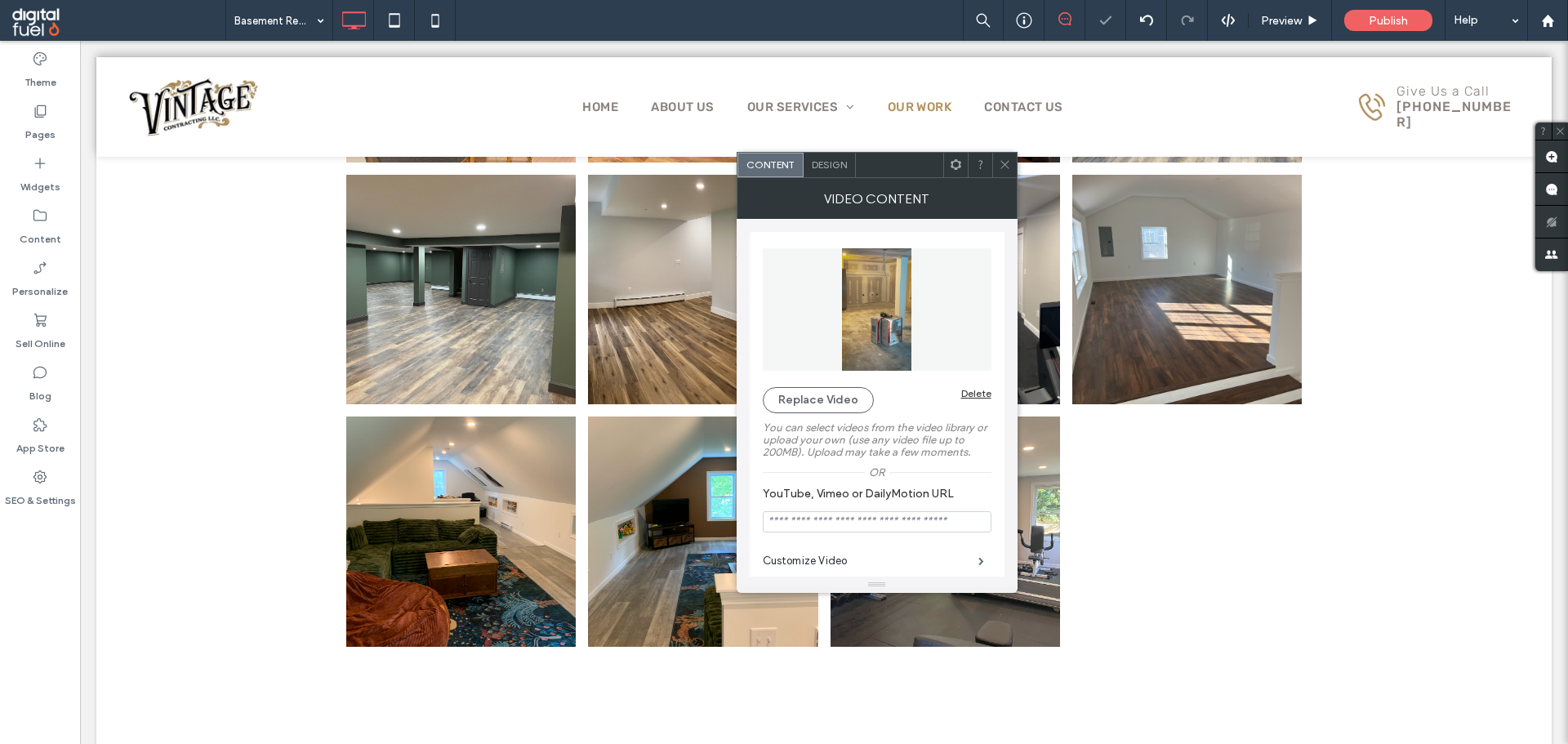
click at [1010, 164] on icon at bounding box center [1004, 164] width 12 height 12
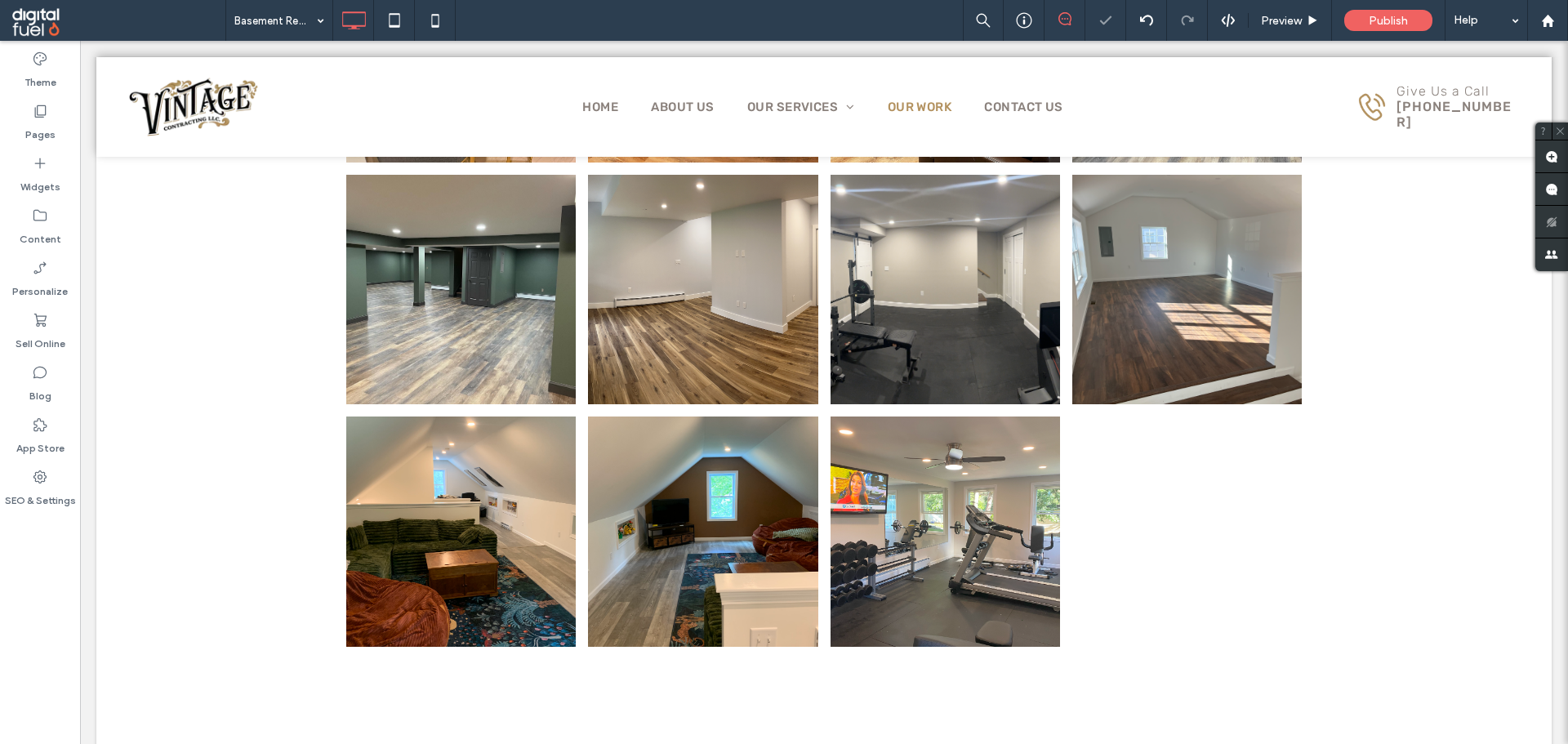
click at [6, 618] on div "Theme Pages Widgets Content Personalize Sell Online Blog App Store SEO & Settin…" at bounding box center [40, 391] width 80 height 702
click at [0, 580] on div "Theme Pages Widgets Content Personalize Sell Online Blog App Store SEO & Settin…" at bounding box center [40, 391] width 80 height 702
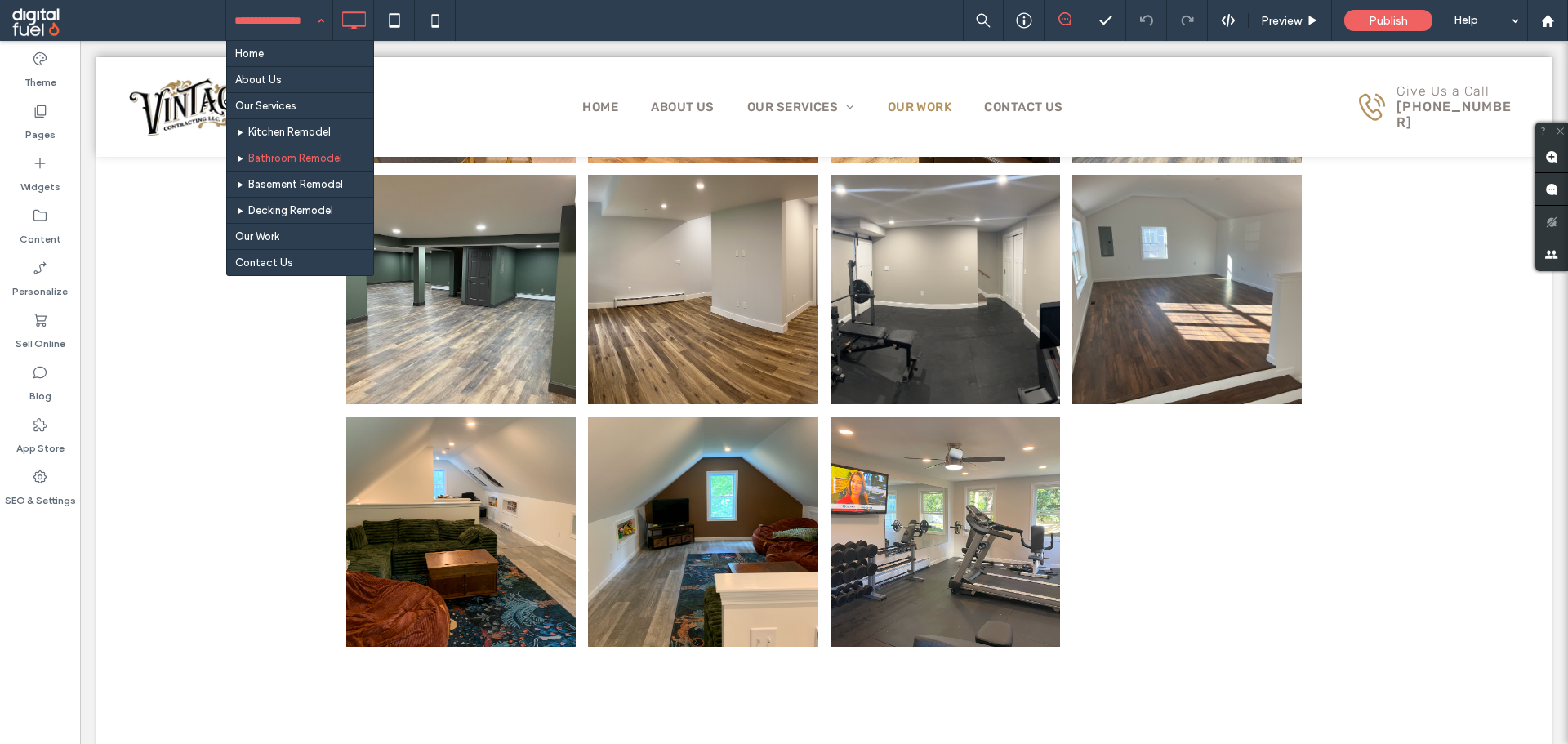
click at [302, 31] on input at bounding box center [275, 20] width 81 height 41
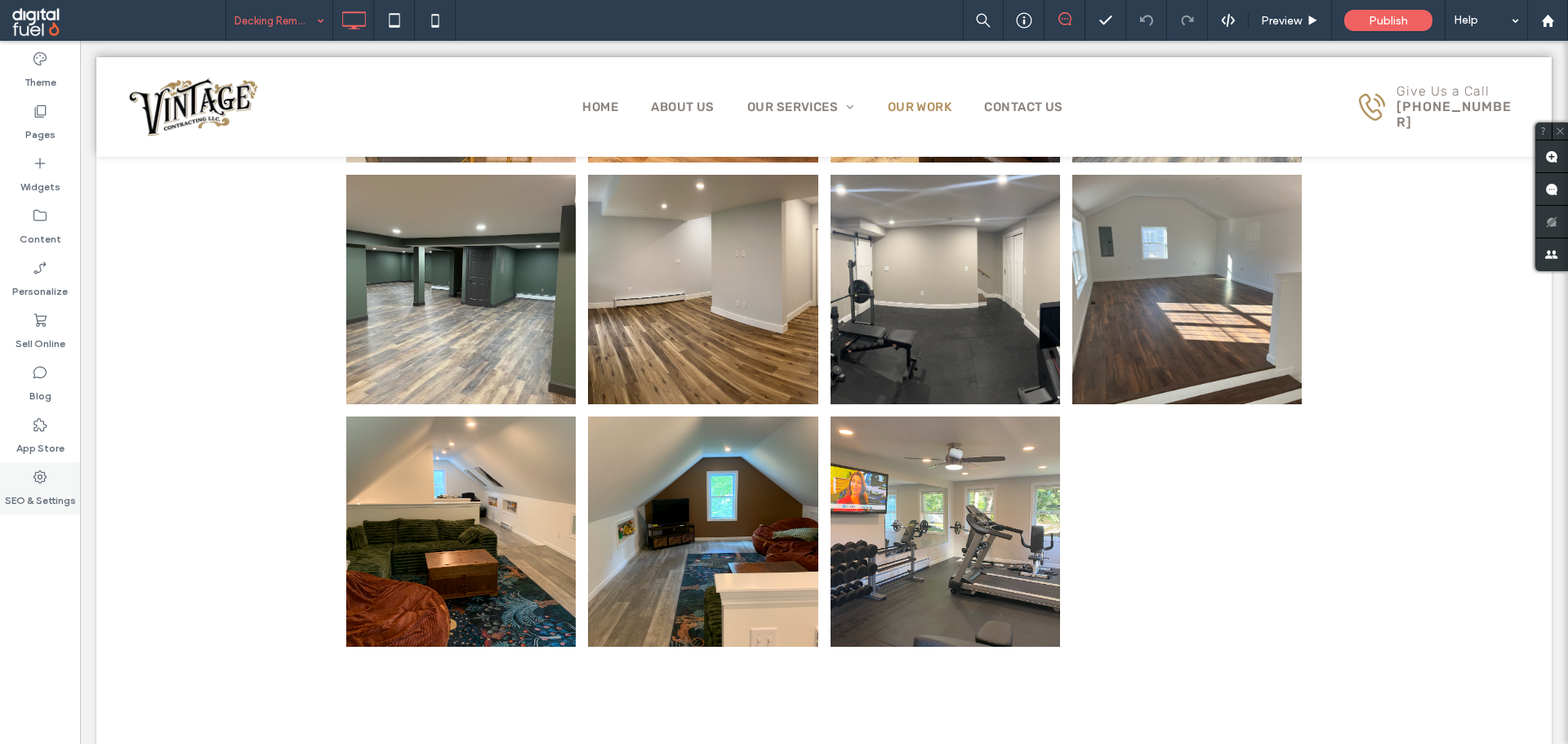
drag, startPoint x: 0, startPoint y: 584, endPoint x: 39, endPoint y: 510, distance: 83.6
click at [1, 579] on div "Theme Pages Widgets Content Personalize Sell Online Blog App Store SEO & Settin…" at bounding box center [40, 391] width 80 height 702
drag, startPoint x: 15, startPoint y: 618, endPoint x: 5, endPoint y: 355, distance: 263.2
click at [15, 610] on div "Theme Pages Widgets Content Personalize Sell Online Blog App Store SEO & Settin…" at bounding box center [40, 391] width 80 height 702
drag, startPoint x: 33, startPoint y: 106, endPoint x: 57, endPoint y: 120, distance: 27.8
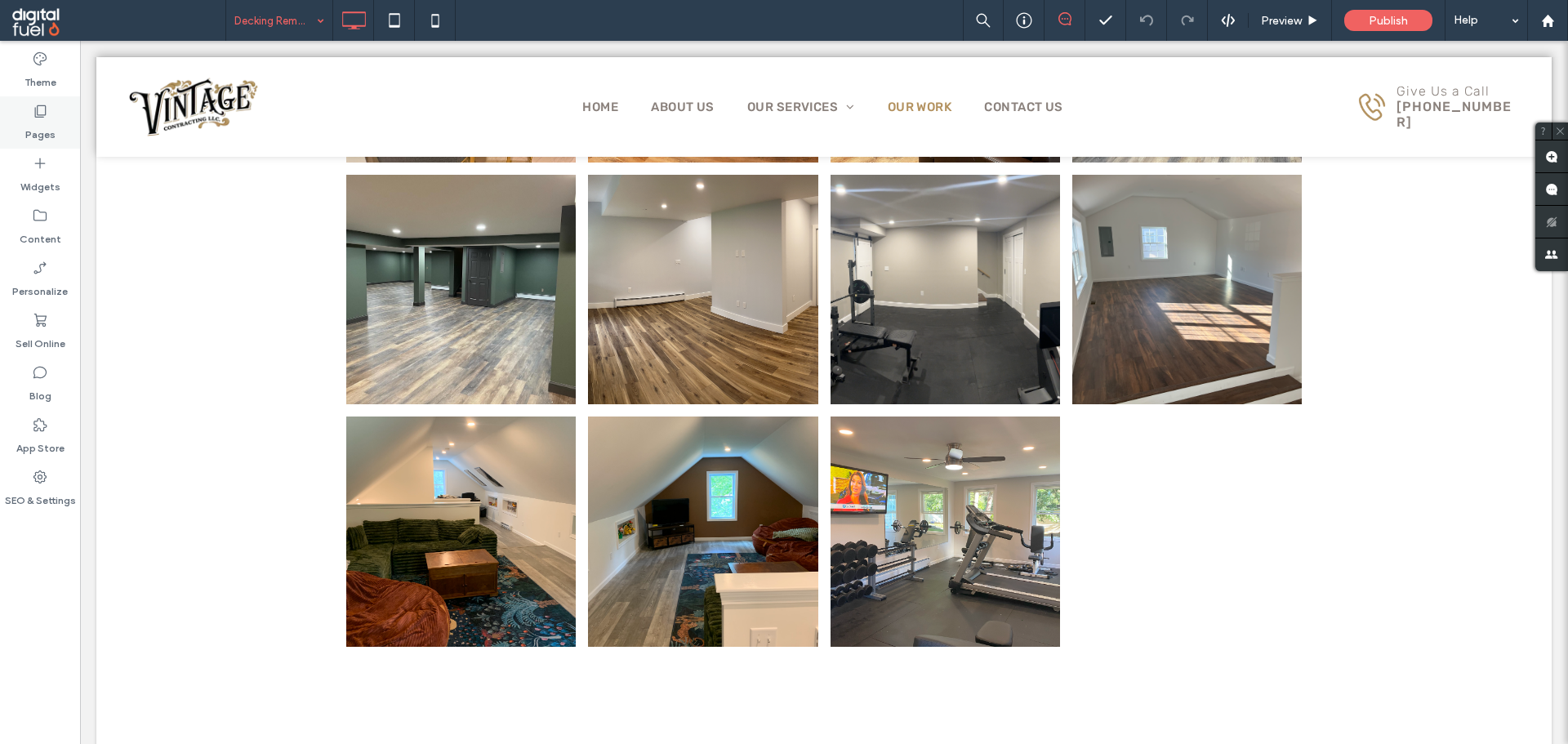
click at [33, 106] on icon at bounding box center [40, 111] width 16 height 16
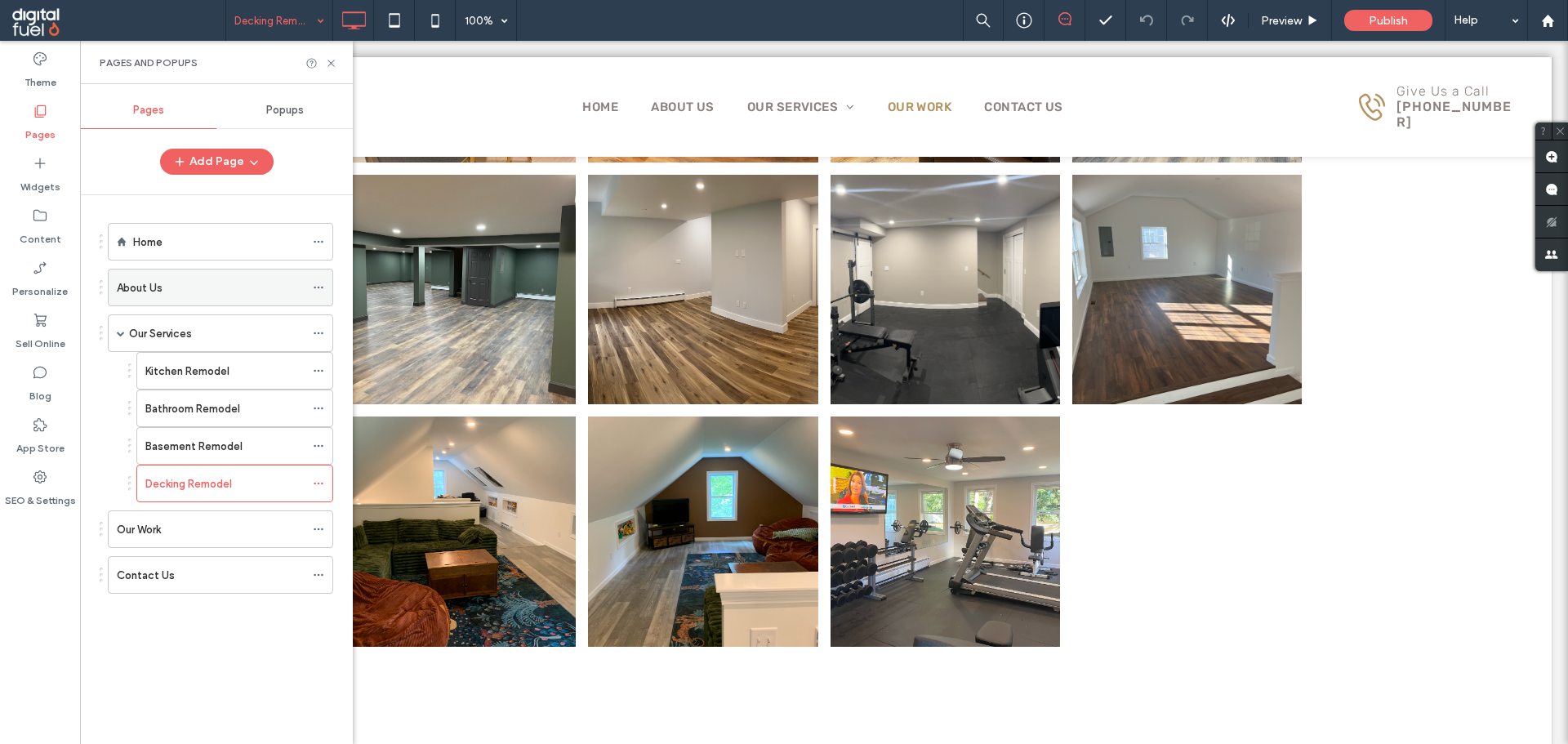
click at [191, 291] on div "About Us" at bounding box center [210, 287] width 188 height 17
click at [325, 65] on icon at bounding box center [331, 62] width 12 height 12
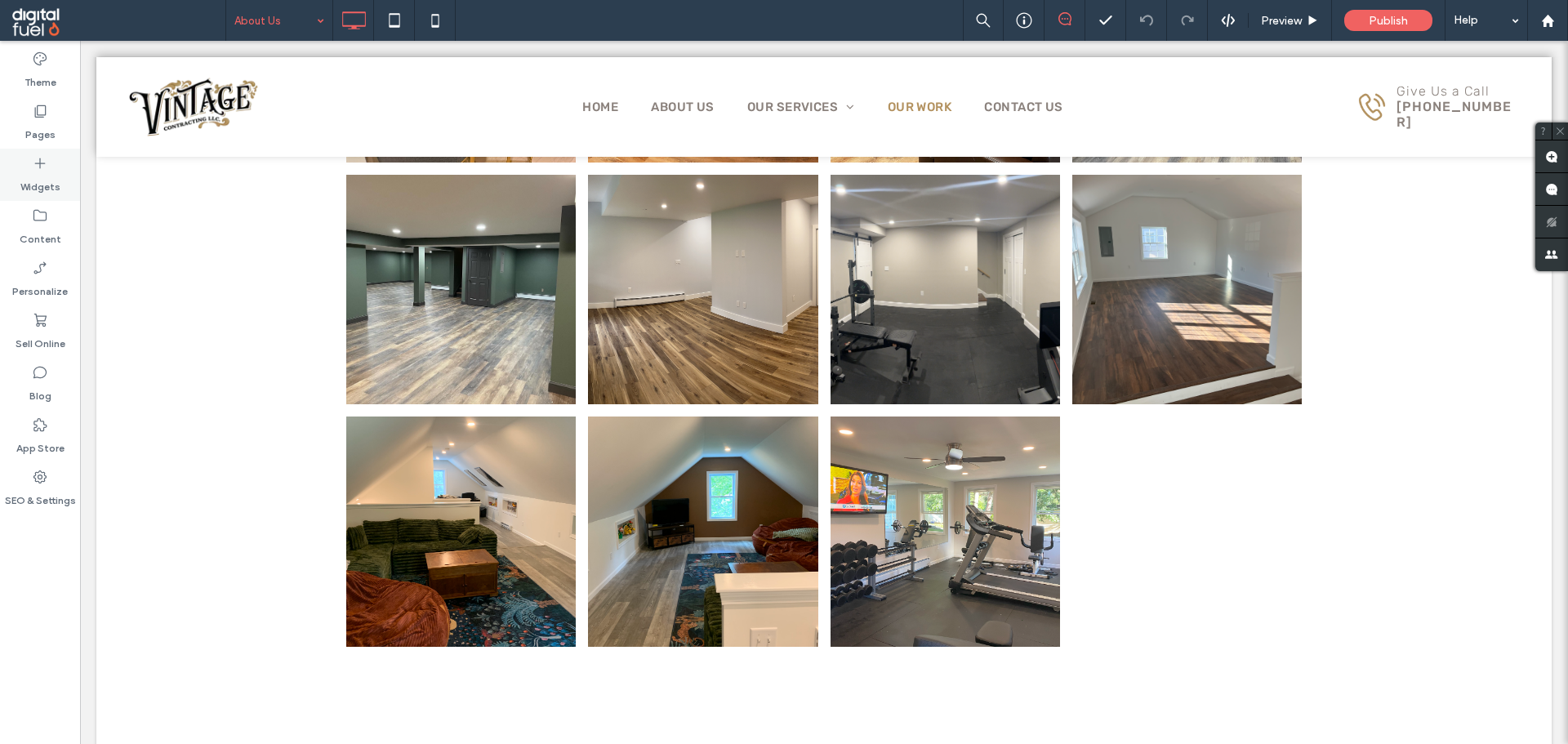
click at [2, 164] on div "Widgets" at bounding box center [40, 174] width 80 height 52
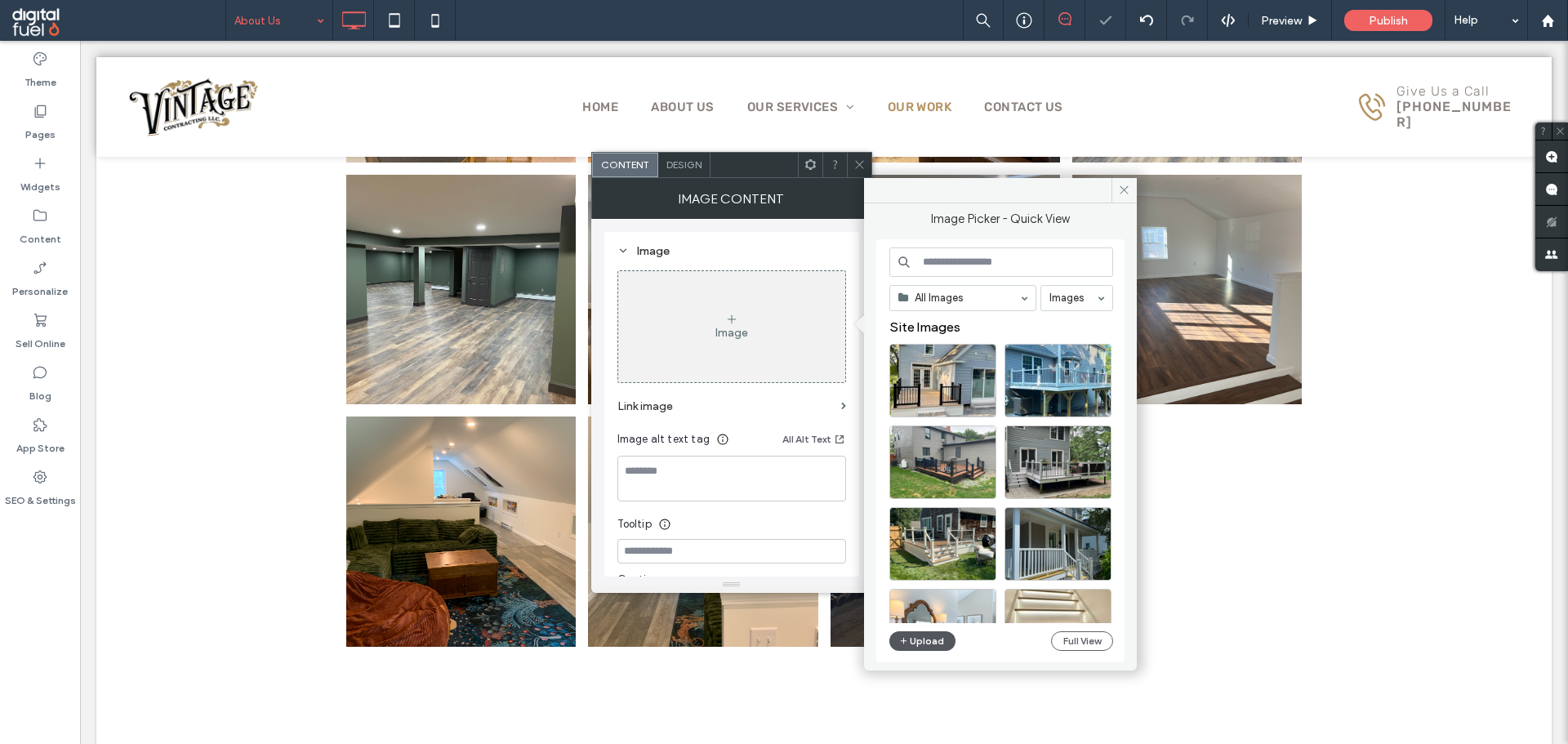
click at [914, 649] on button "Upload" at bounding box center [922, 640] width 67 height 20
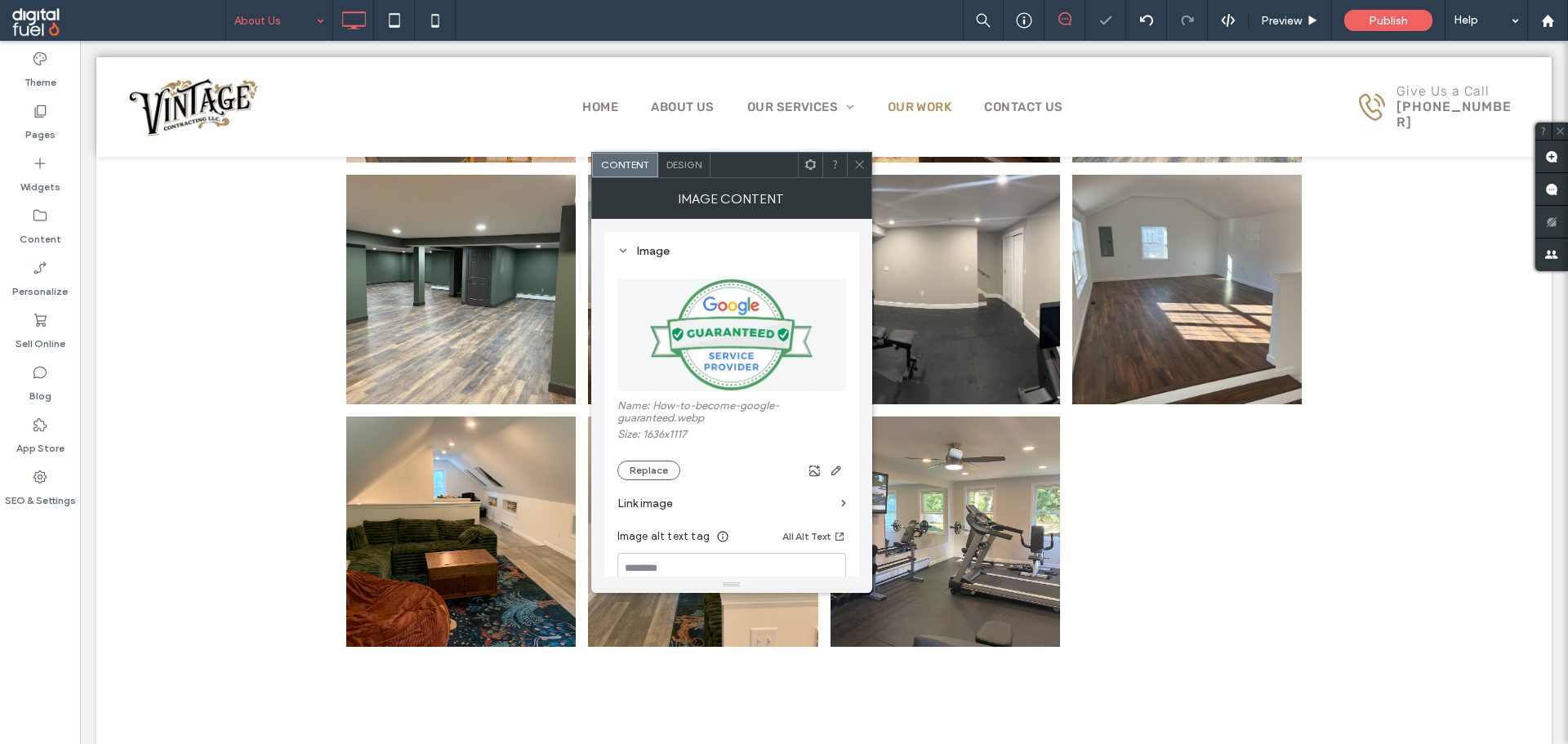
click at [863, 166] on icon at bounding box center [859, 164] width 12 height 12
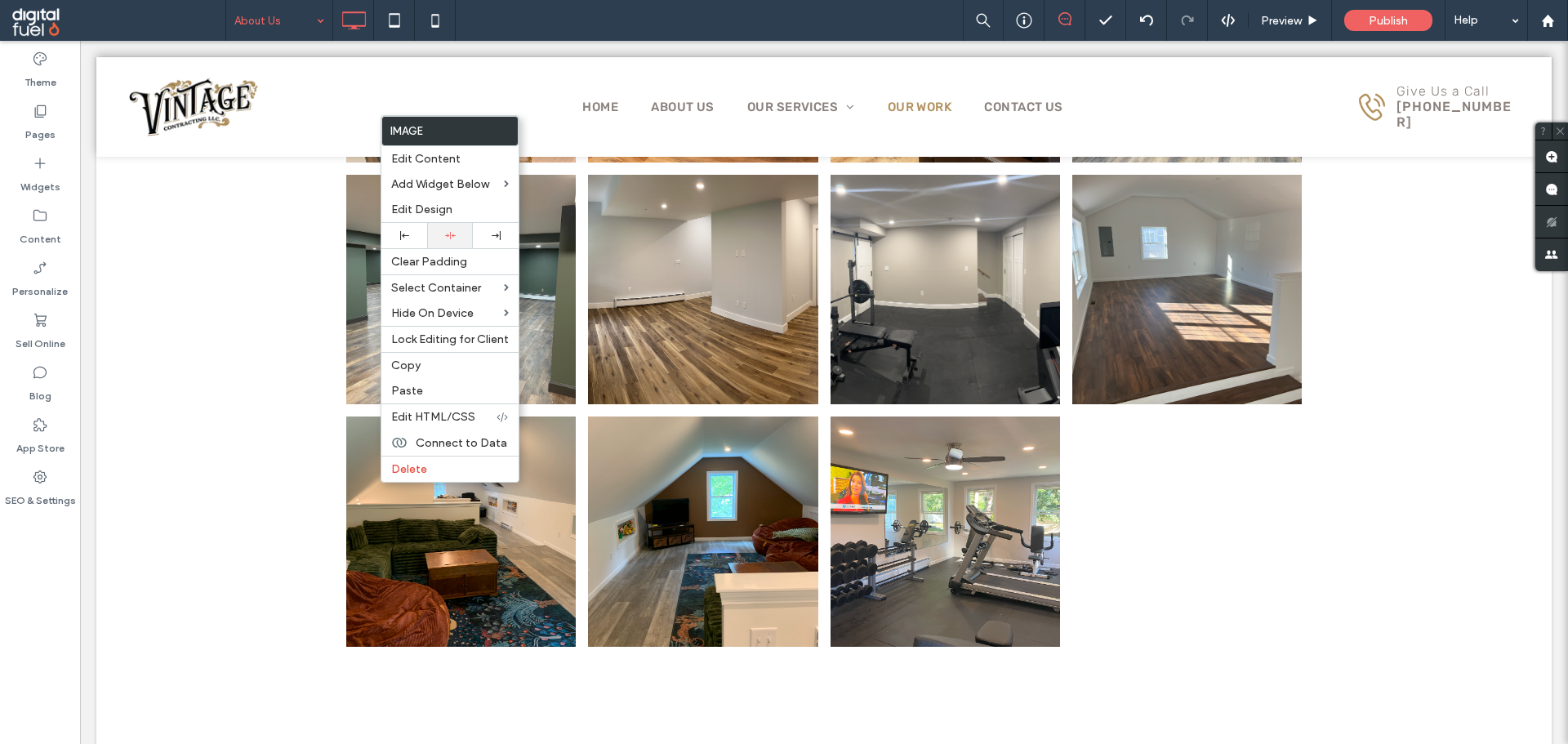
click at [442, 229] on div at bounding box center [450, 235] width 45 height 26
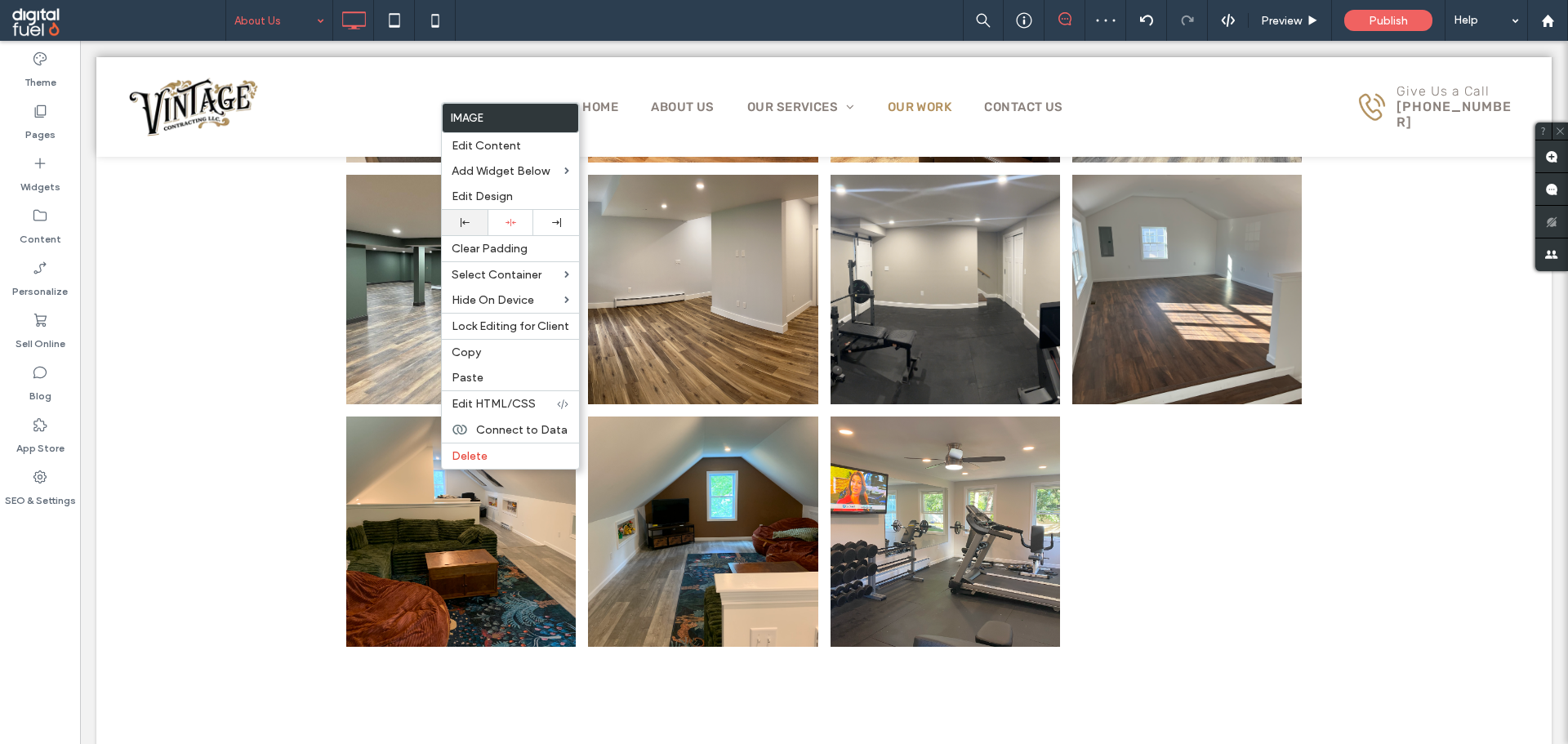
click at [460, 229] on div at bounding box center [464, 222] width 45 height 26
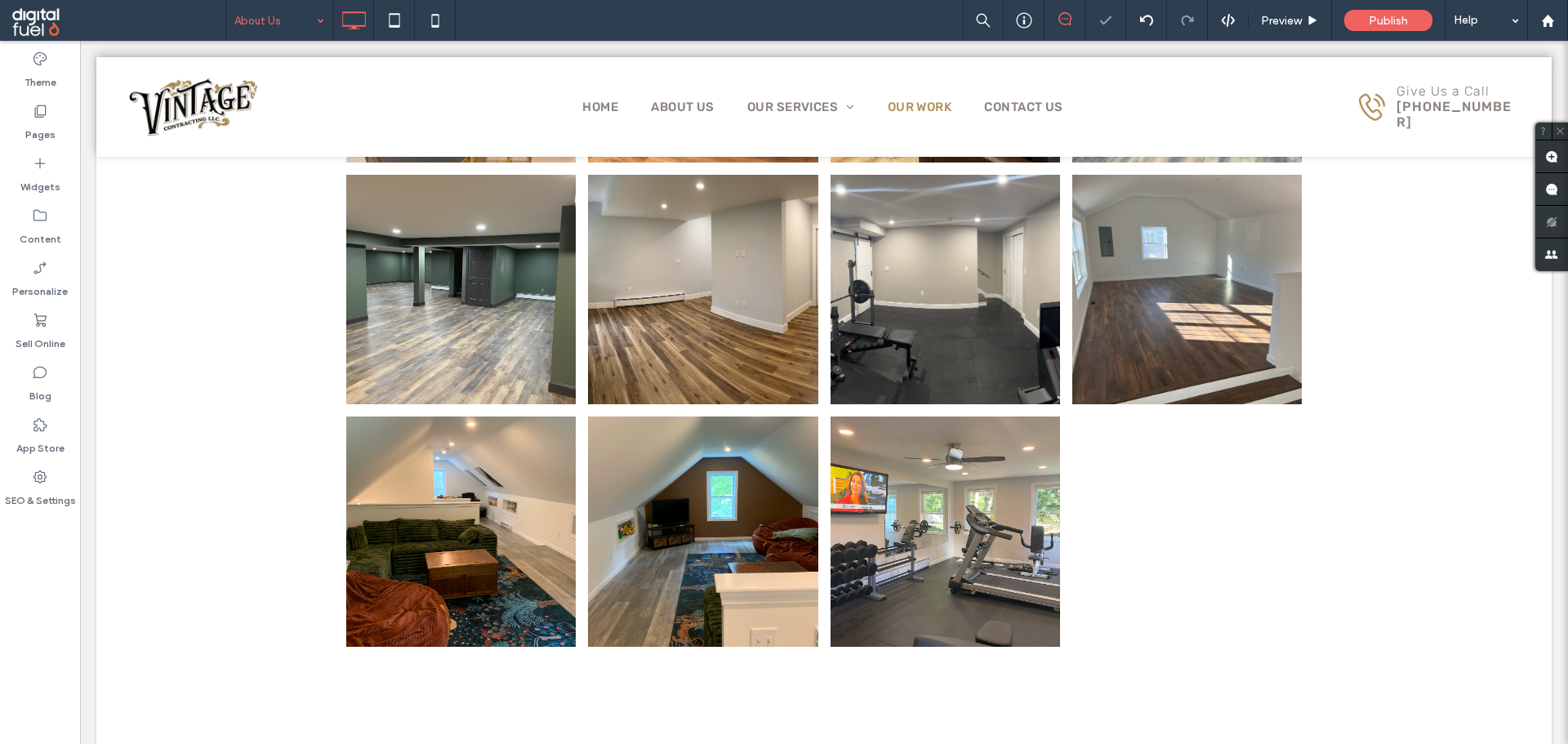
drag, startPoint x: 9, startPoint y: 613, endPoint x: 24, endPoint y: 605, distance: 17.0
click at [9, 608] on div "Theme Pages Widgets Content Personalize Sell Online Blog App Store SEO & Settin…" at bounding box center [40, 391] width 80 height 702
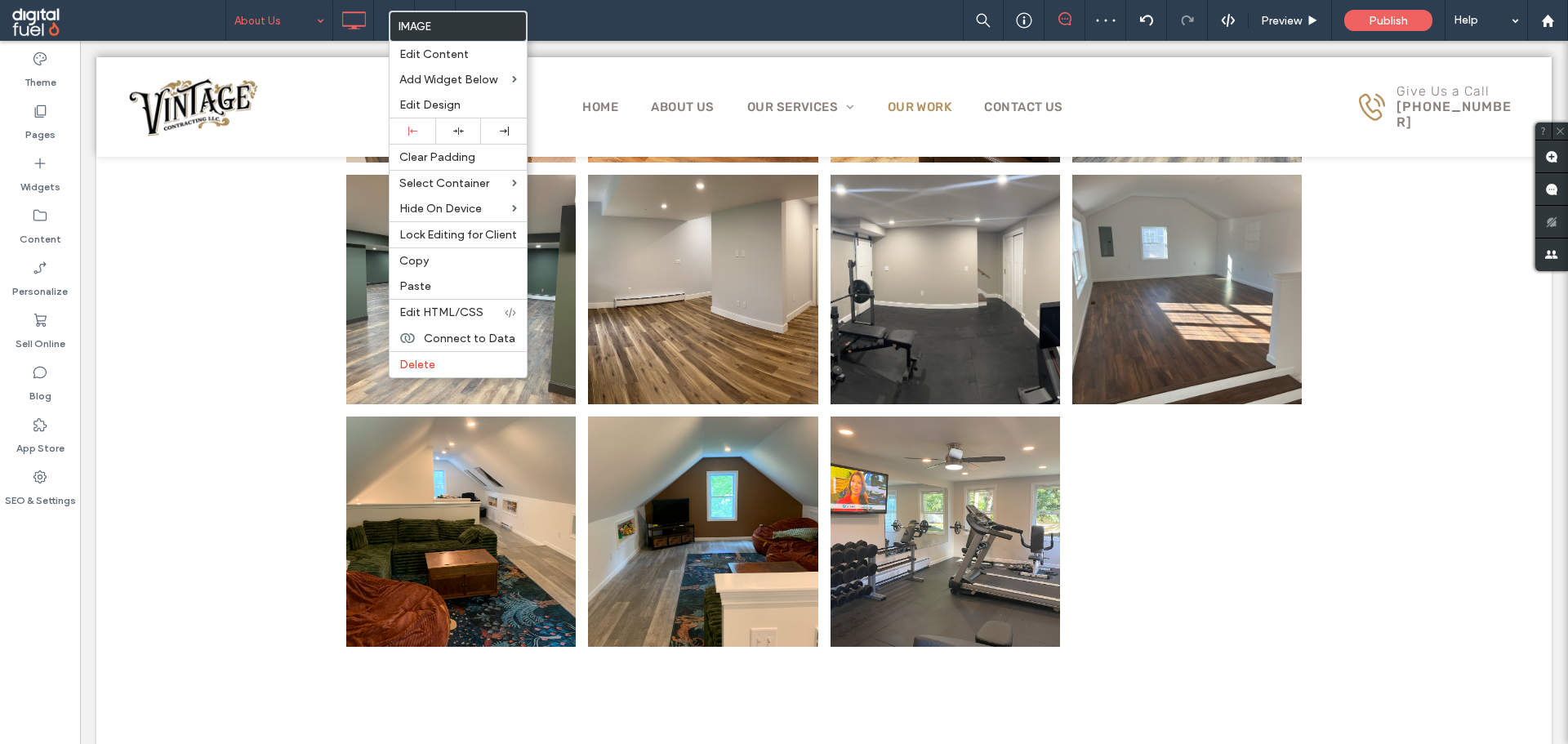
drag, startPoint x: 3, startPoint y: 600, endPoint x: 40, endPoint y: 575, distance: 44.7
click at [3, 600] on div "Theme Pages Widgets Content Personalize Sell Online Blog App Store SEO & Settin…" at bounding box center [40, 391] width 80 height 702
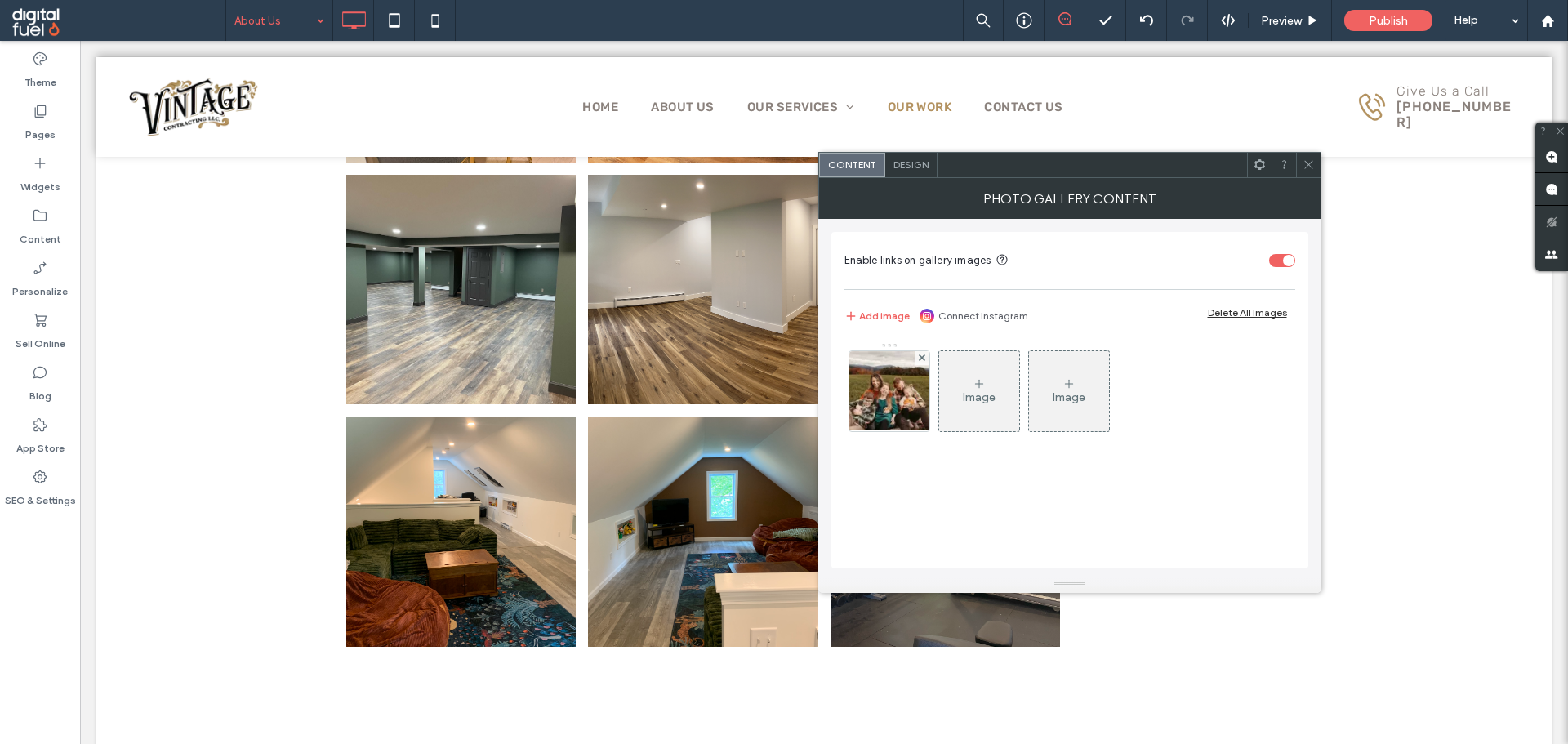
click at [1310, 169] on icon at bounding box center [1308, 164] width 12 height 12
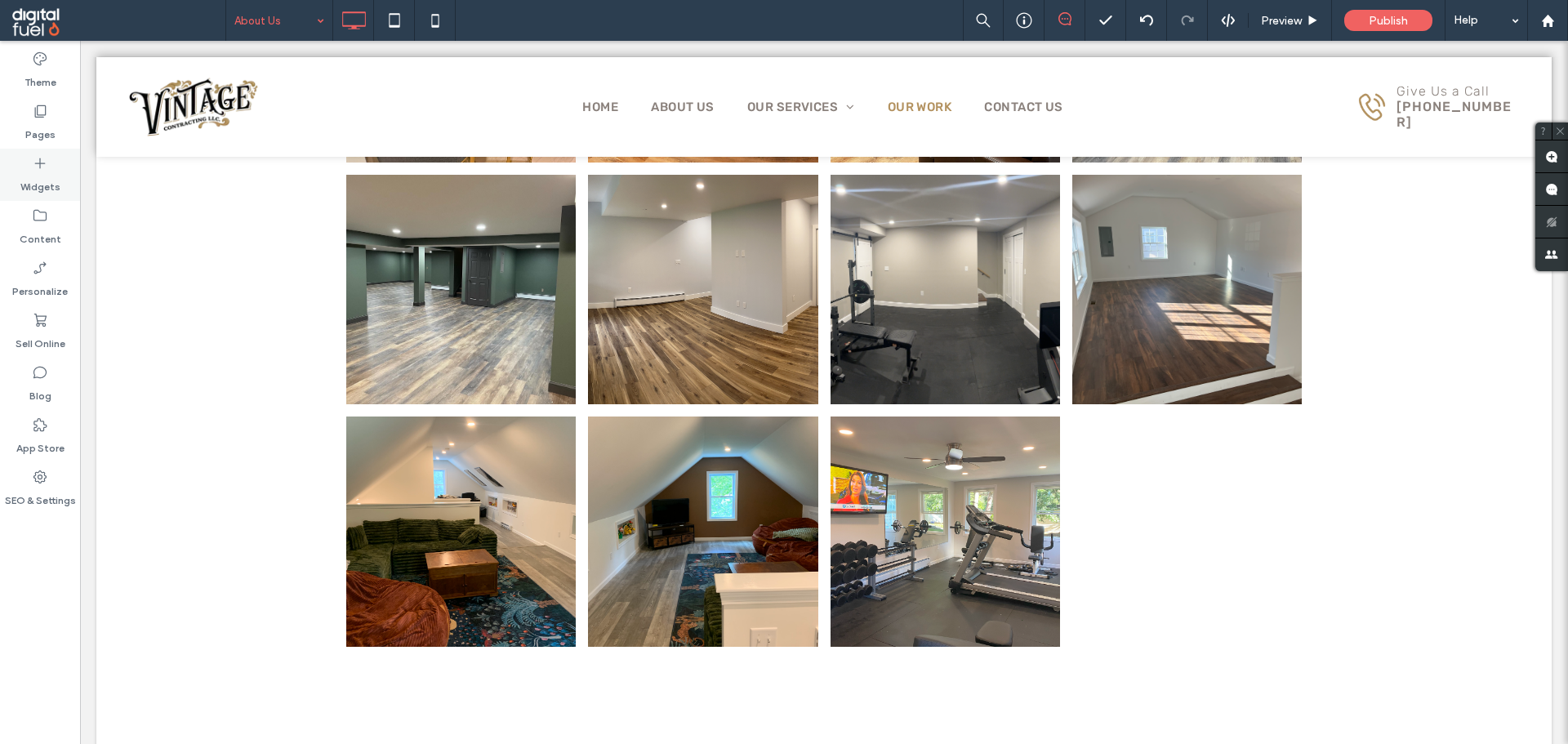
click at [38, 164] on icon at bounding box center [40, 163] width 16 height 16
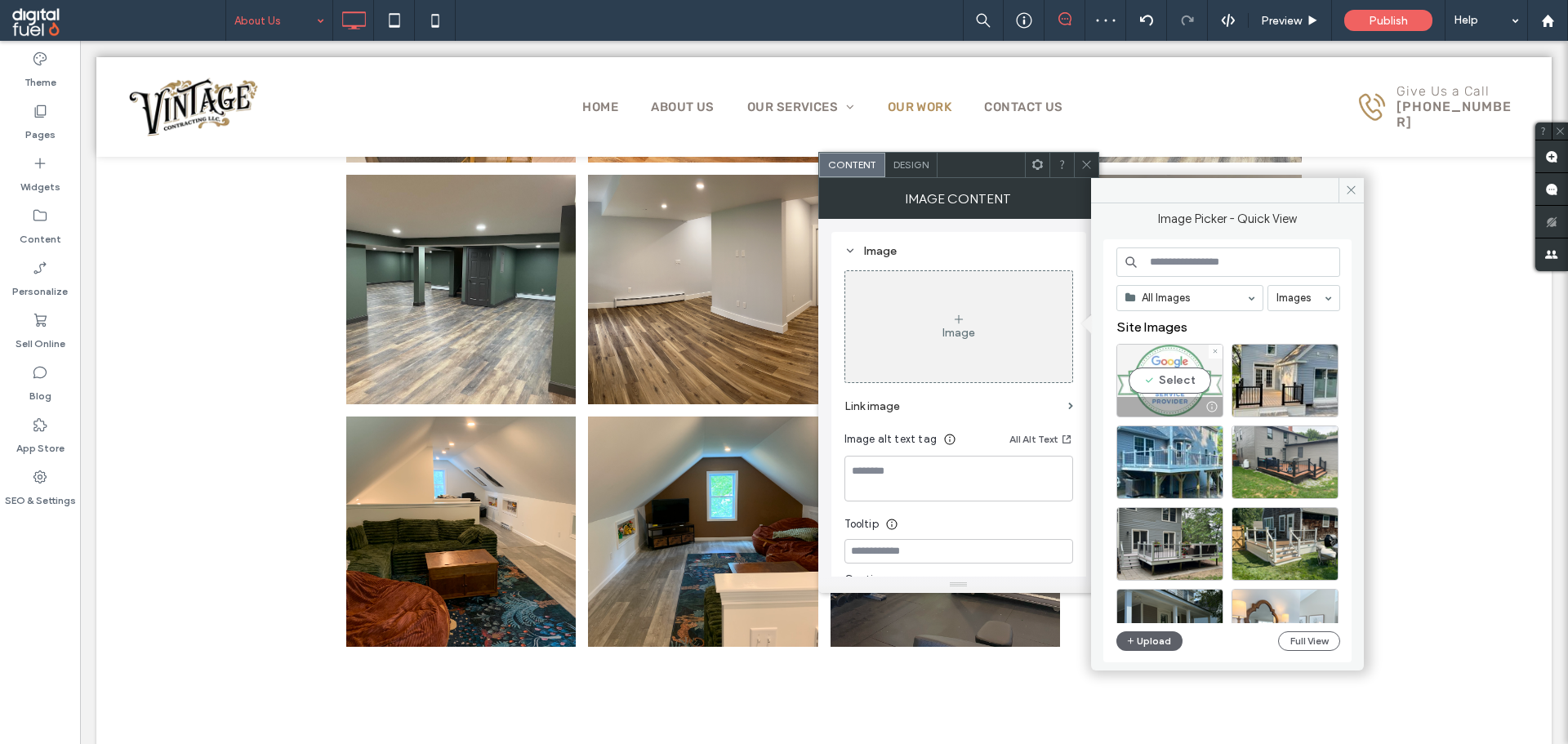
click at [1171, 373] on div "Select" at bounding box center [1169, 380] width 107 height 74
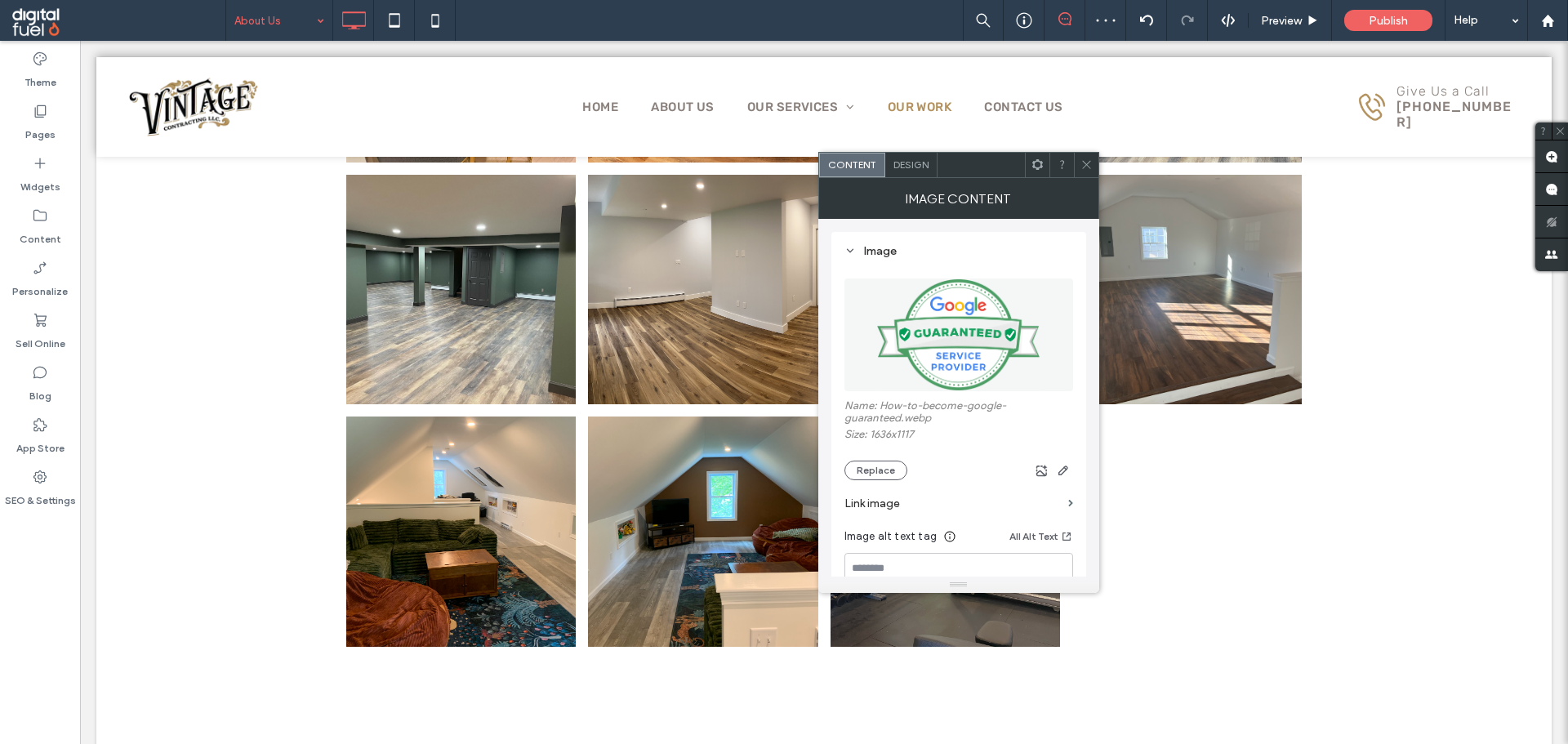
click at [1085, 158] on span at bounding box center [1086, 164] width 12 height 25
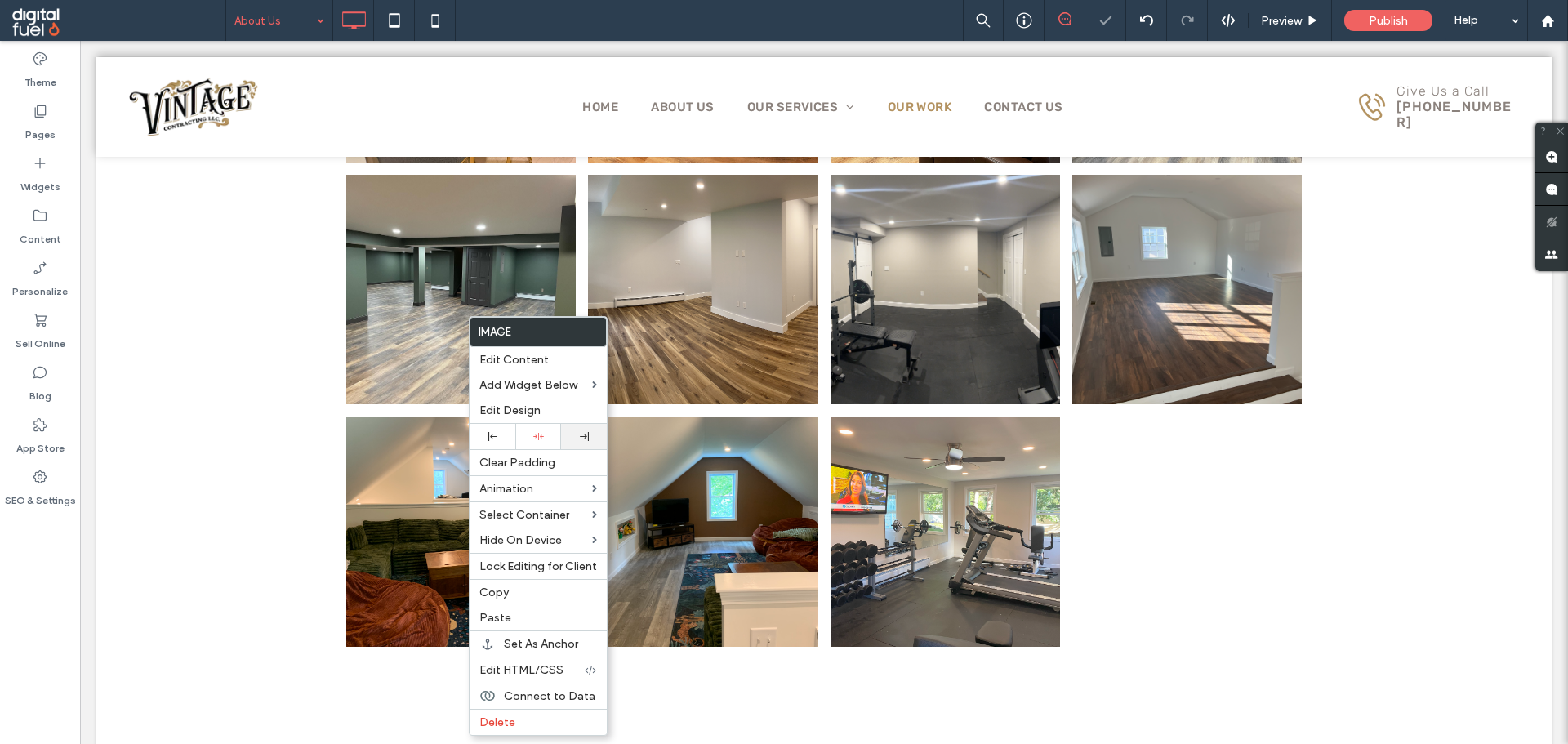
click at [584, 438] on use at bounding box center [584, 436] width 9 height 9
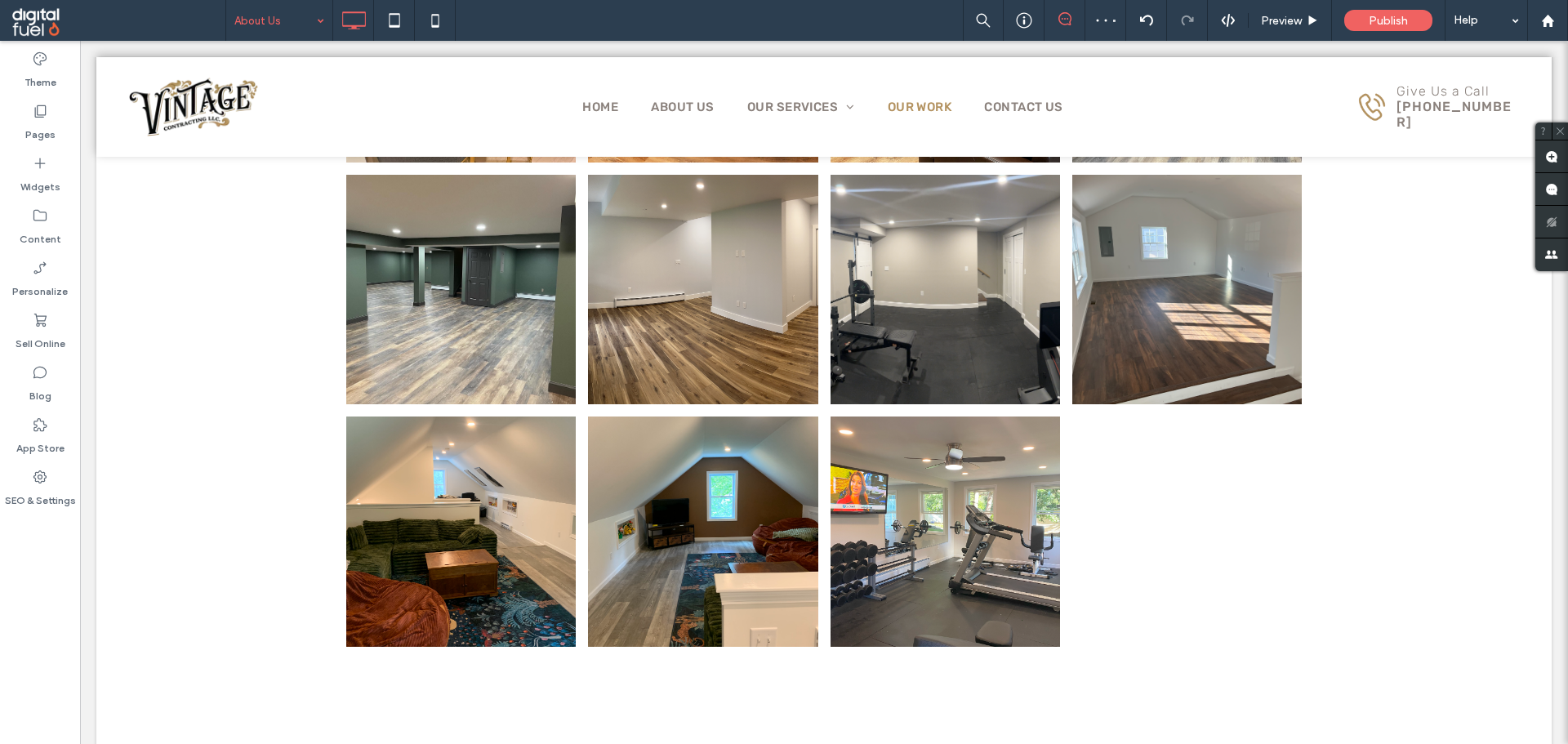
type input "*****"
type input "**"
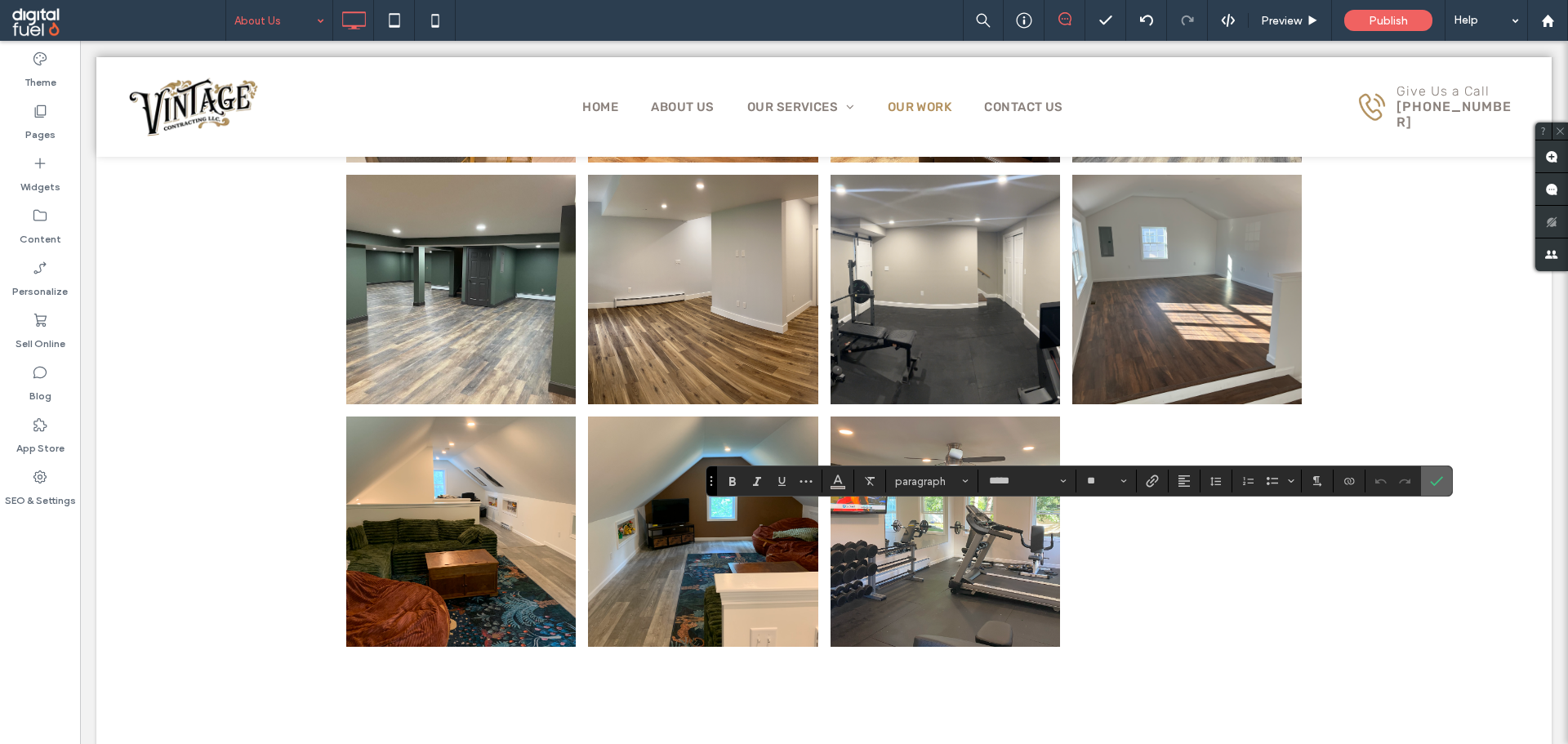
click at [1431, 474] on span "Confirm" at bounding box center [1434, 480] width 8 height 29
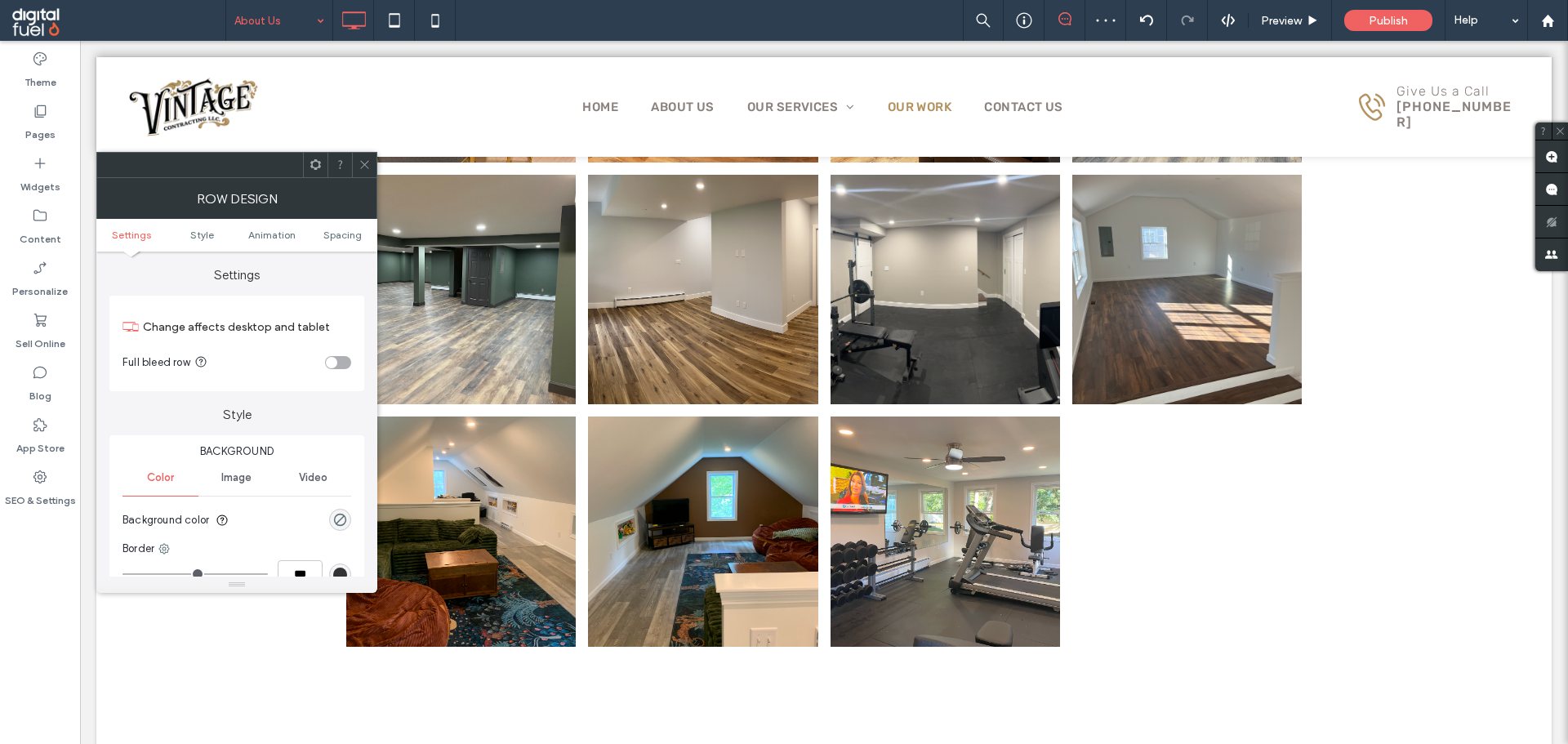
click at [357, 164] on div at bounding box center [364, 164] width 25 height 25
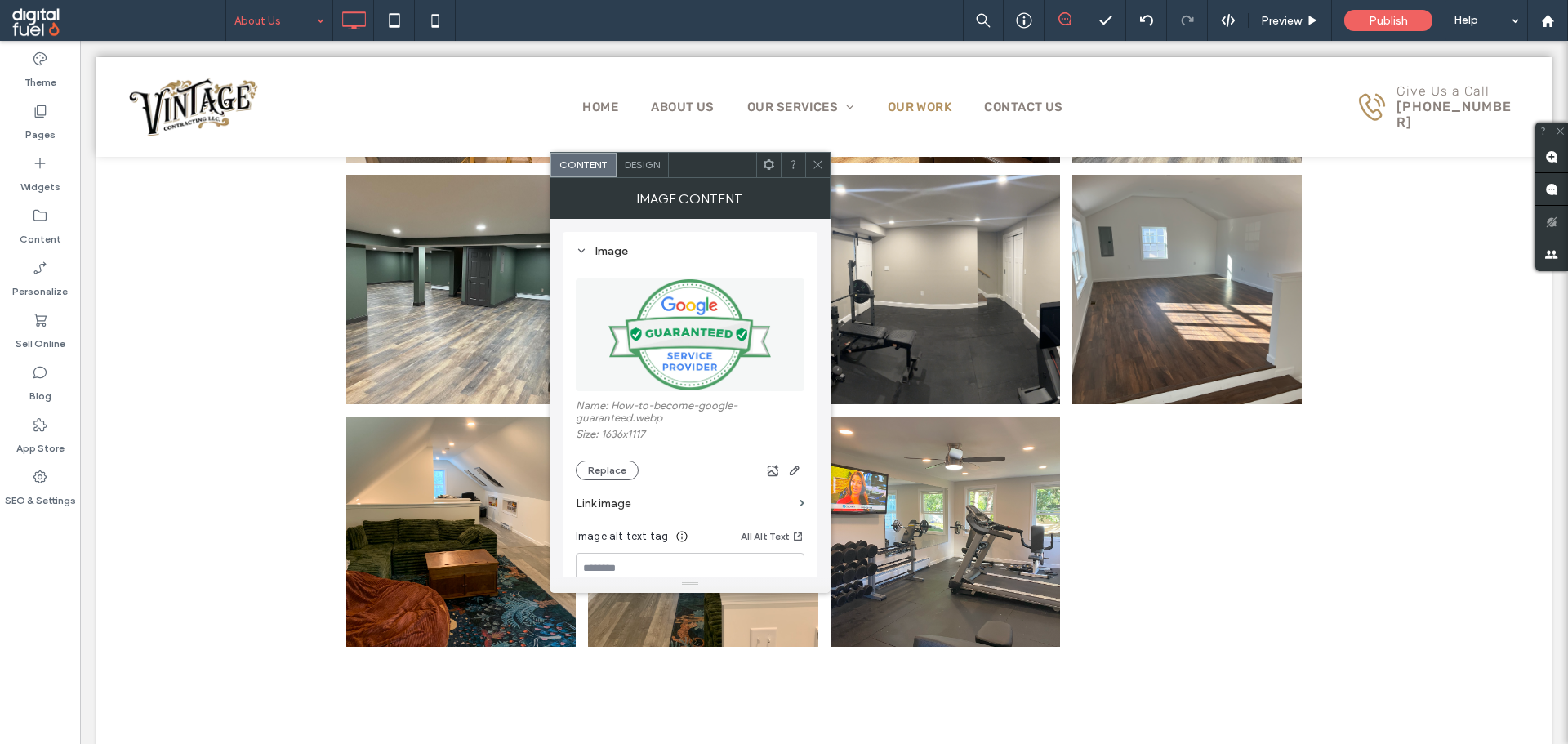
click at [663, 169] on div "Design" at bounding box center [642, 164] width 52 height 25
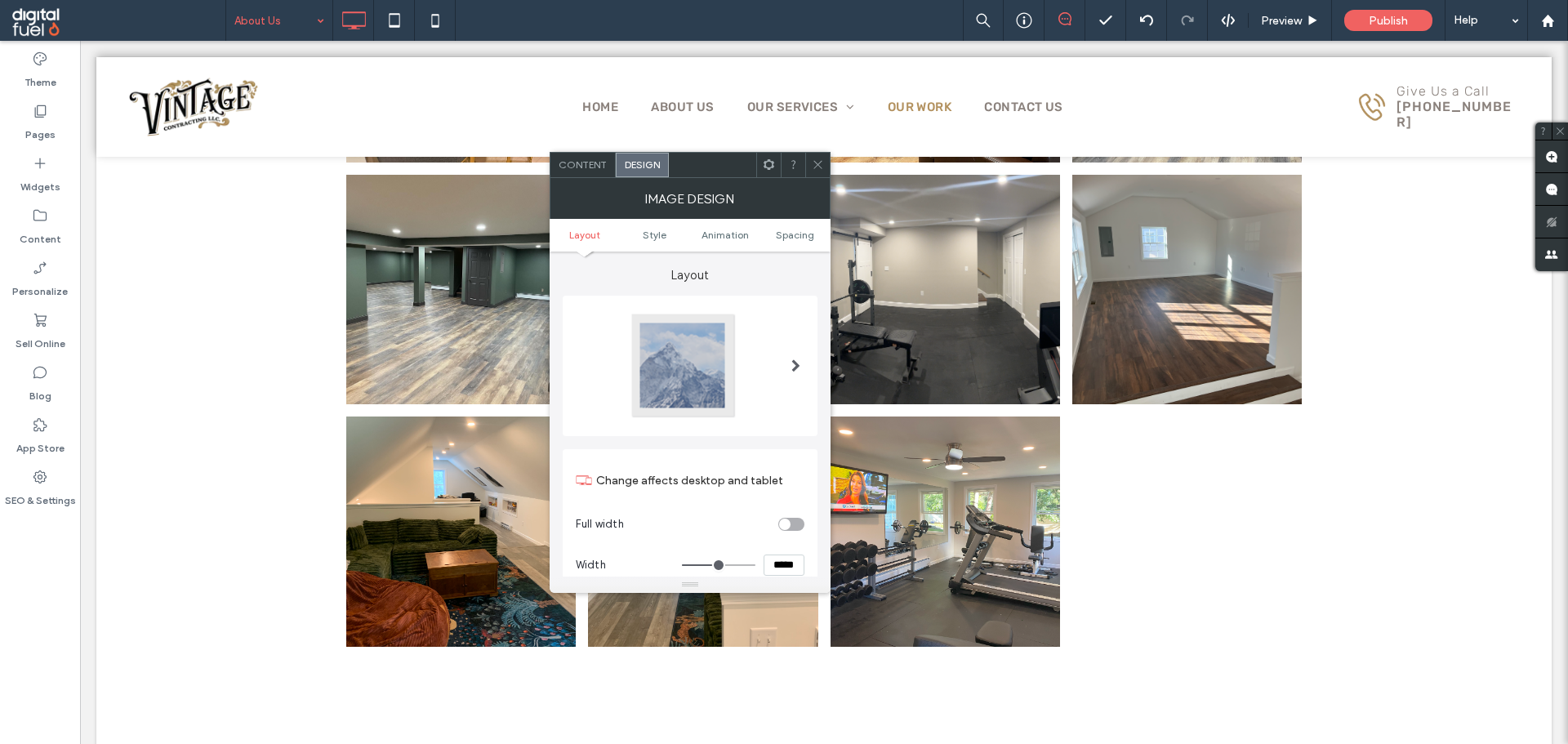
click at [785, 559] on input "*****" at bounding box center [783, 564] width 41 height 21
type input "*****"
type input "***"
click at [762, 160] on icon at bounding box center [768, 164] width 12 height 12
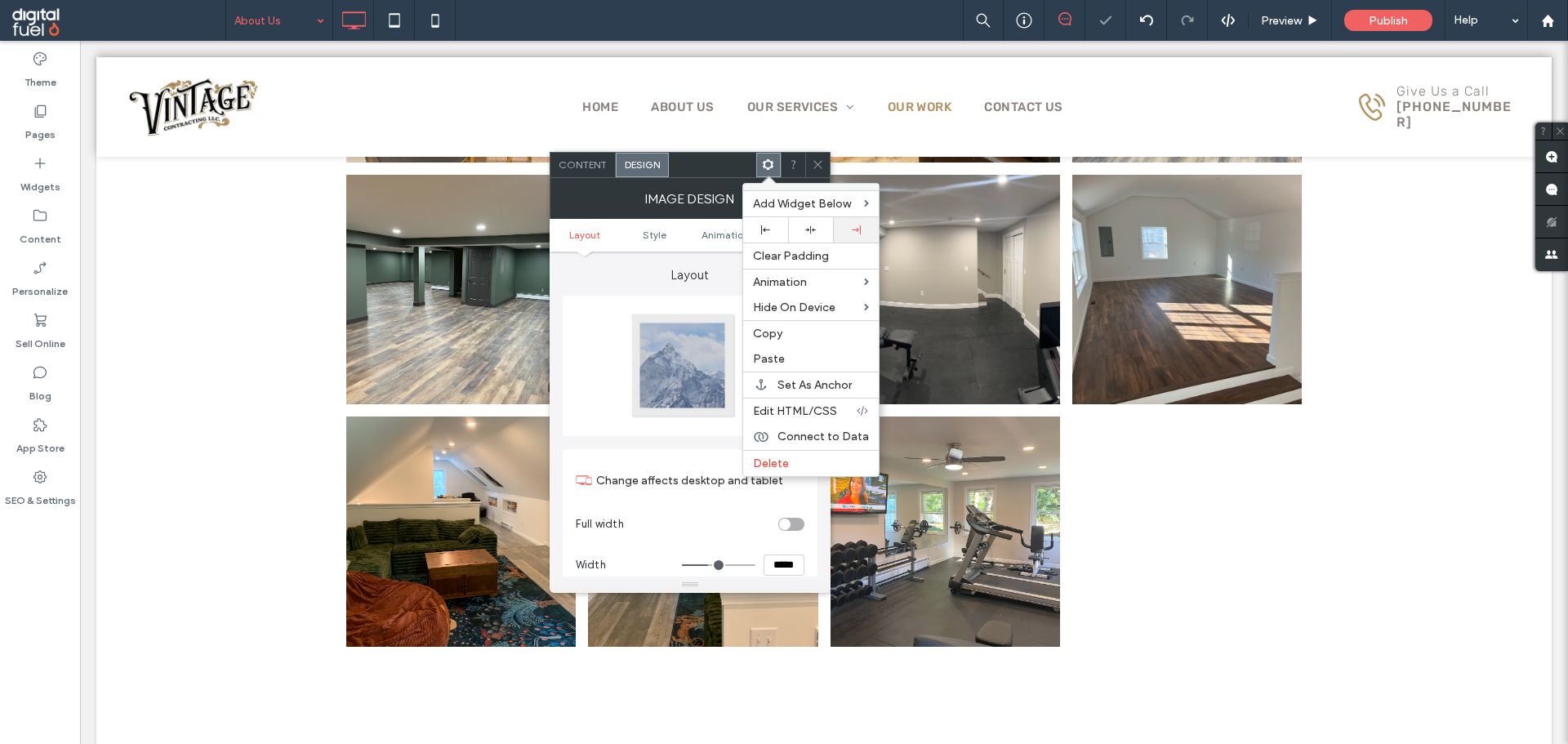
click at [838, 233] on div at bounding box center [856, 230] width 44 height 26
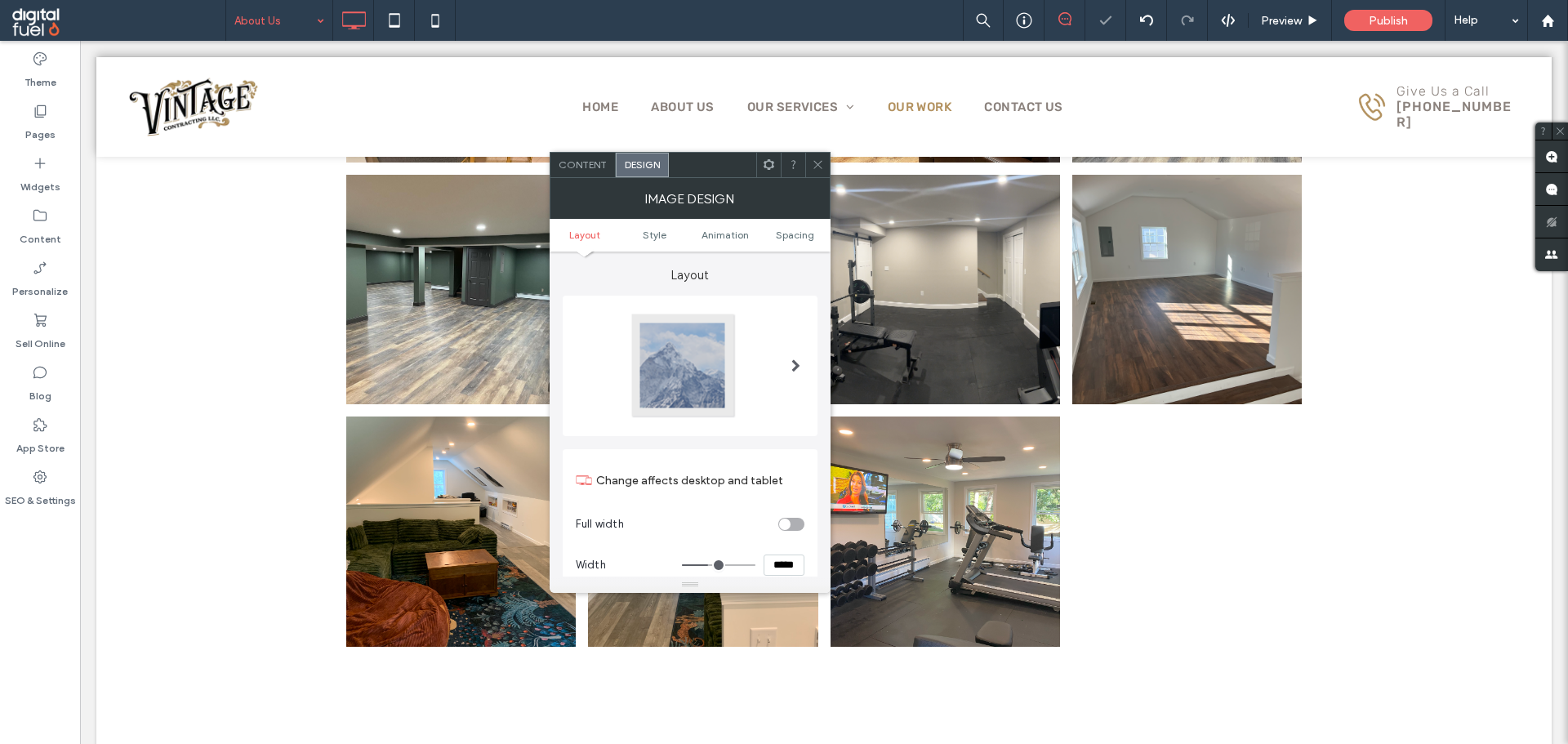
click at [828, 170] on div at bounding box center [817, 164] width 25 height 25
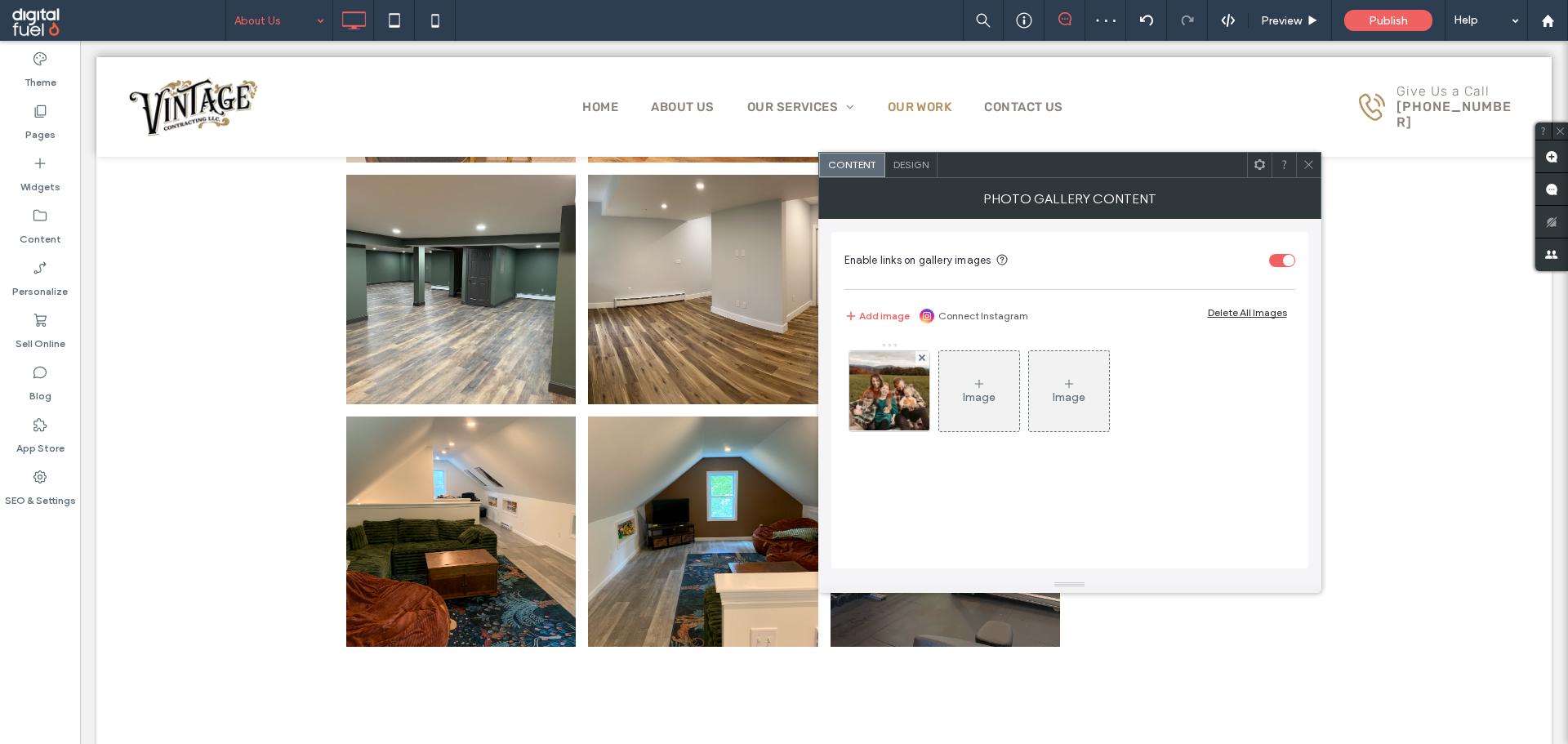
click at [920, 162] on span "Design" at bounding box center [911, 164] width 35 height 12
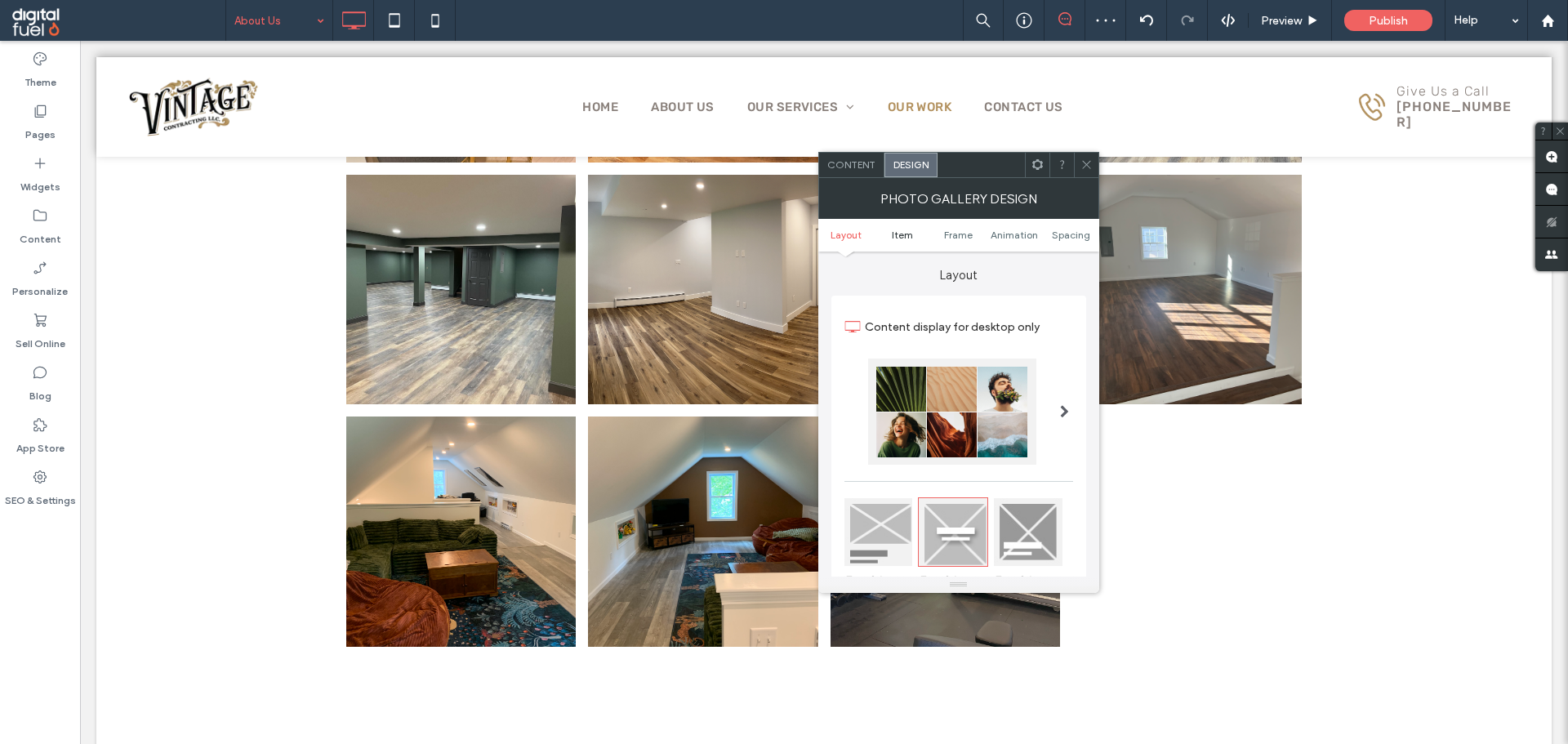
click at [896, 234] on span "Item" at bounding box center [902, 234] width 21 height 12
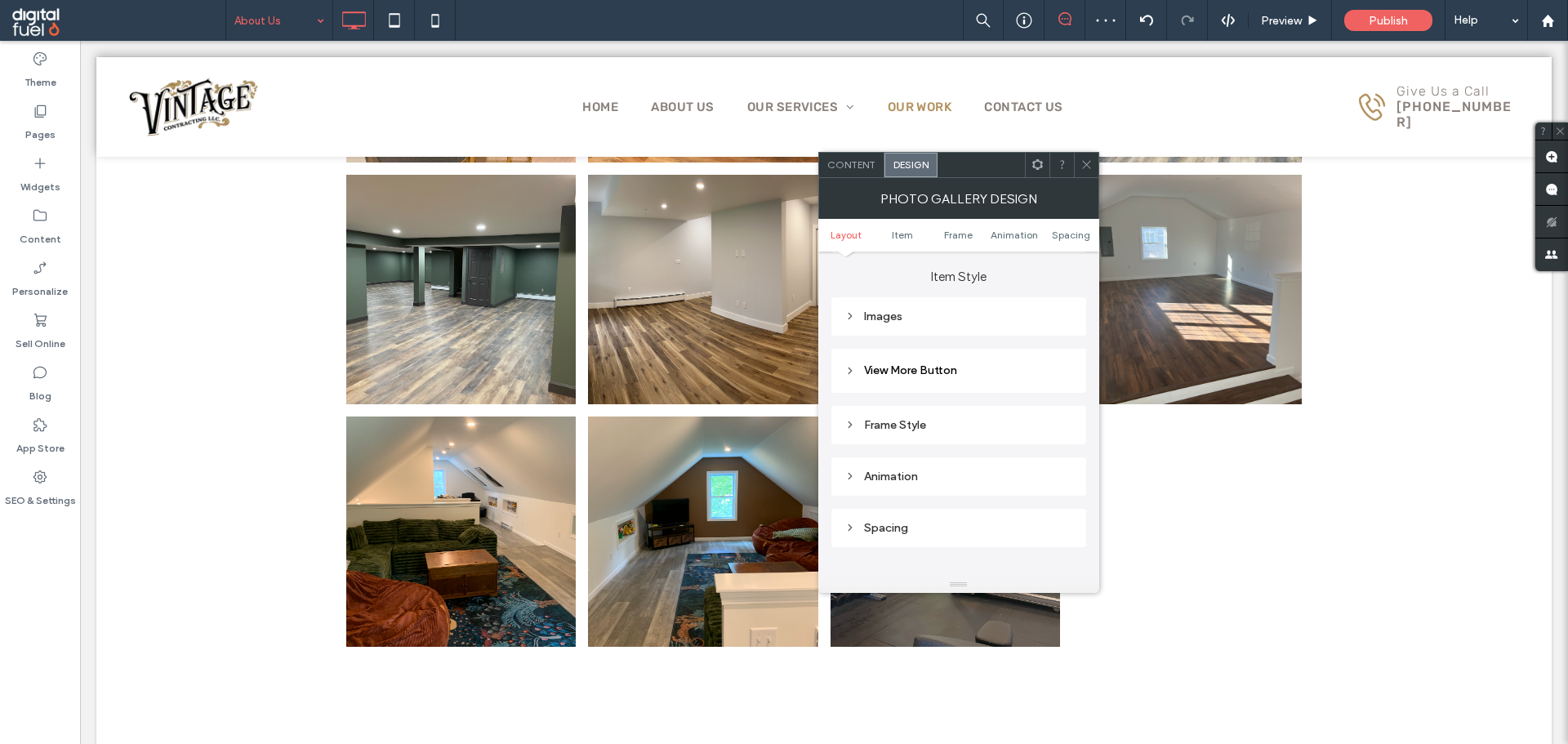
scroll to position [579, 0]
click at [953, 303] on div "Images" at bounding box center [959, 314] width 229 height 22
drag, startPoint x: 1041, startPoint y: 346, endPoint x: 1009, endPoint y: 347, distance: 32.0
click at [1012, 347] on div "*****" at bounding box center [1012, 346] width 123 height 21
type input "*****"
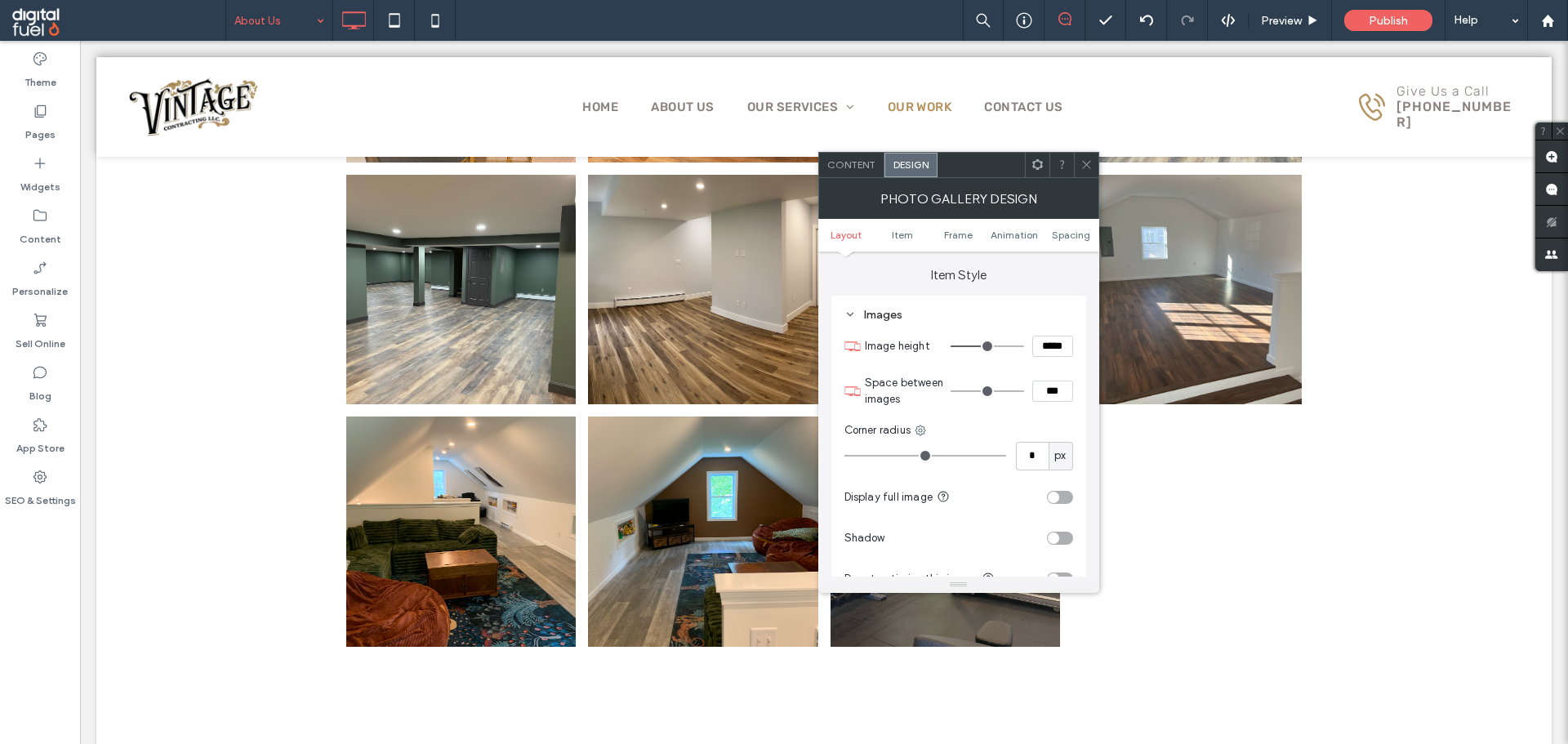
type input "***"
click at [1002, 372] on section "Space between images ***" at bounding box center [968, 391] width 208 height 49
drag, startPoint x: 1089, startPoint y: 164, endPoint x: 1085, endPoint y: 177, distance: 13.6
click at [1089, 164] on icon at bounding box center [1086, 164] width 12 height 12
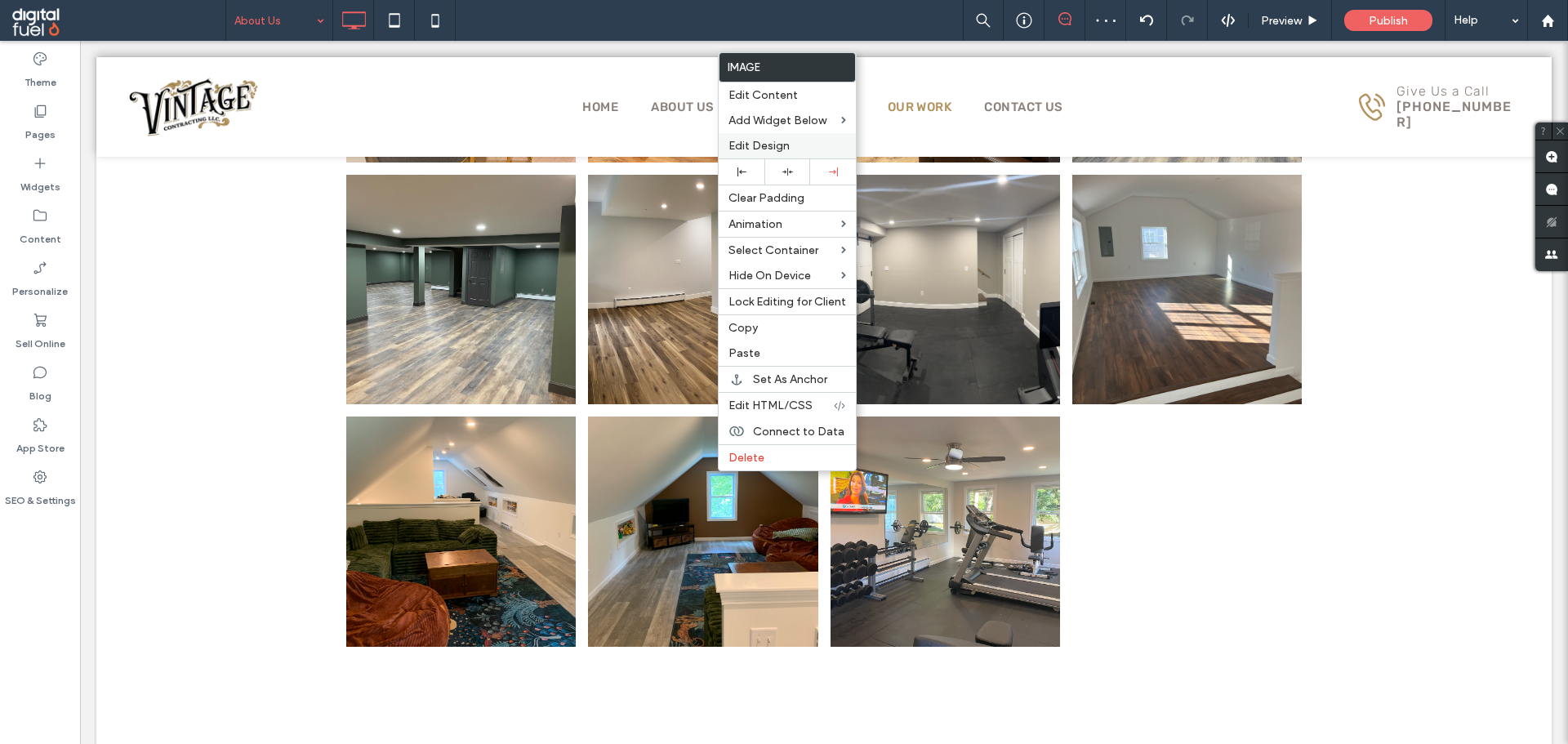
click at [813, 148] on label "Edit Design" at bounding box center [787, 146] width 117 height 14
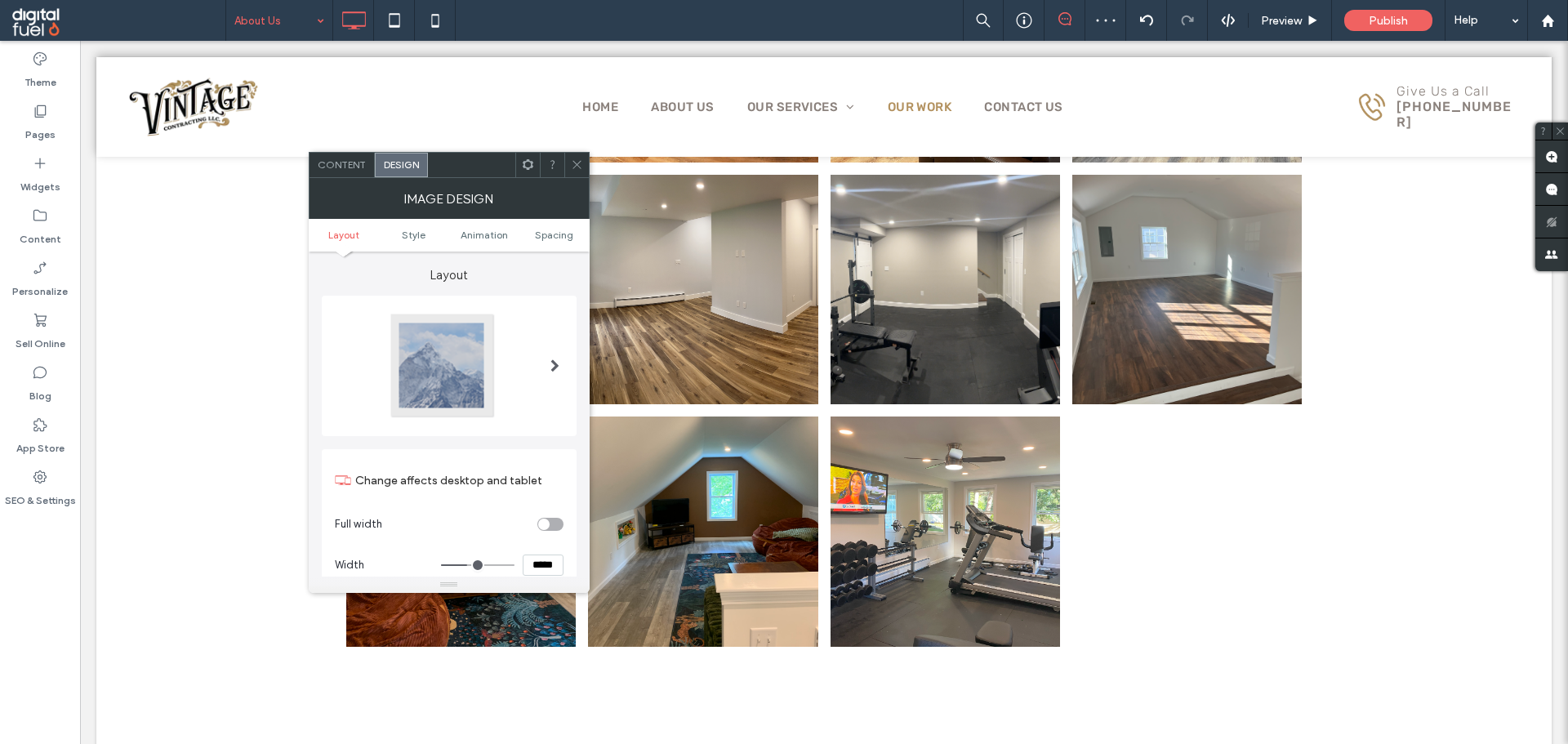
click at [564, 224] on ul "Layout Style Animation Spacing" at bounding box center [448, 234] width 281 height 33
click at [561, 230] on span "Spacing" at bounding box center [554, 234] width 39 height 12
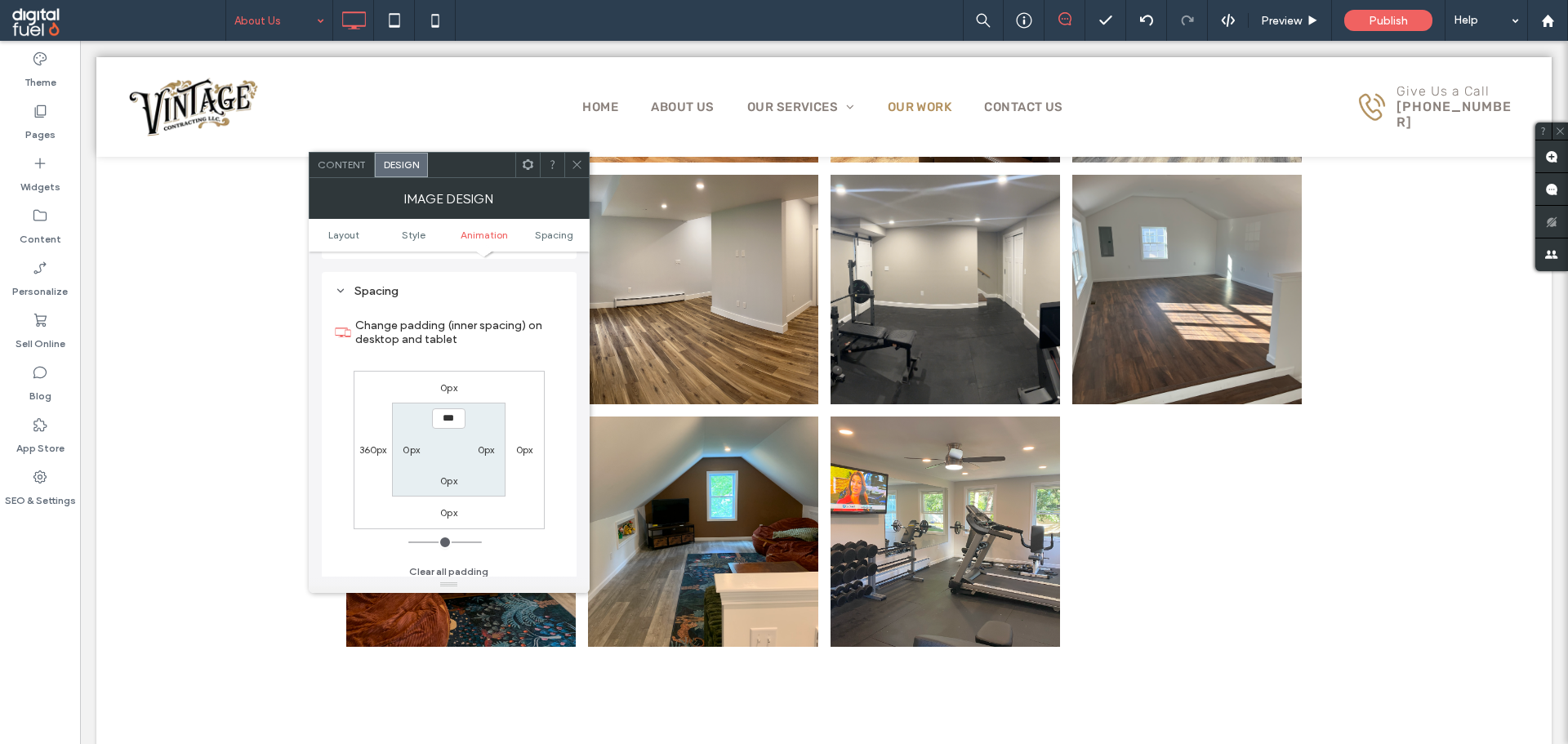
scroll to position [822, 0]
click at [447, 375] on label "0px" at bounding box center [448, 379] width 17 height 12
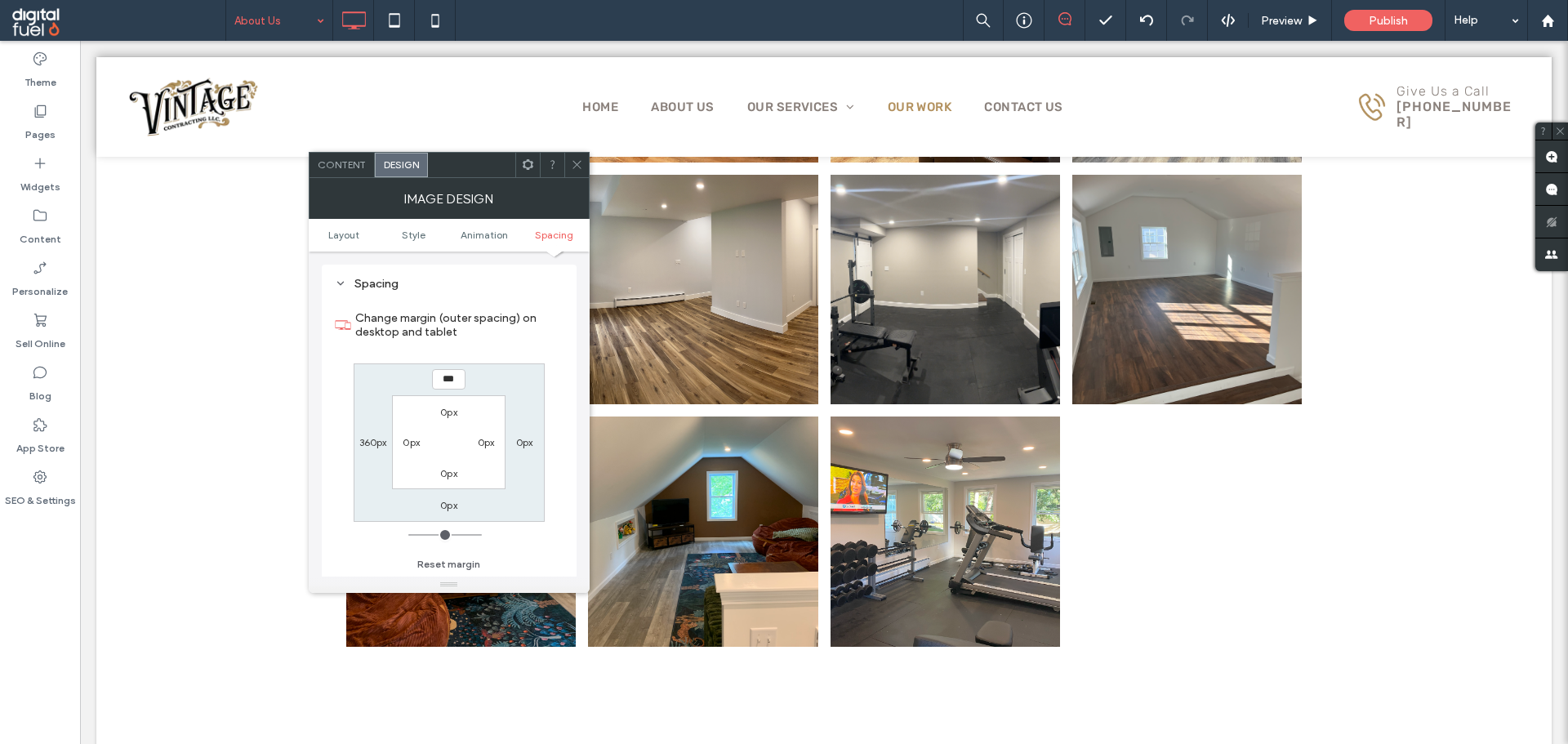
type input "***"
type input "*"
type input "*****"
type input "*"
type input "*****"
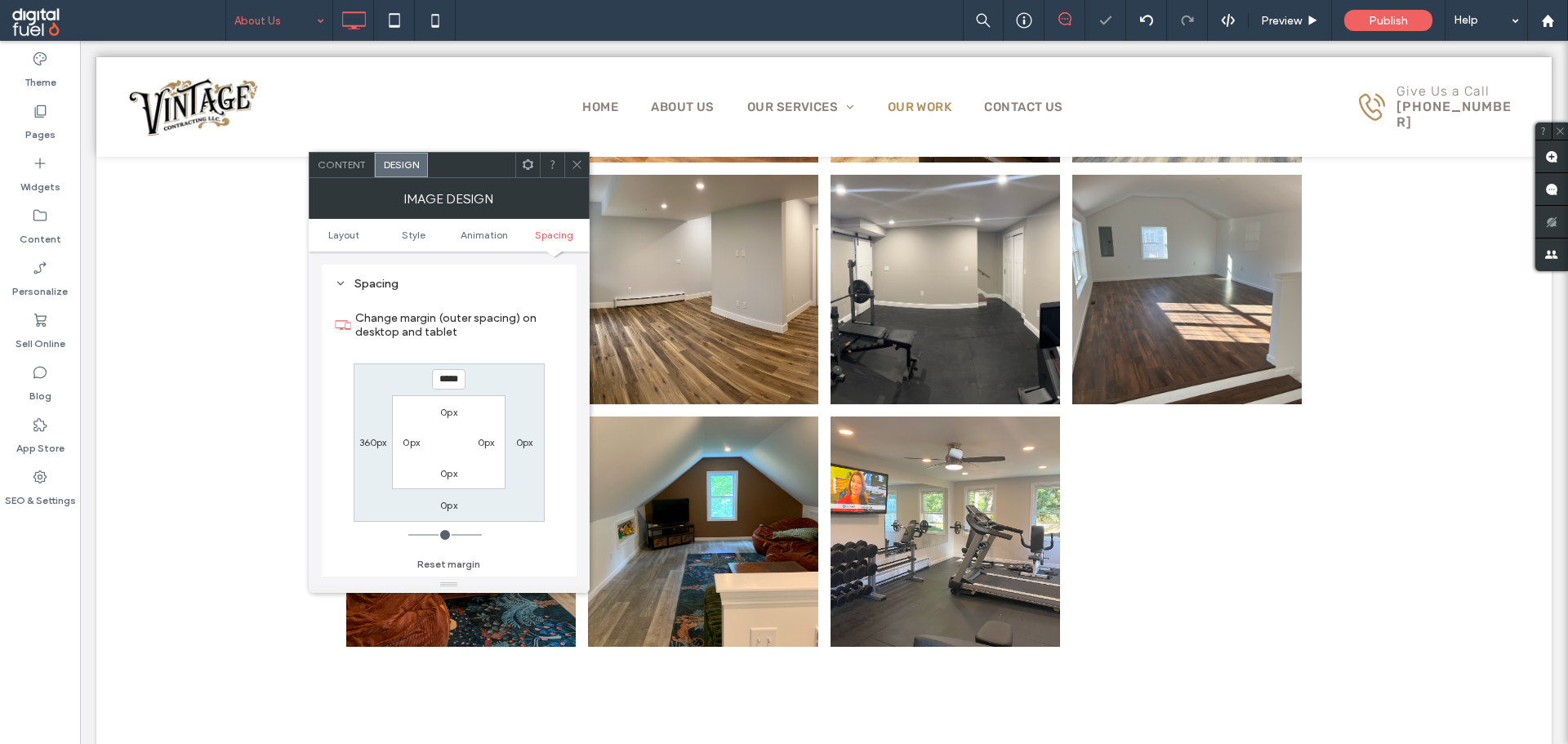
type input "*"
type input "****"
type input "*"
type input "******"
drag, startPoint x: 525, startPoint y: 164, endPoint x: 534, endPoint y: 175, distance: 14.2
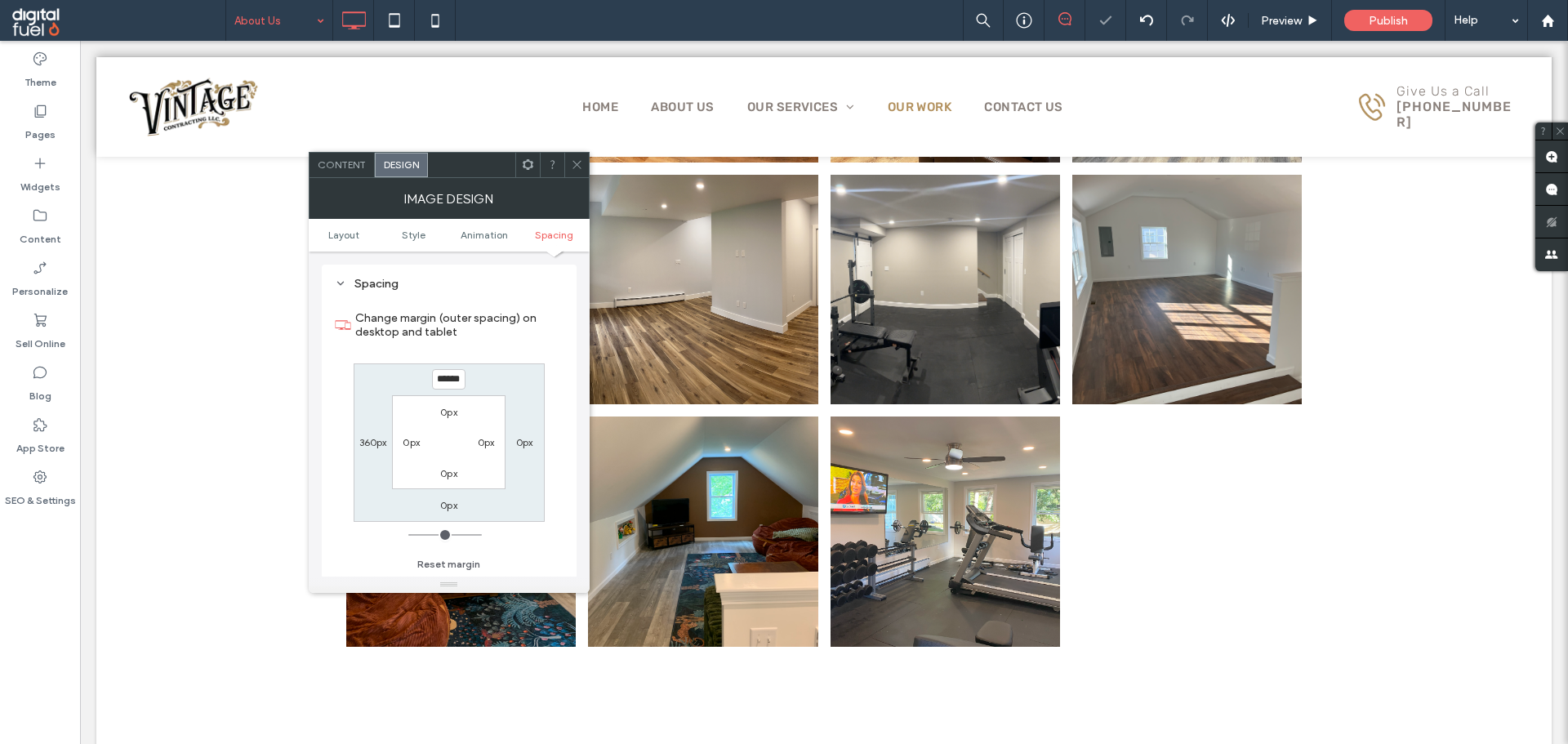
click at [526, 164] on icon at bounding box center [528, 164] width 12 height 12
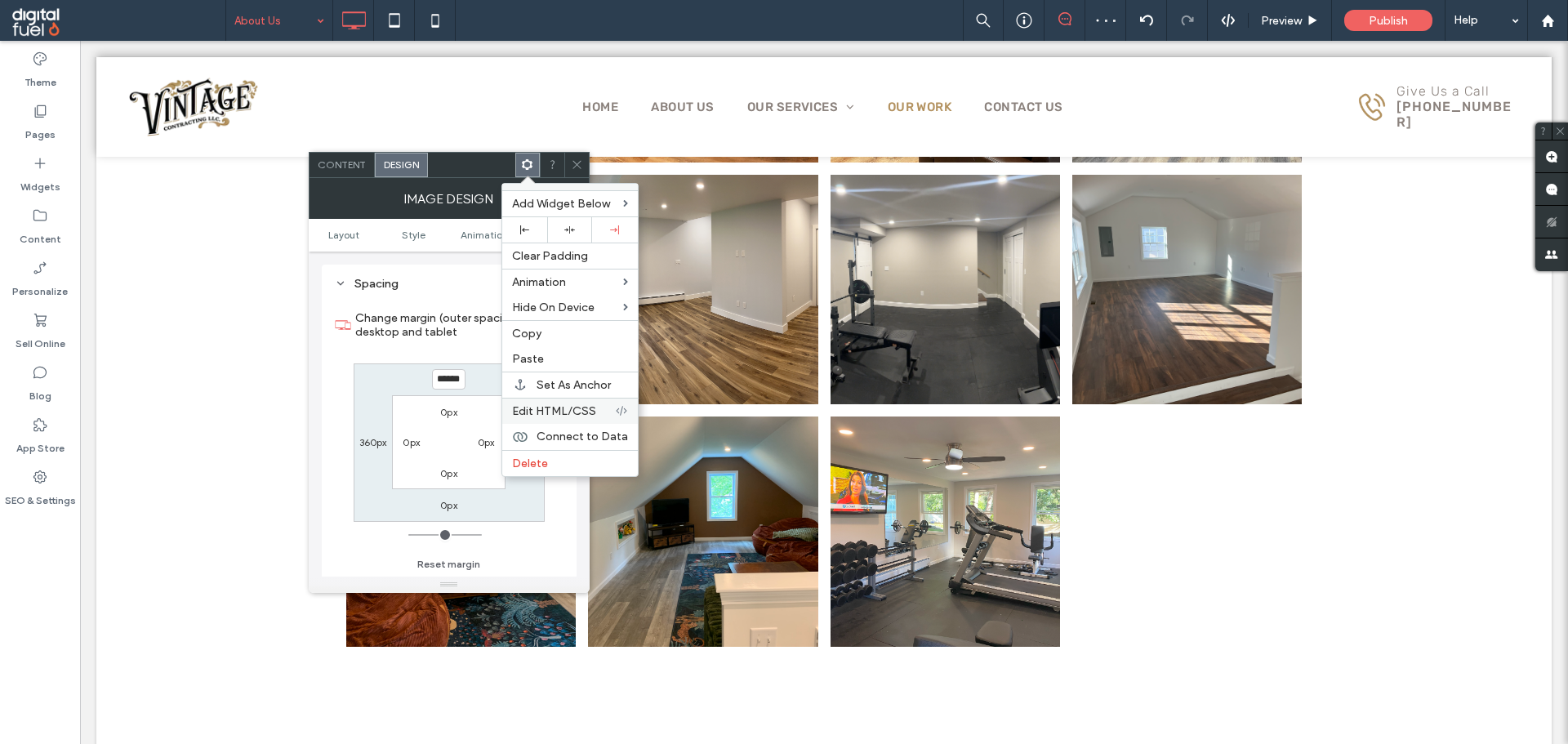
click at [574, 415] on span "Edit HTML/CSS" at bounding box center [553, 410] width 84 height 14
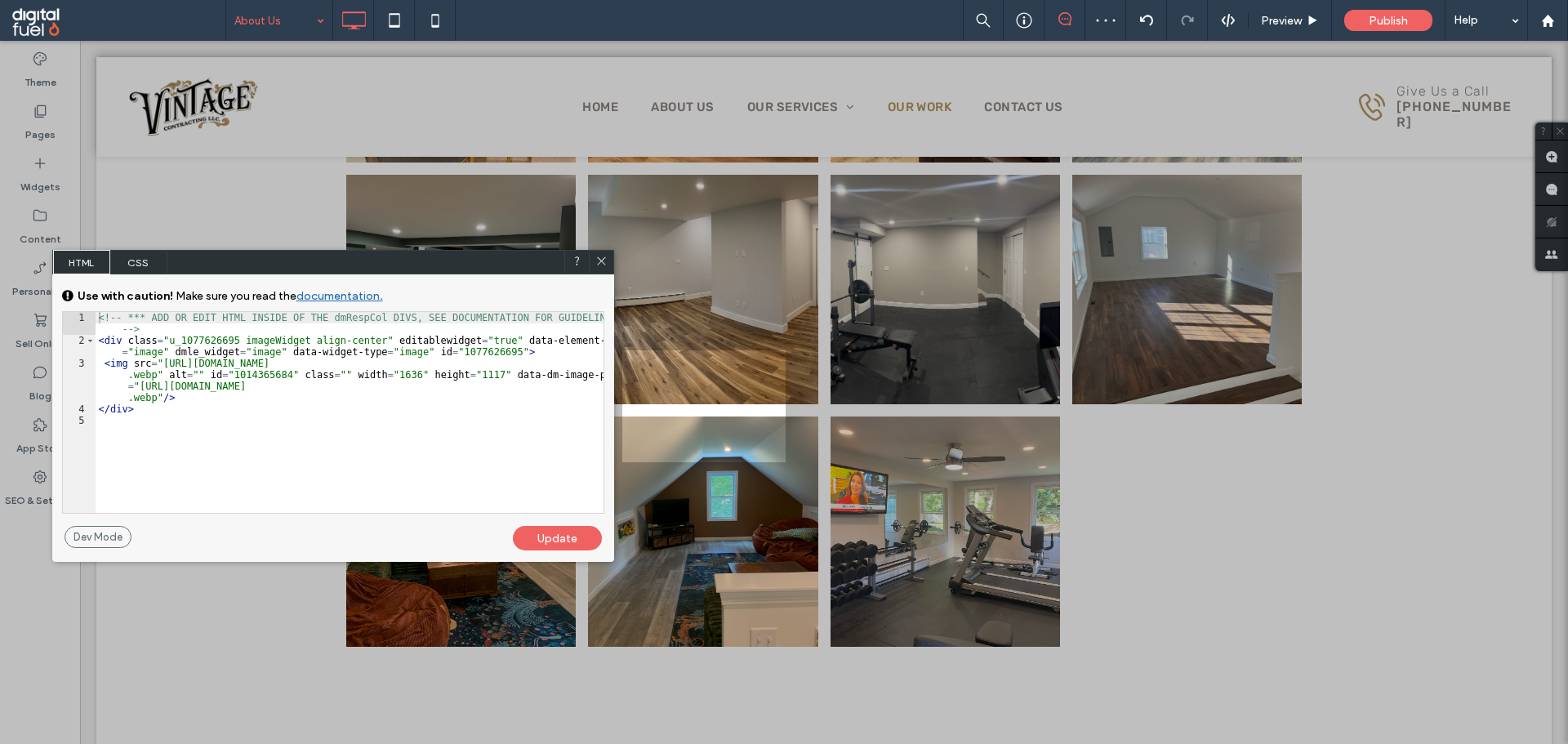
click at [145, 252] on span "CSS" at bounding box center [139, 262] width 57 height 25
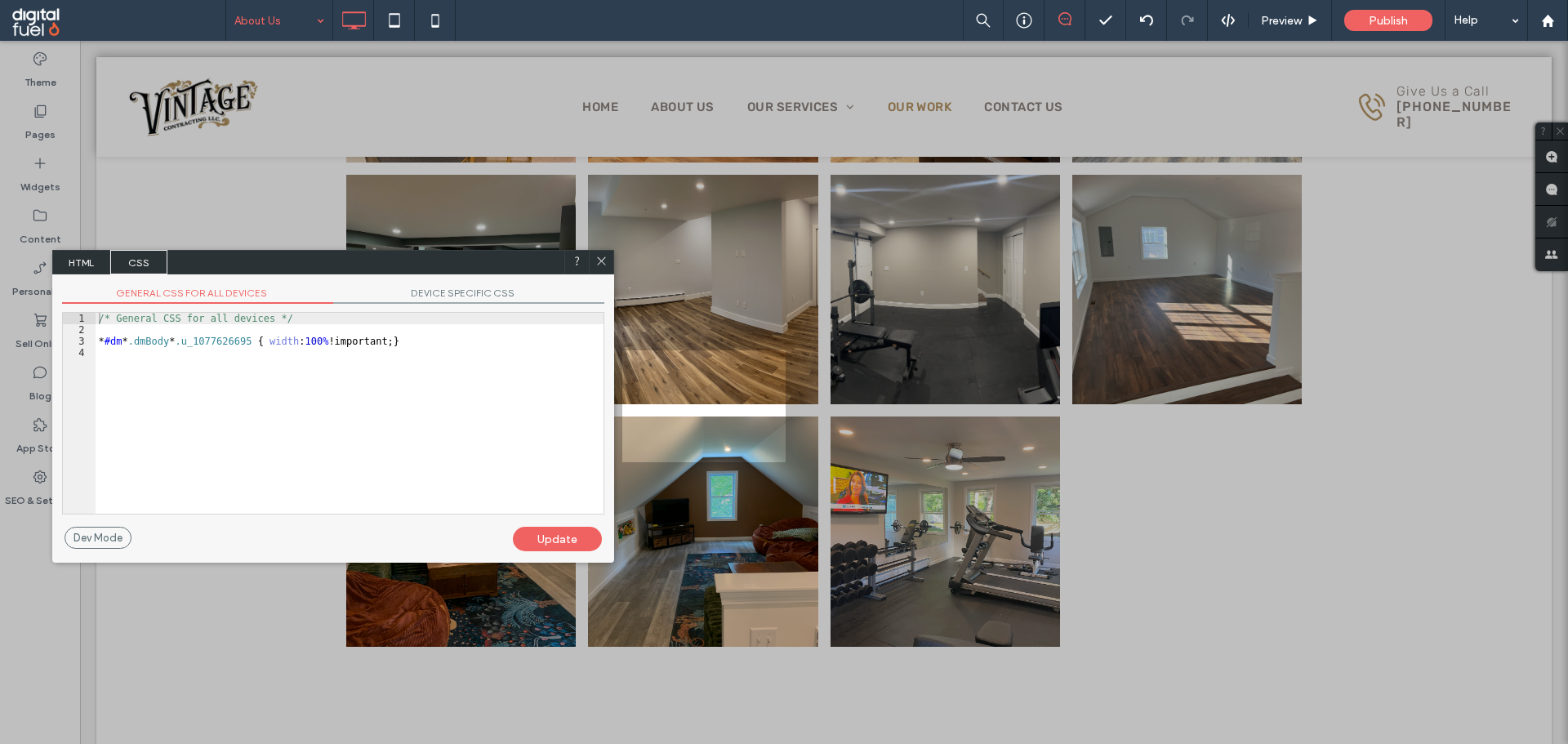
click at [495, 299] on span "DEVICE SPECIFIC CSS" at bounding box center [468, 295] width 271 height 17
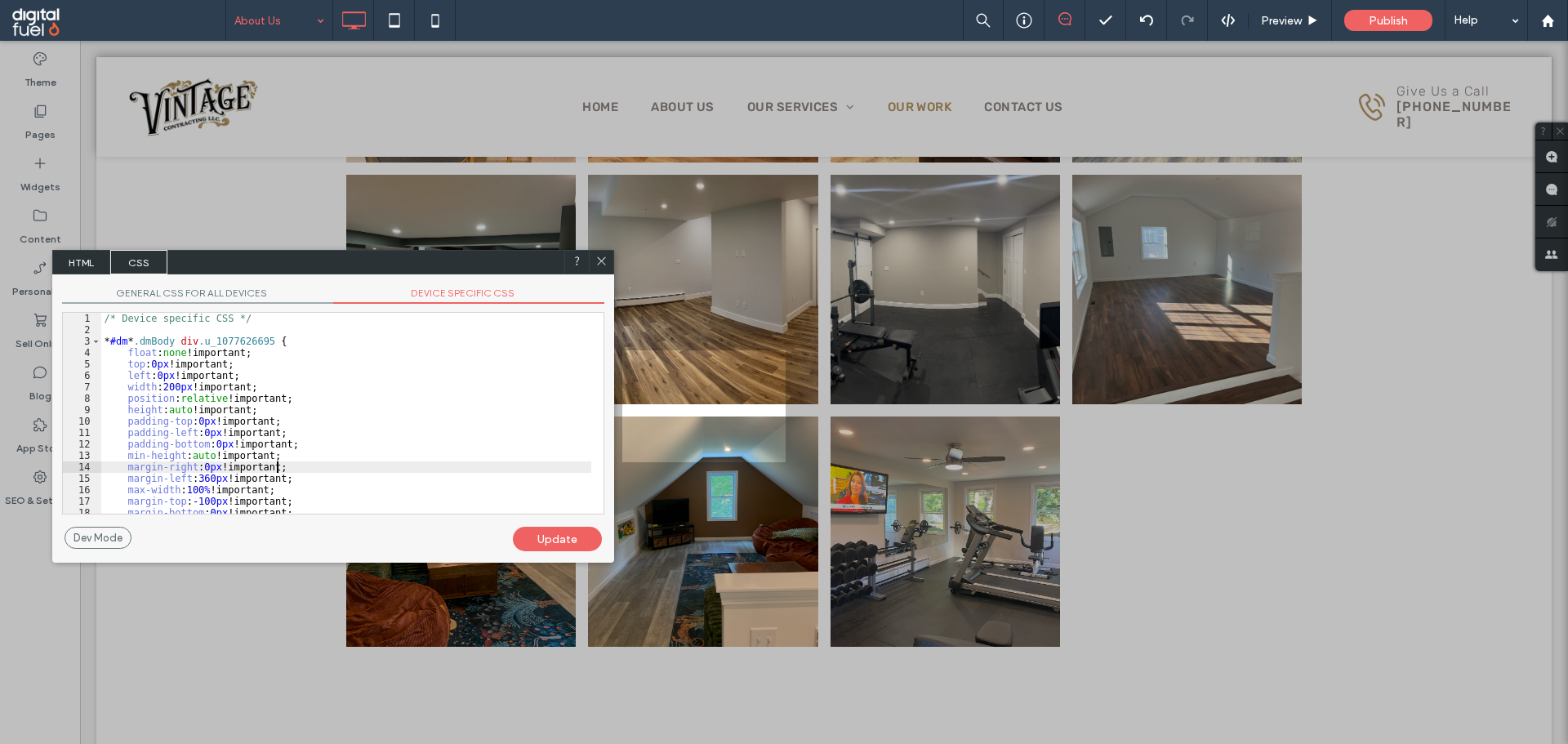
click at [275, 469] on div "/* Device specific CSS */ * #dm * .dmBody div .u_1077626695 { float : none !imp…" at bounding box center [346, 424] width 490 height 224
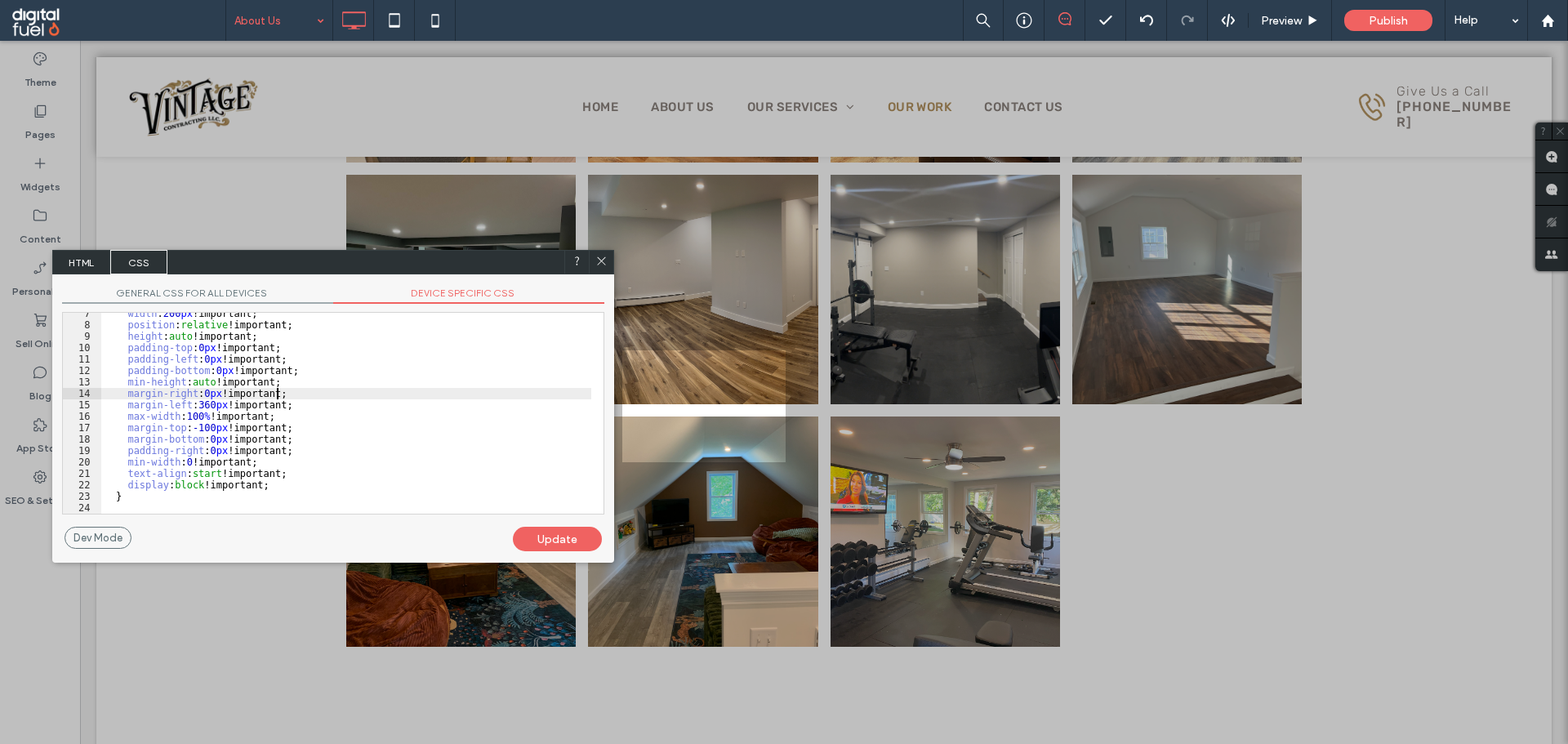
click at [284, 488] on div "width : 200 px !important; position : relative !important; height : auto !impor…" at bounding box center [346, 420] width 490 height 224
type textarea "**"
click at [553, 540] on div "Update" at bounding box center [557, 539] width 89 height 25
click at [601, 264] on icon at bounding box center [601, 260] width 12 height 12
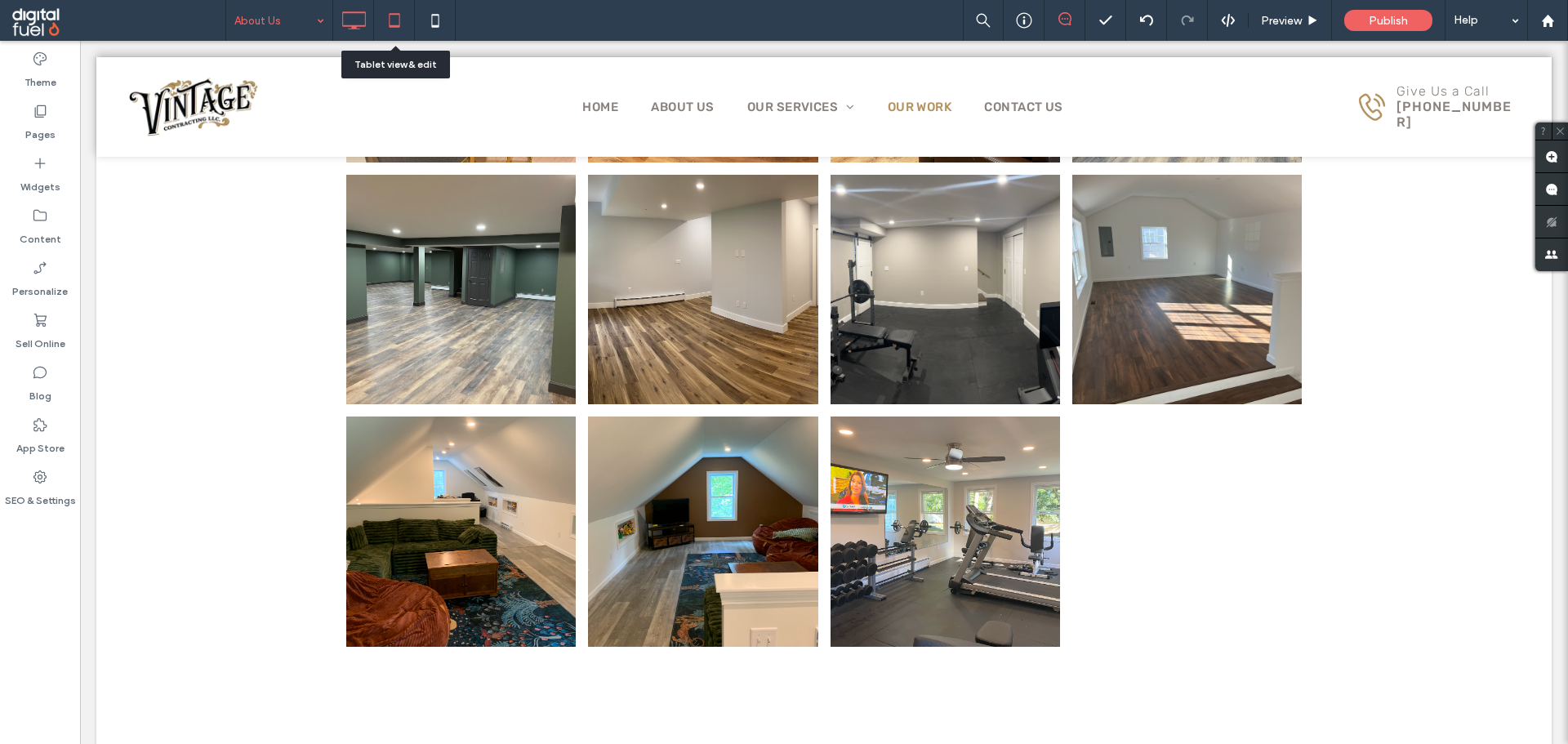
click at [392, 19] on icon at bounding box center [394, 20] width 33 height 33
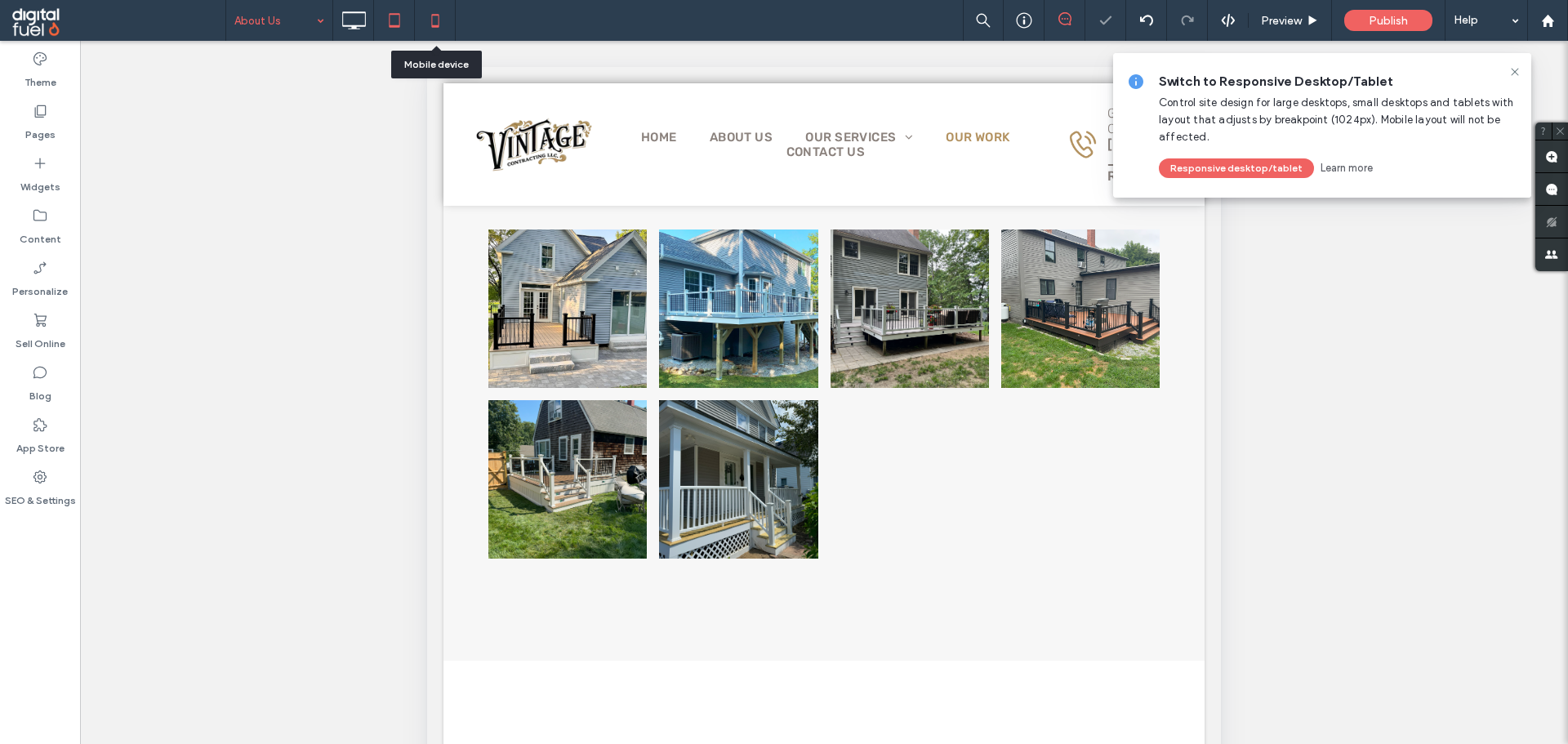
click at [433, 11] on icon at bounding box center [435, 20] width 33 height 33
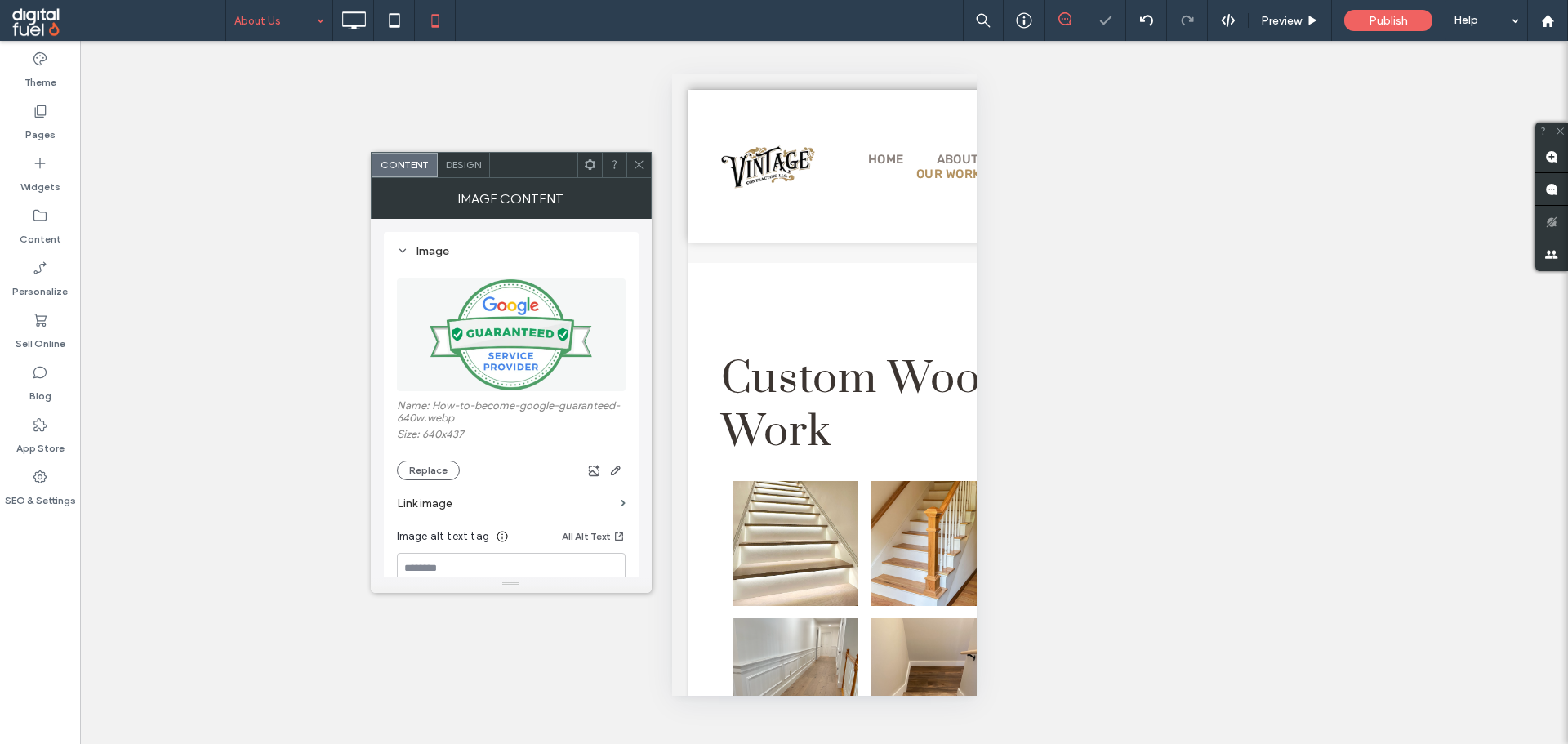
click at [648, 170] on div at bounding box center [638, 164] width 25 height 25
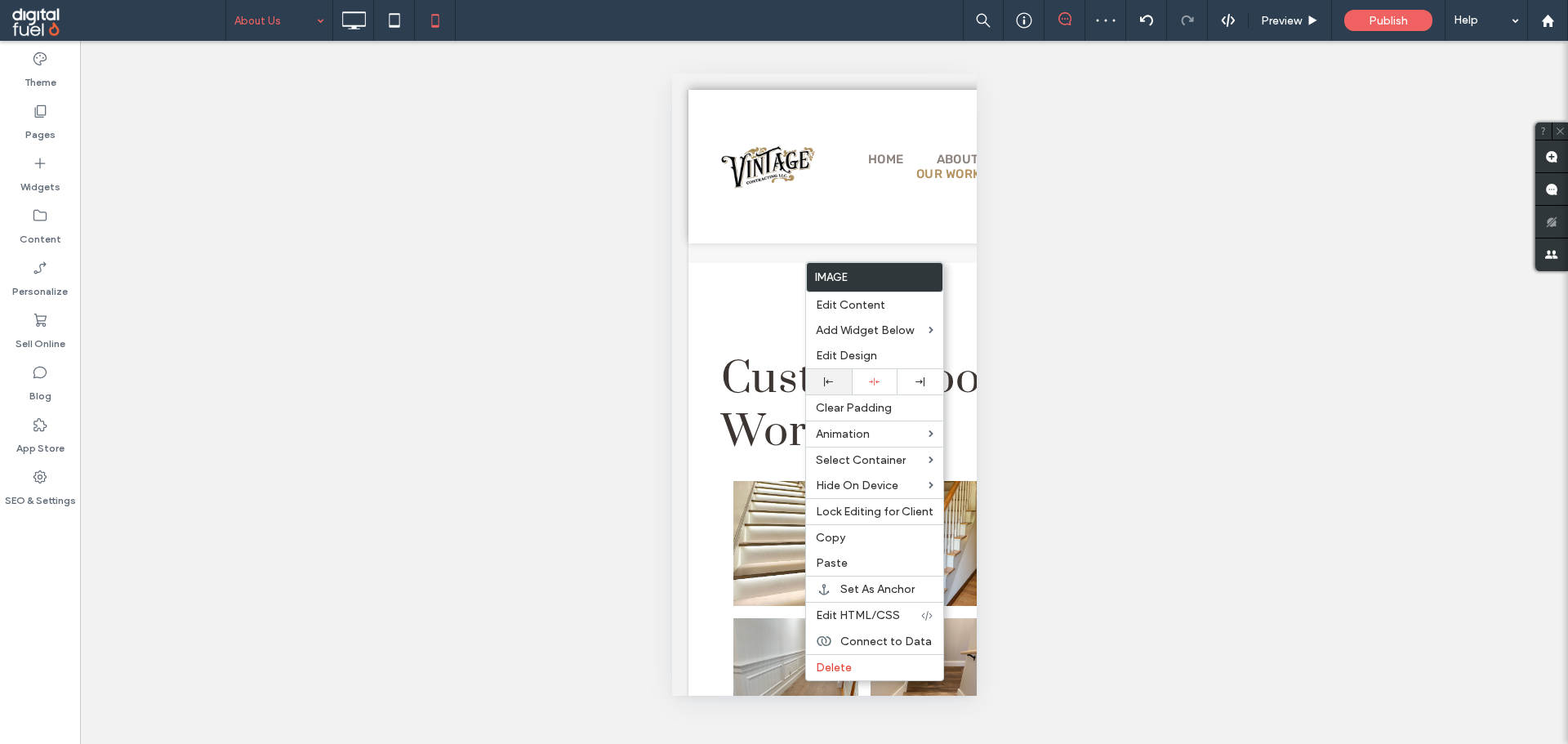
click at [831, 382] on use at bounding box center [828, 381] width 9 height 9
click at [1106, 391] on div "Unhide? Yes Unhide? Yes Unhide? Yes Unhide? Yes" at bounding box center [824, 391] width 1488 height 702
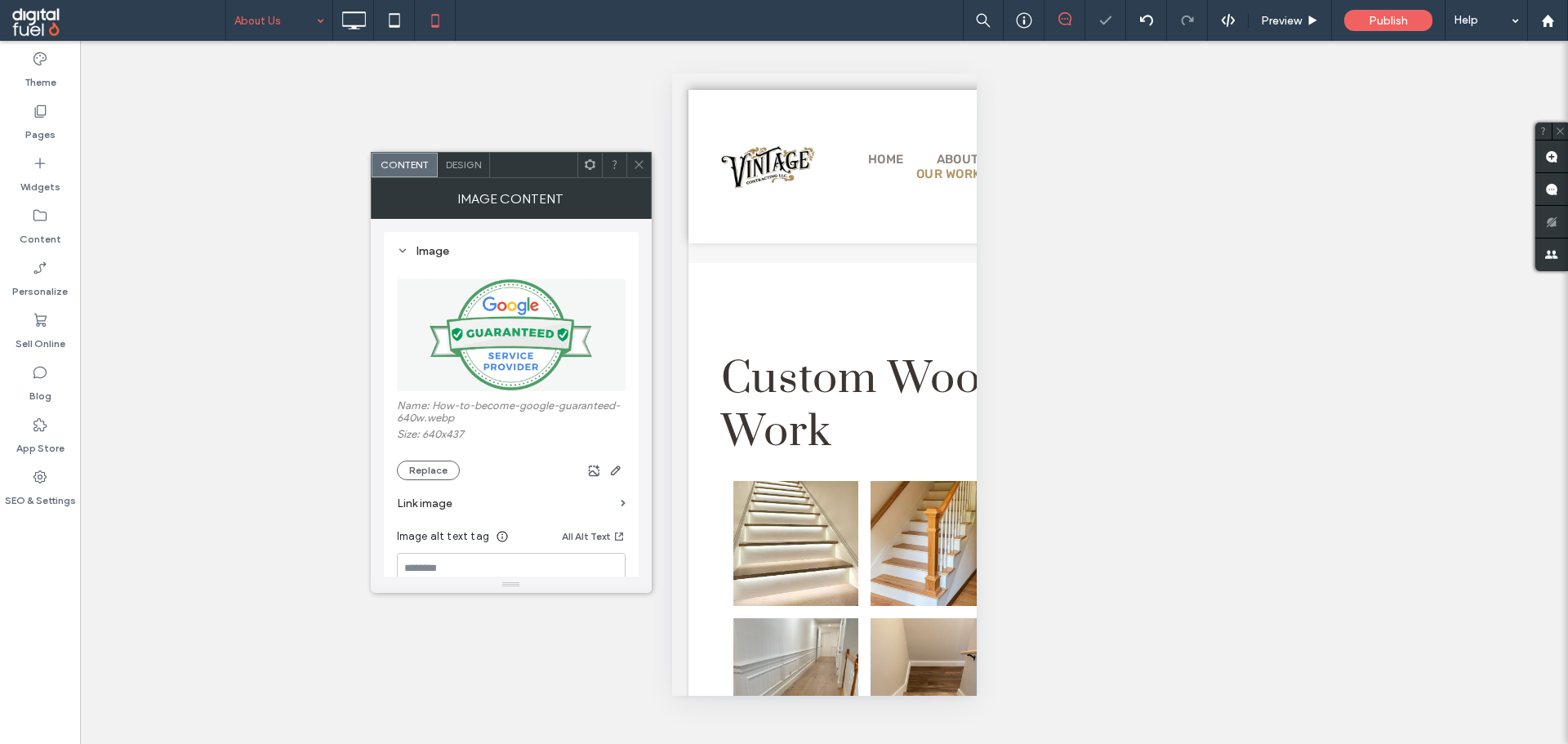
click at [643, 159] on icon at bounding box center [638, 164] width 12 height 12
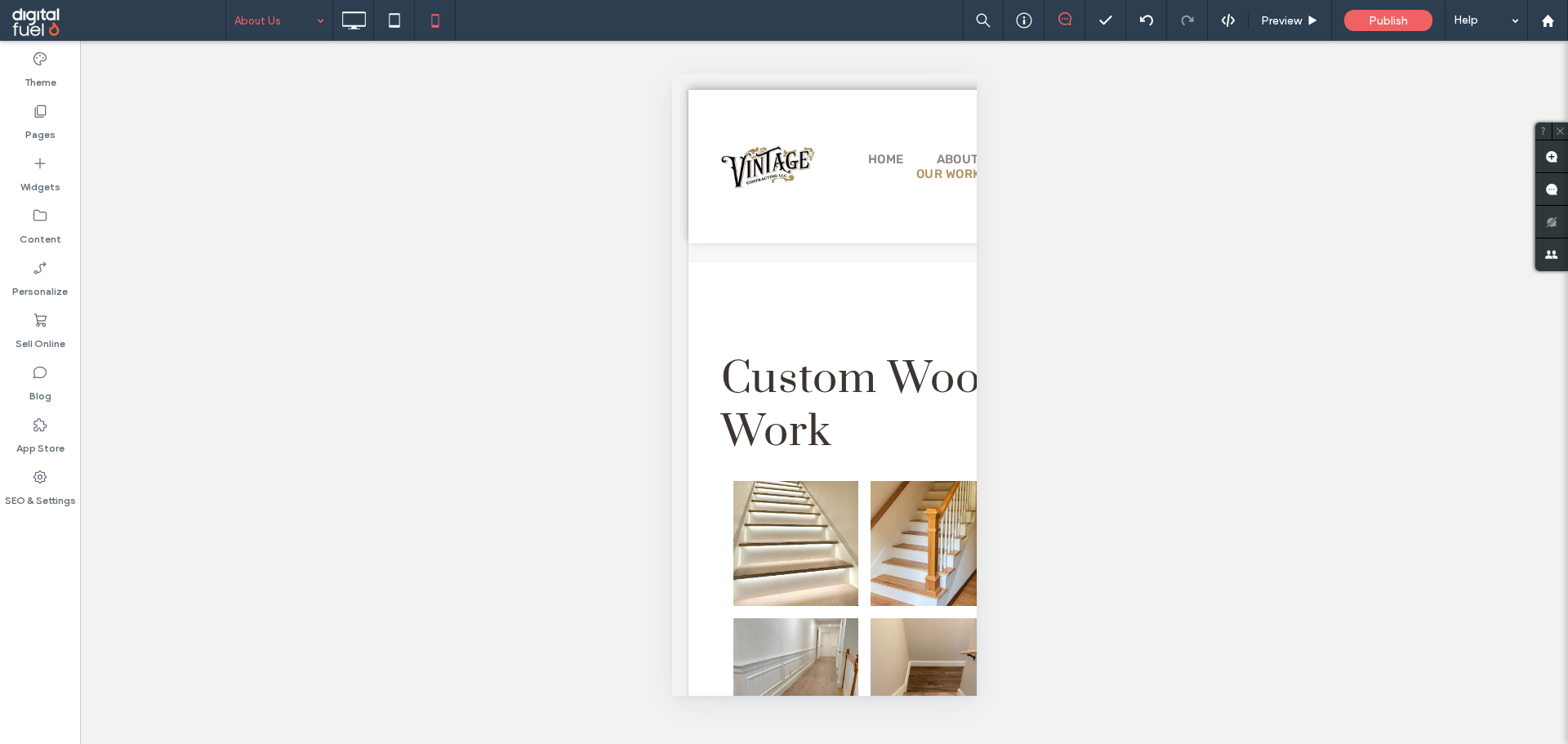
drag, startPoint x: 411, startPoint y: 338, endPoint x: 393, endPoint y: 321, distance: 24.8
click at [410, 338] on div "Unhide? Yes Unhide? Yes Unhide? Yes Unhide? Yes" at bounding box center [824, 391] width 1488 height 702
click at [340, 21] on icon at bounding box center [354, 20] width 33 height 33
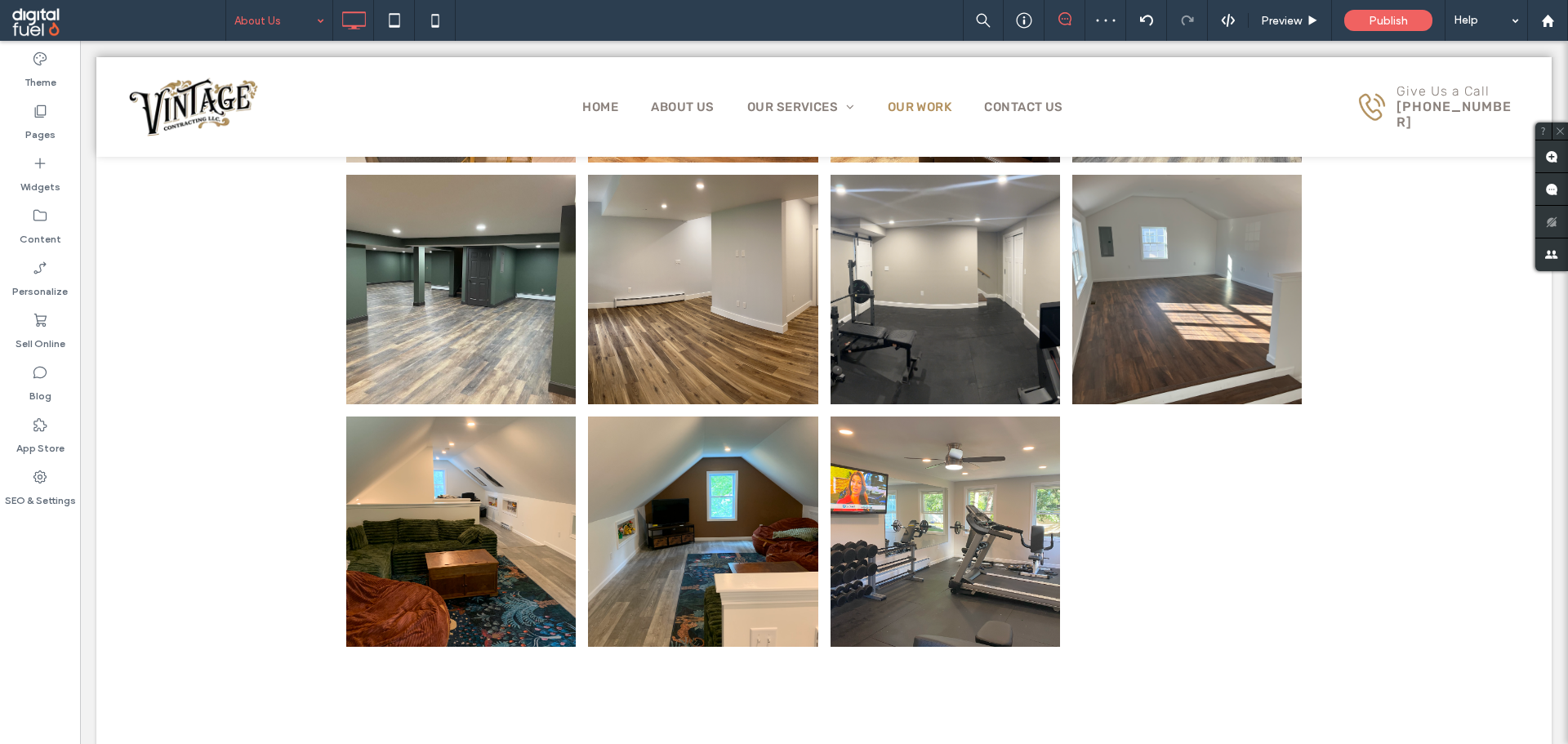
click at [18, 649] on div "Theme Pages Widgets Content Personalize Sell Online Blog App Store SEO & Settin…" at bounding box center [40, 391] width 80 height 702
click at [0, 557] on div "Theme Pages Widgets Content Personalize Sell Online Blog App Store SEO & Settin…" at bounding box center [40, 391] width 80 height 702
click at [1556, 26] on div at bounding box center [1546, 21] width 39 height 14
